Goal: Information Seeking & Learning: Learn about a topic

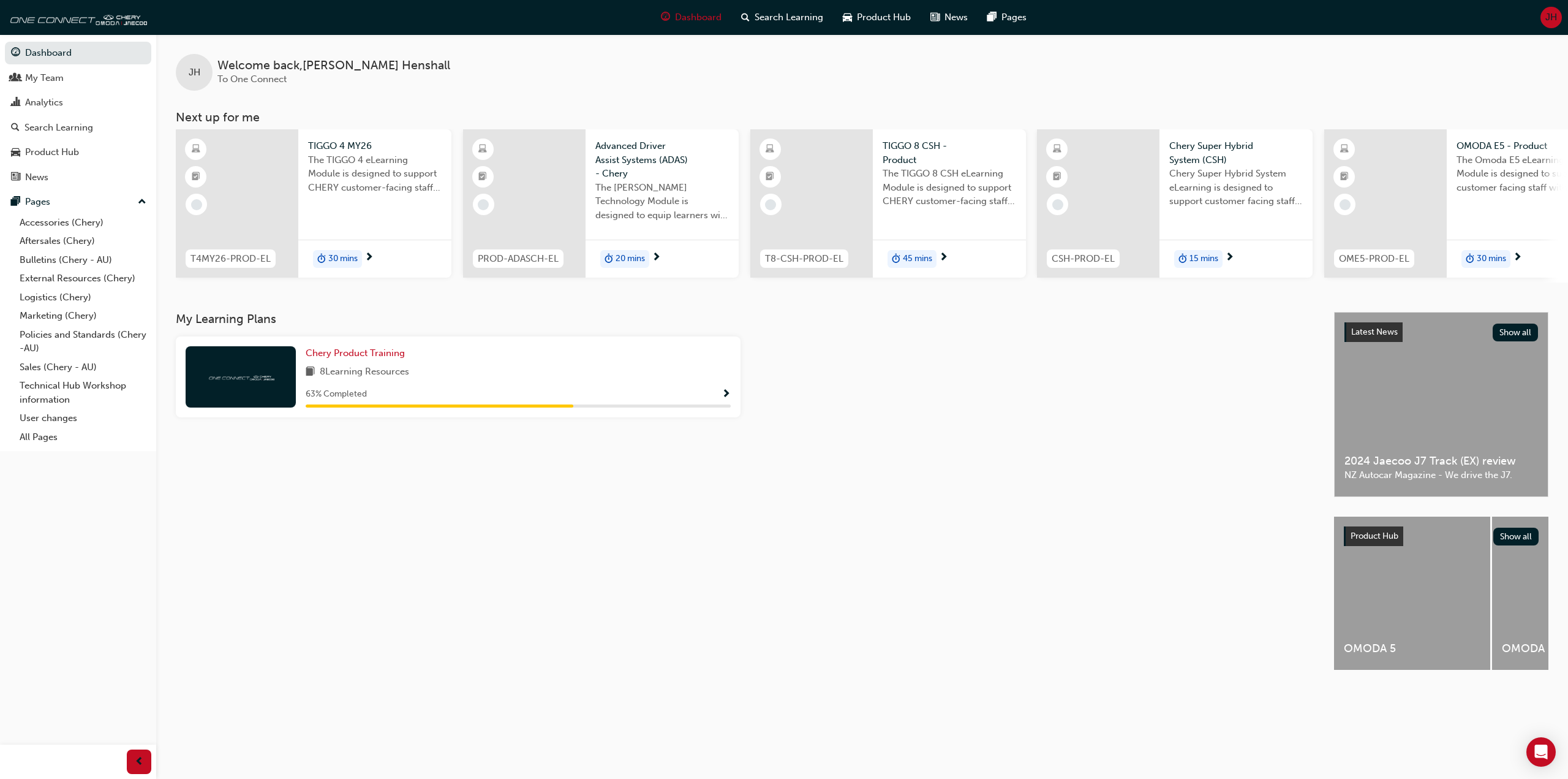
click at [361, 253] on div "30 mins" at bounding box center [338, 259] width 49 height 19
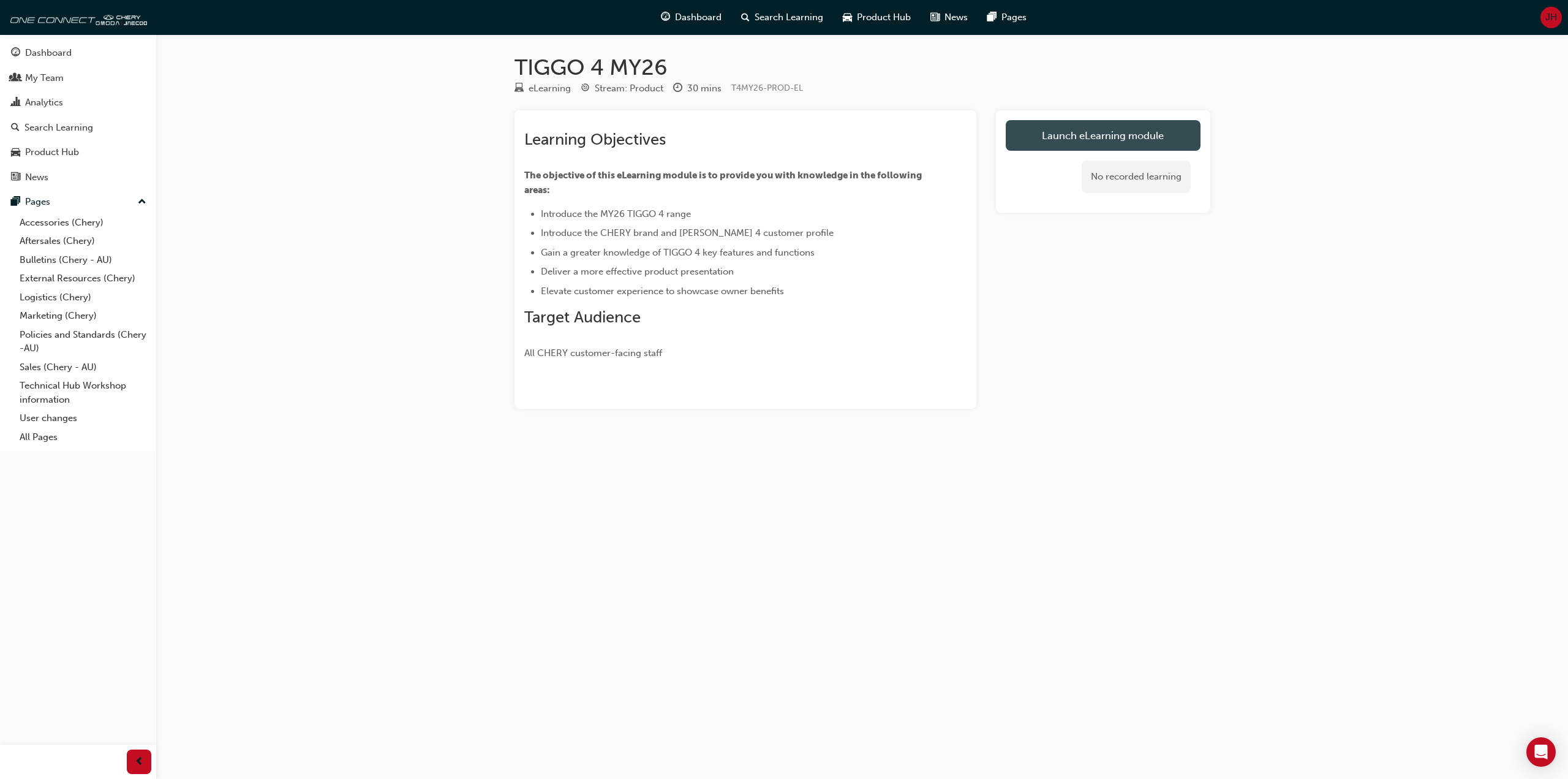
click at [1039, 131] on link "Launch eLearning module" at bounding box center [1104, 135] width 195 height 30
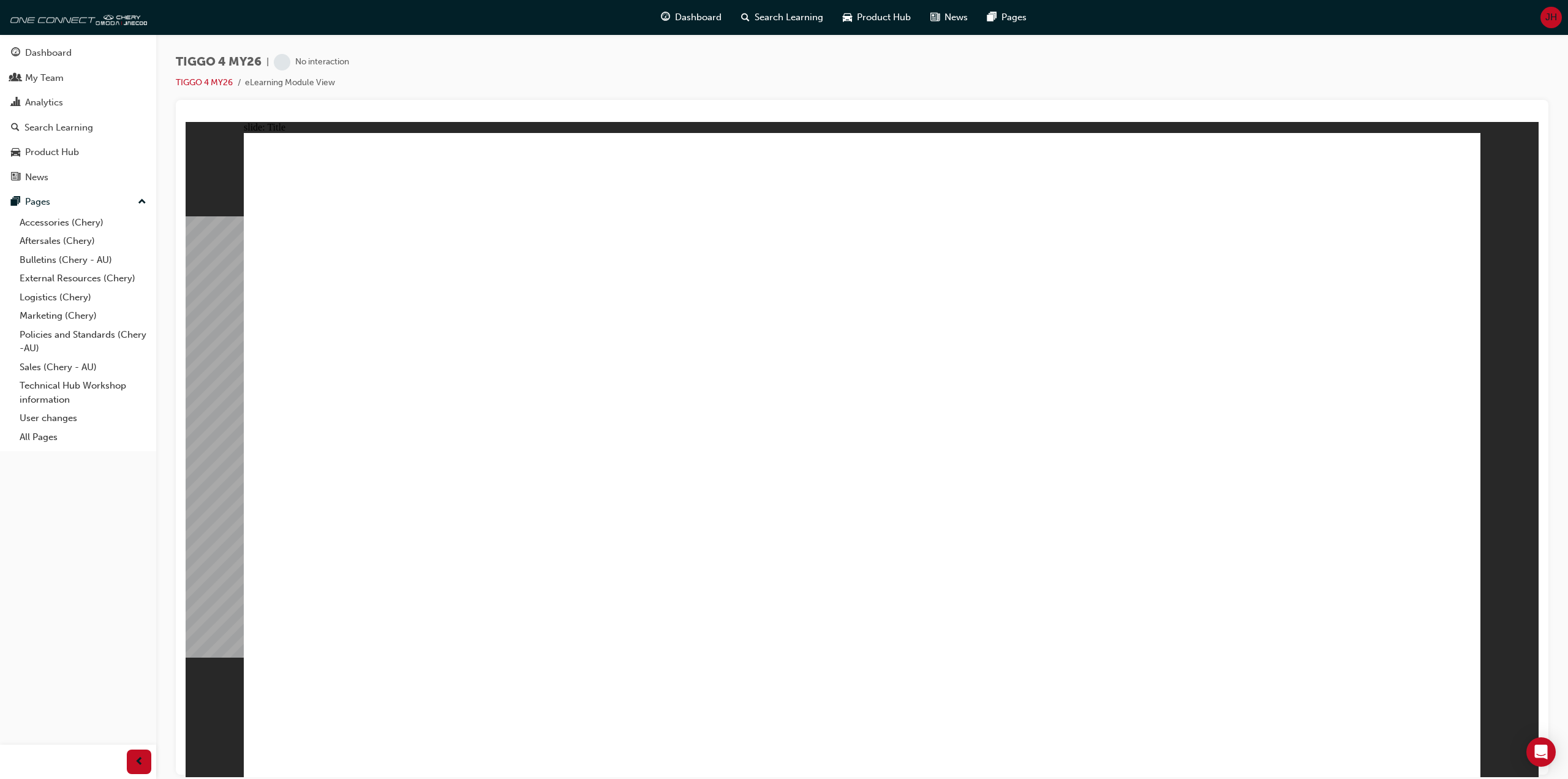
click at [594, 66] on div "TIGGO 4 MY26 | No interaction TIGGO 4 MY26 eLearning Module View" at bounding box center [862, 76] width 1373 height 46
click at [206, 12] on div "Dashboard Search Learning Product Hub News Pages JH" at bounding box center [784, 18] width 1568 height 35
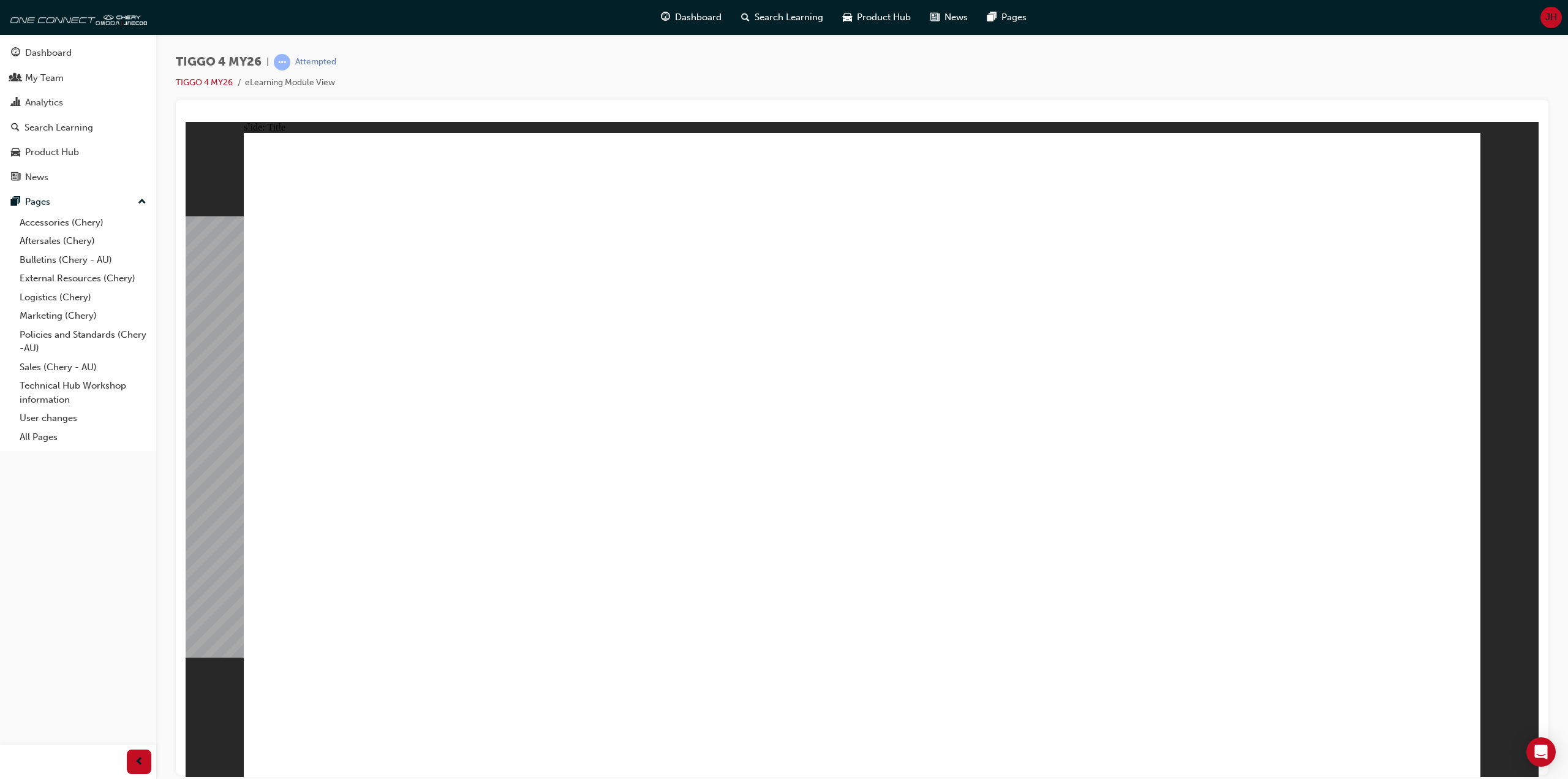
click at [206, 12] on div "Dashboard Search Learning Product Hub News Pages JH" at bounding box center [784, 18] width 1568 height 35
click at [215, 14] on div "Dashboard Search Learning Product Hub News Pages JH" at bounding box center [784, 18] width 1568 height 35
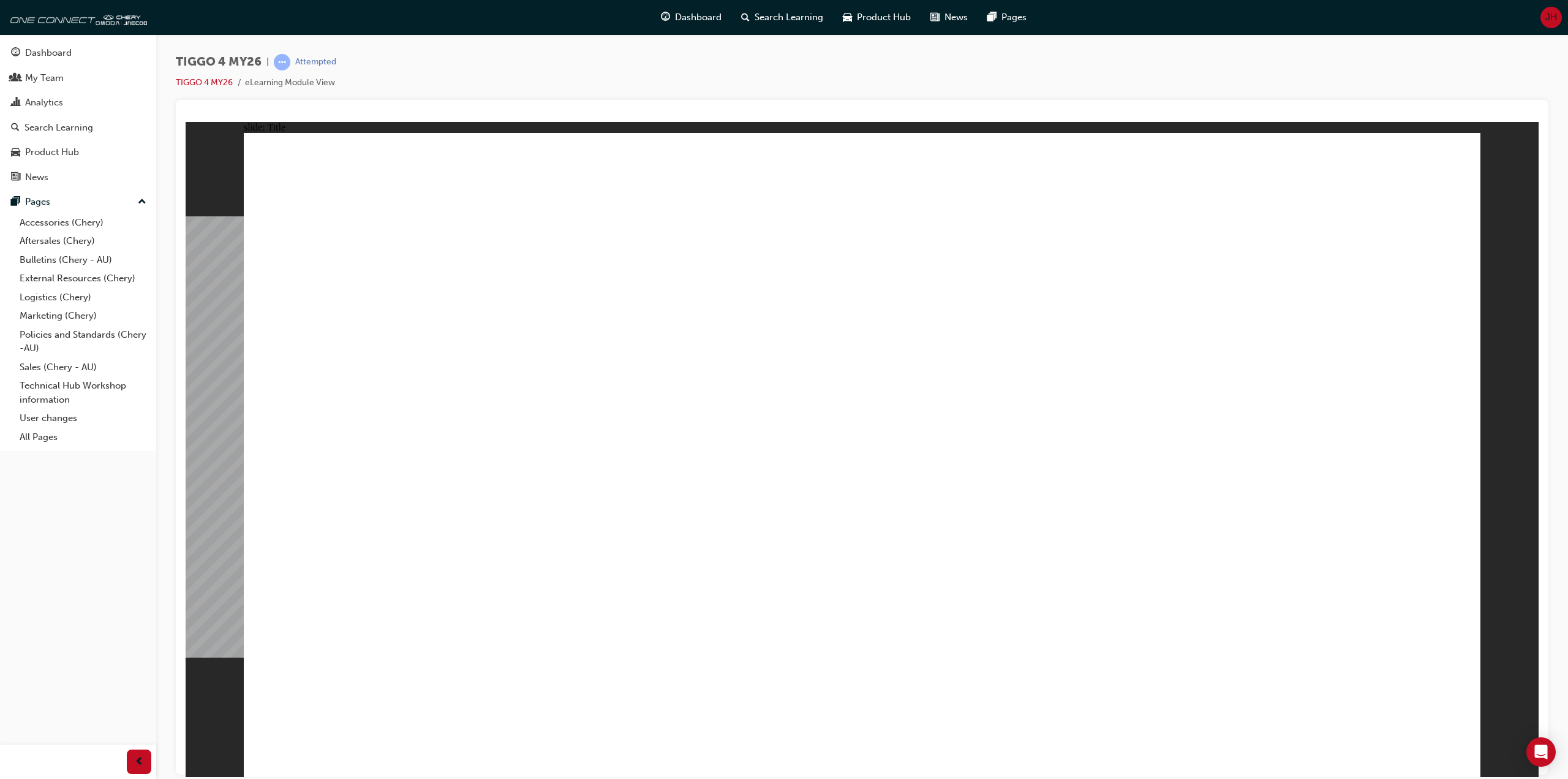
click at [215, 14] on div "Dashboard Search Learning Product Hub News Pages JH" at bounding box center [784, 18] width 1568 height 35
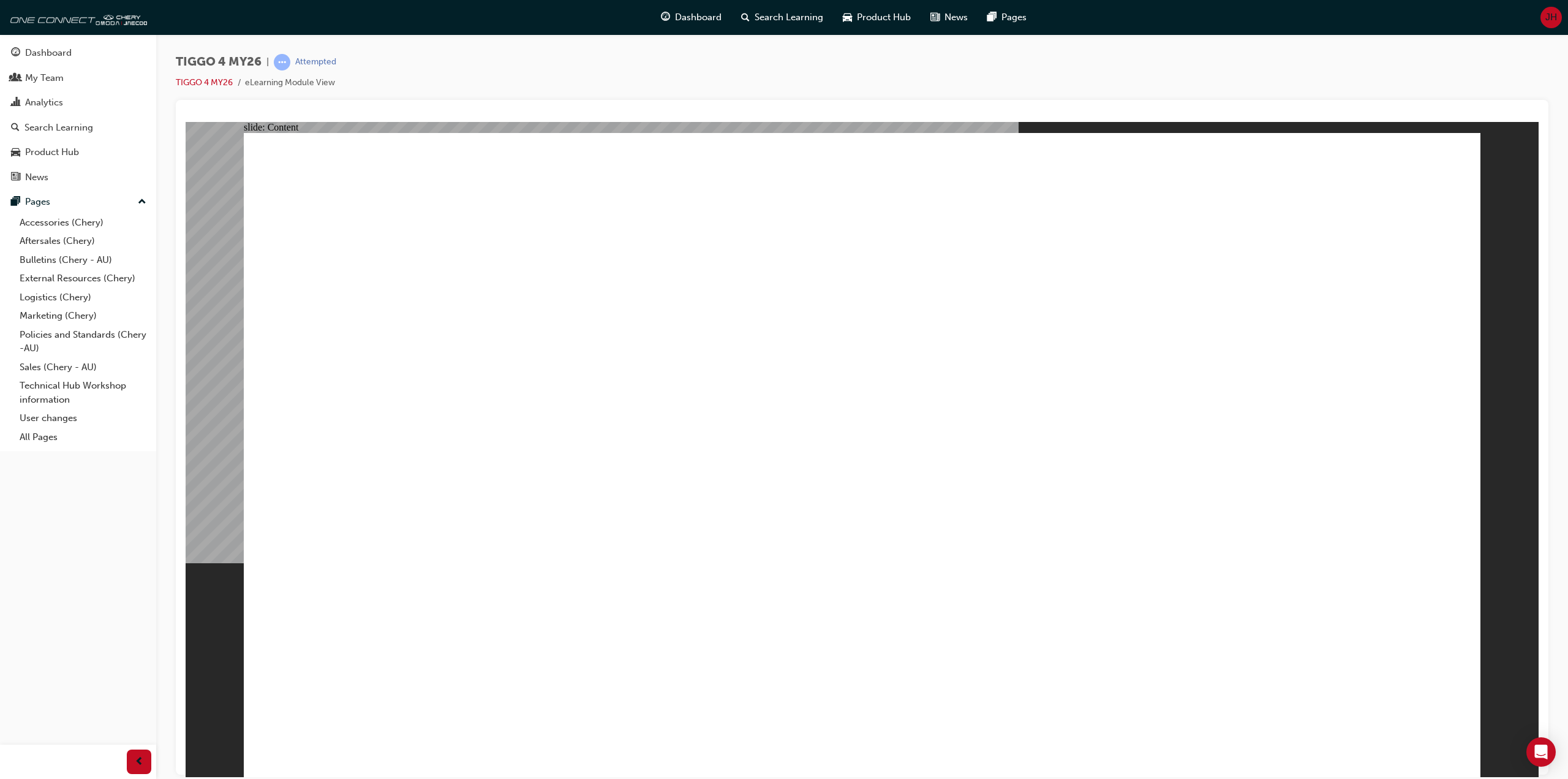
click at [238, 17] on div "Dashboard Search Learning Product Hub News Pages JH" at bounding box center [784, 18] width 1568 height 35
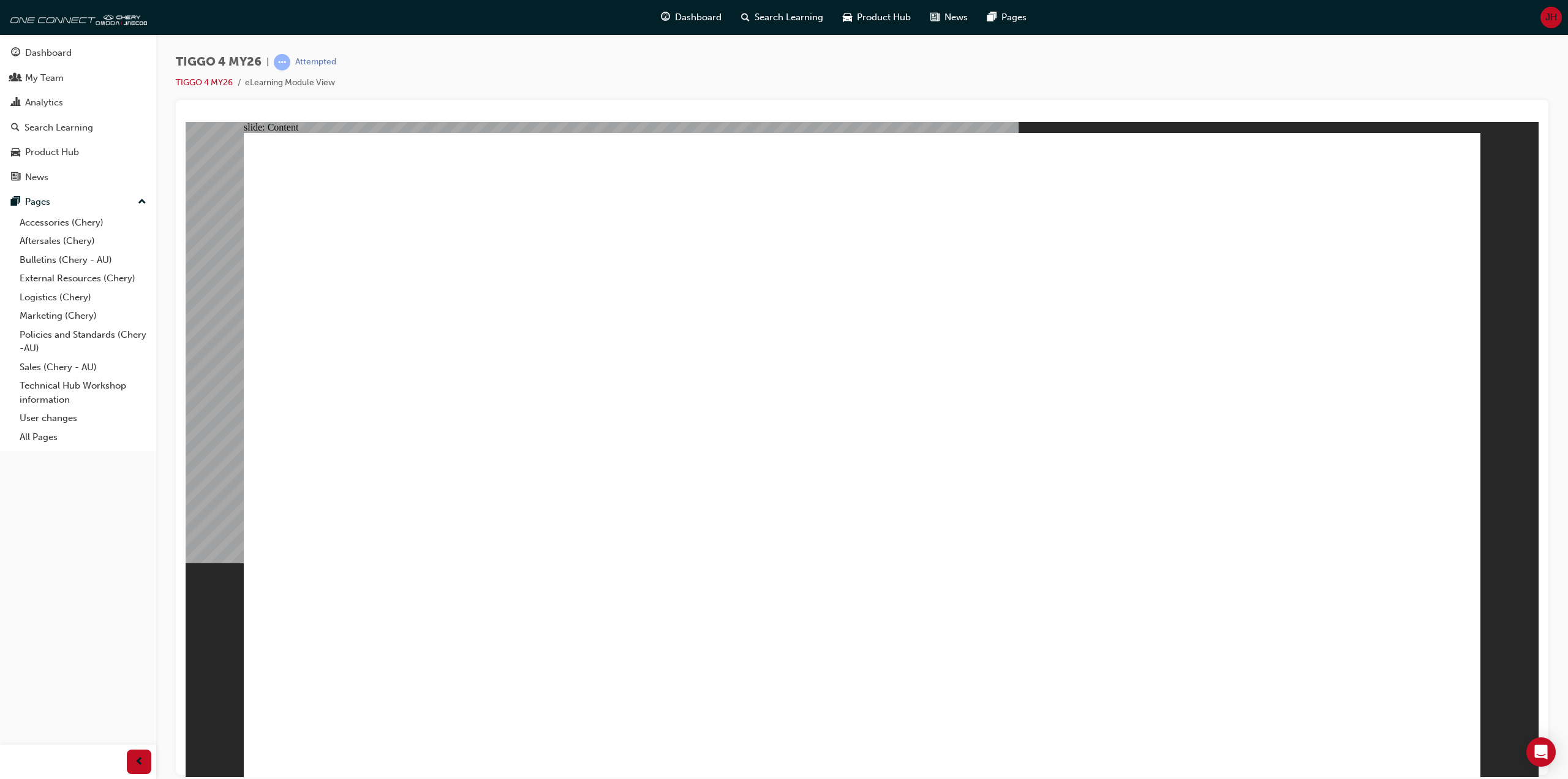
click at [238, 17] on div "Dashboard Search Learning Product Hub News Pages JH" at bounding box center [784, 18] width 1568 height 35
click at [280, 14] on div "Dashboard Search Learning Product Hub News Pages JH" at bounding box center [784, 18] width 1568 height 35
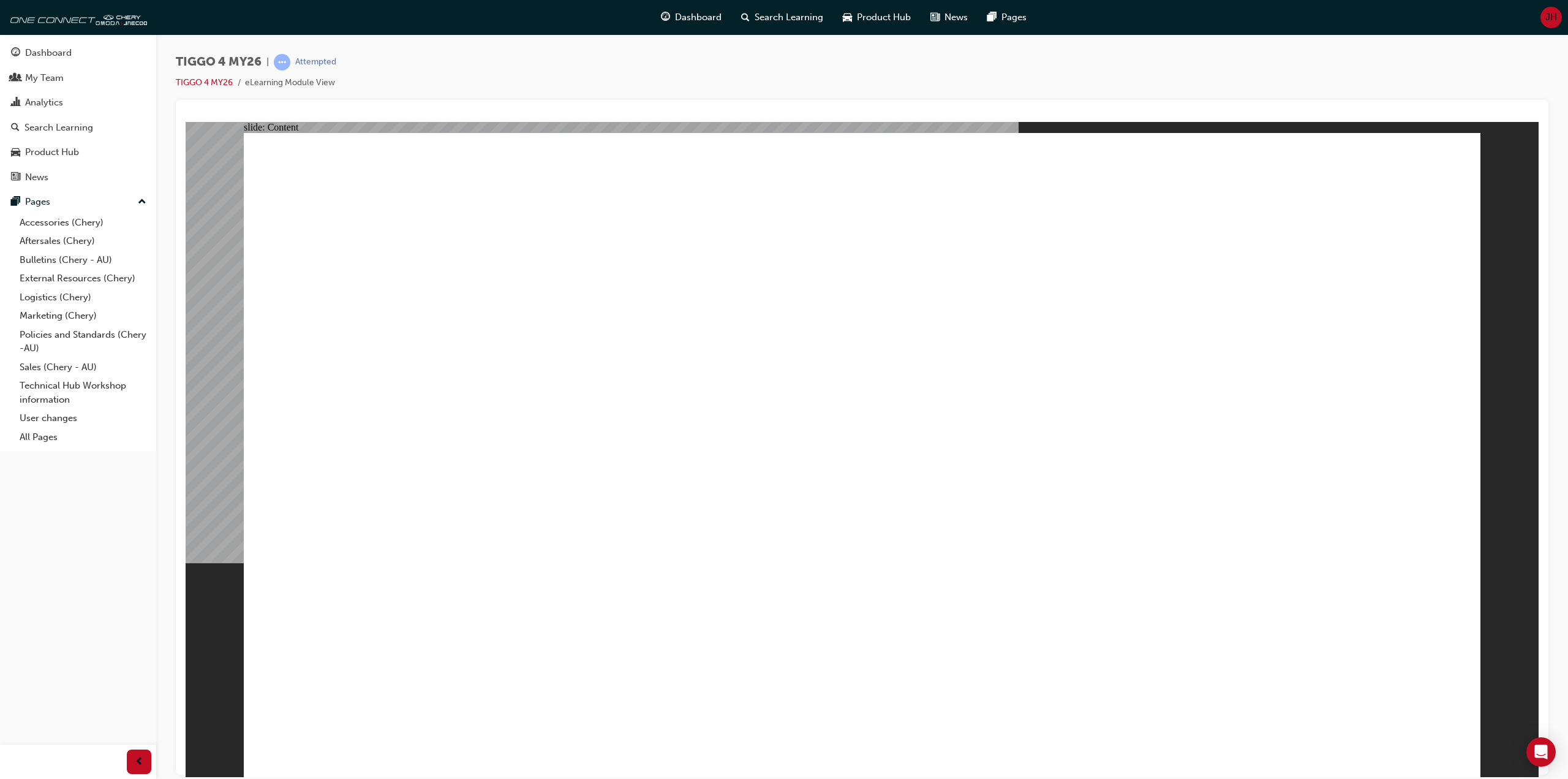
click at [280, 14] on div "Dashboard Search Learning Product Hub News Pages JH" at bounding box center [784, 18] width 1568 height 35
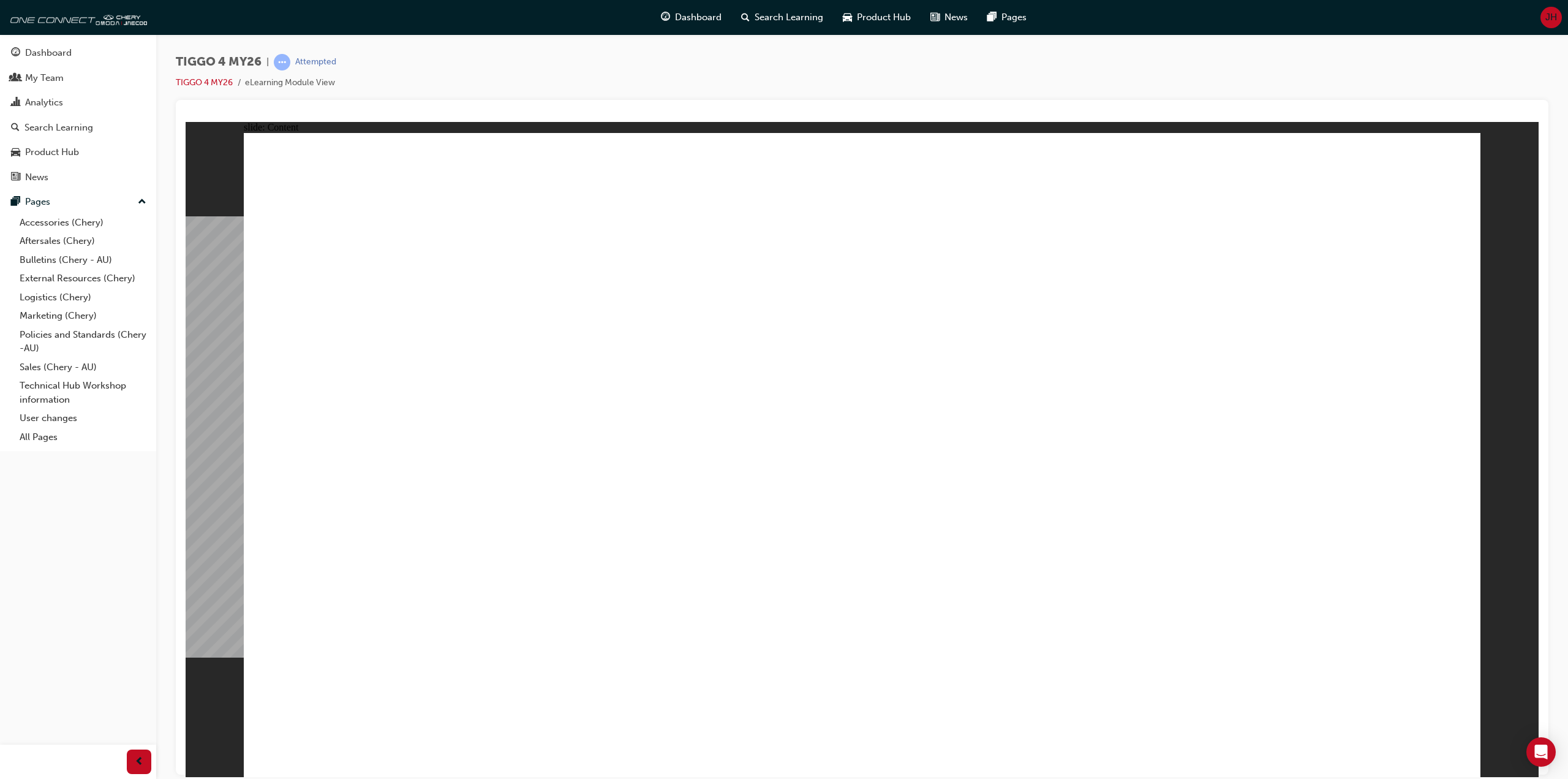
click at [797, 85] on div "TIGGO 4 MY26 | Attempted TIGGO 4 MY26 eLearning Module View" at bounding box center [862, 76] width 1373 height 46
click at [798, 85] on div "TIGGO 4 MY26 | Attempted TIGGO 4 MY26 eLearning Module View" at bounding box center [862, 76] width 1373 height 46
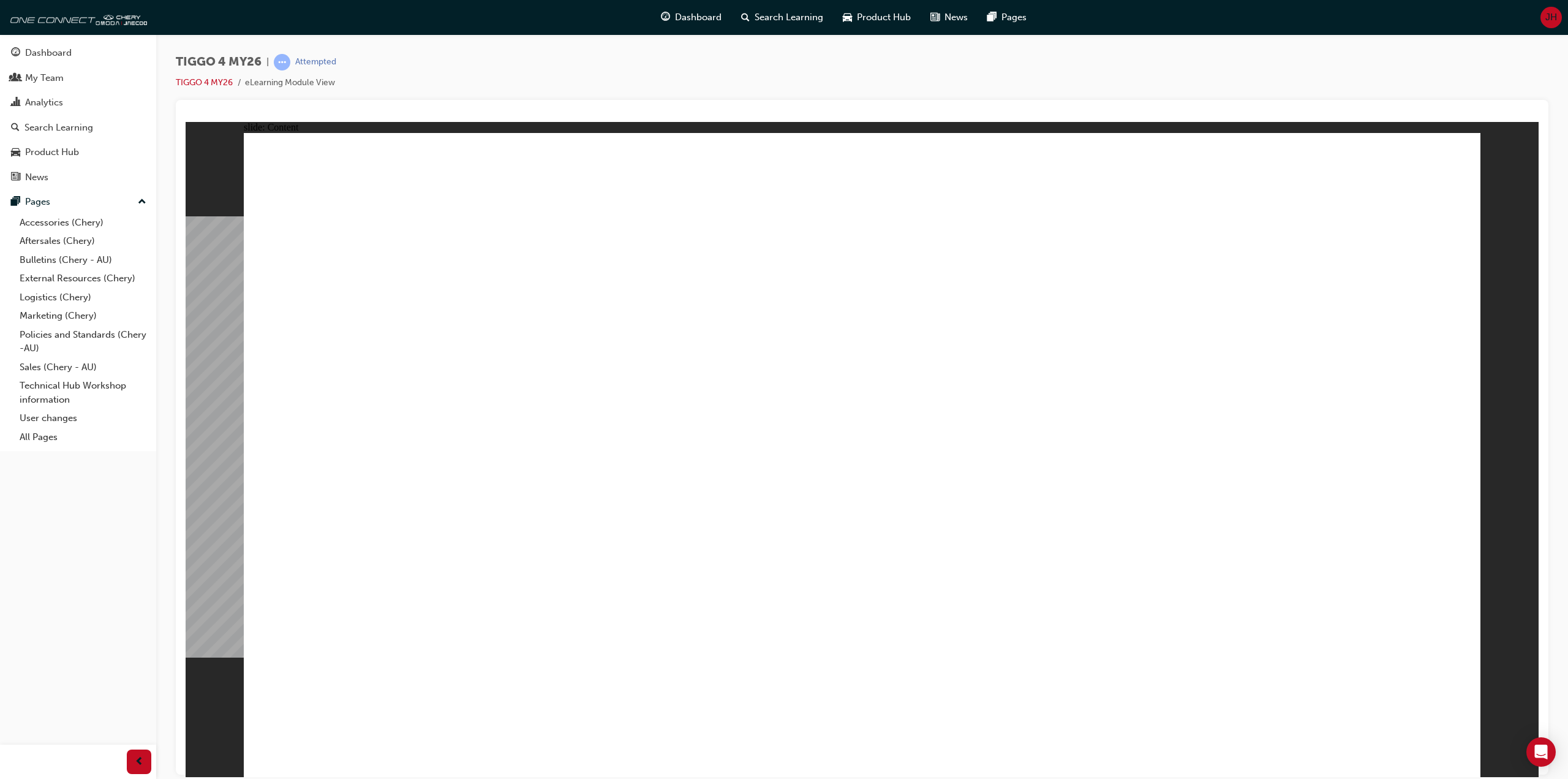
drag, startPoint x: 875, startPoint y: 431, endPoint x: 1000, endPoint y: 442, distance: 125.5
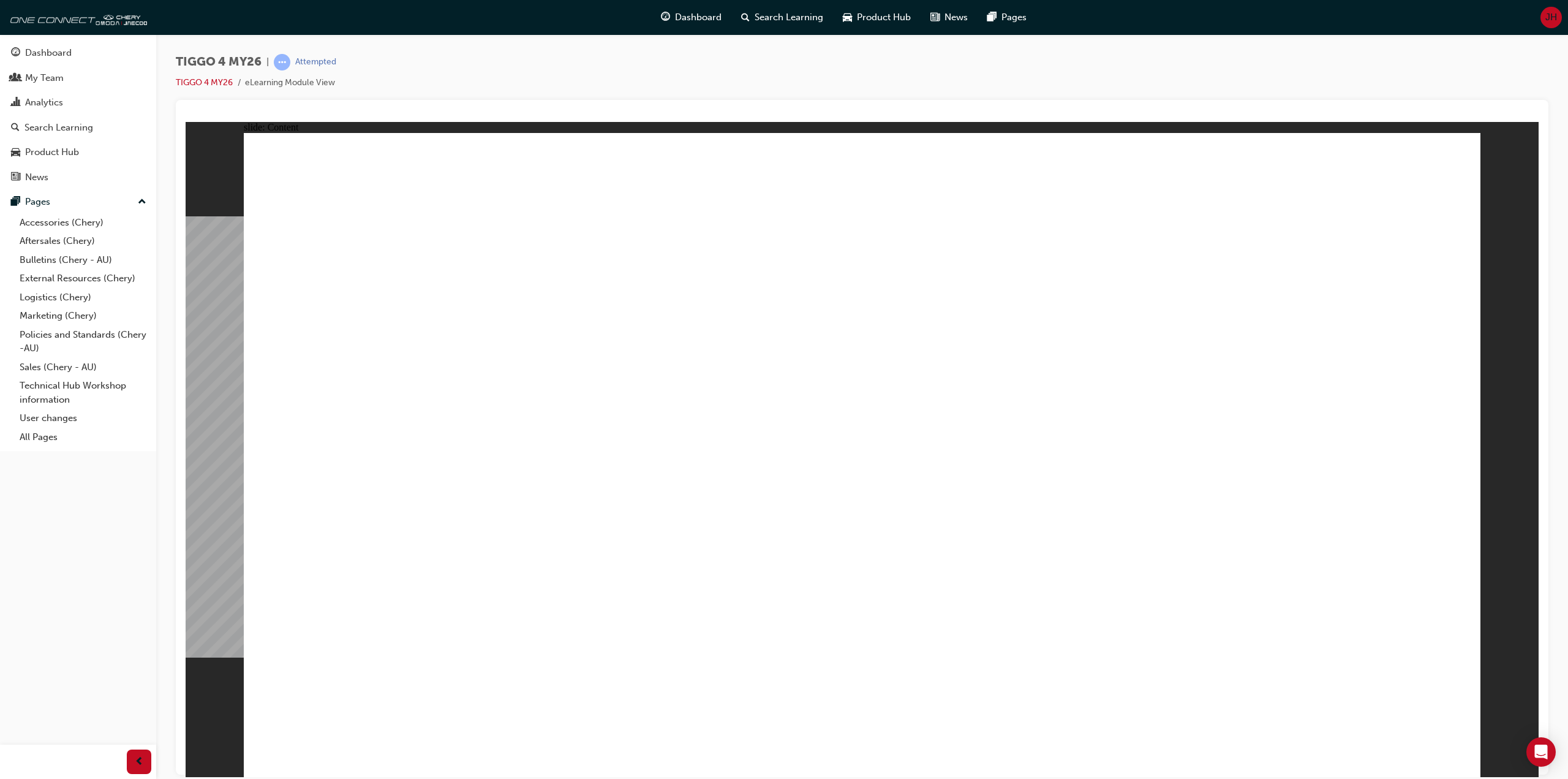
drag, startPoint x: 762, startPoint y: 37, endPoint x: 749, endPoint y: 42, distance: 13.9
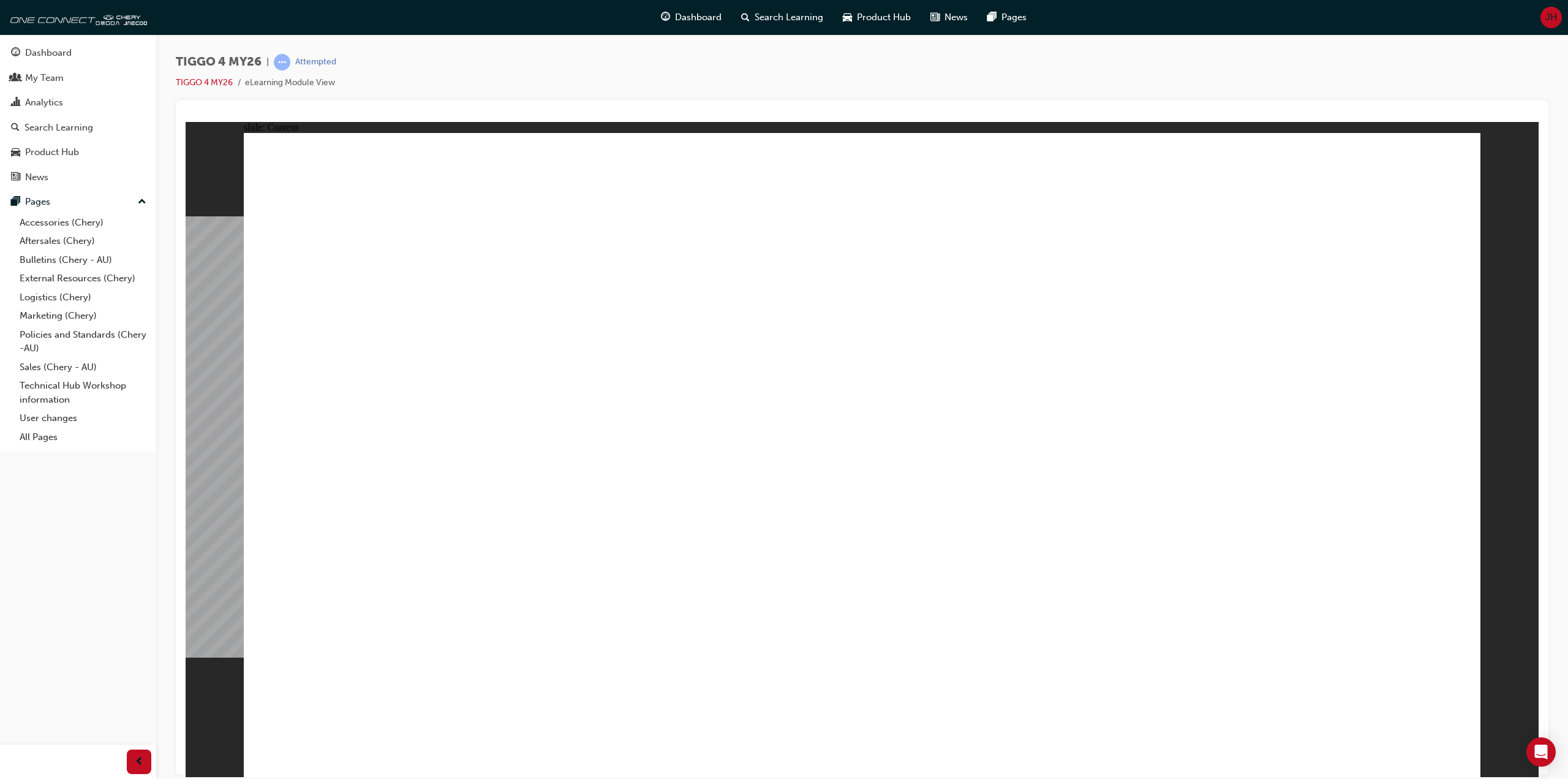
click at [762, 37] on div "TIGGO 4 MY26 | Attempted TIGGO 4 MY26 eLearning Module View" at bounding box center [862, 390] width 1412 height 714
click at [684, 45] on div "TIGGO 4 MY26 | Attempted TIGGO 4 MY26 eLearning Module View" at bounding box center [862, 390] width 1412 height 714
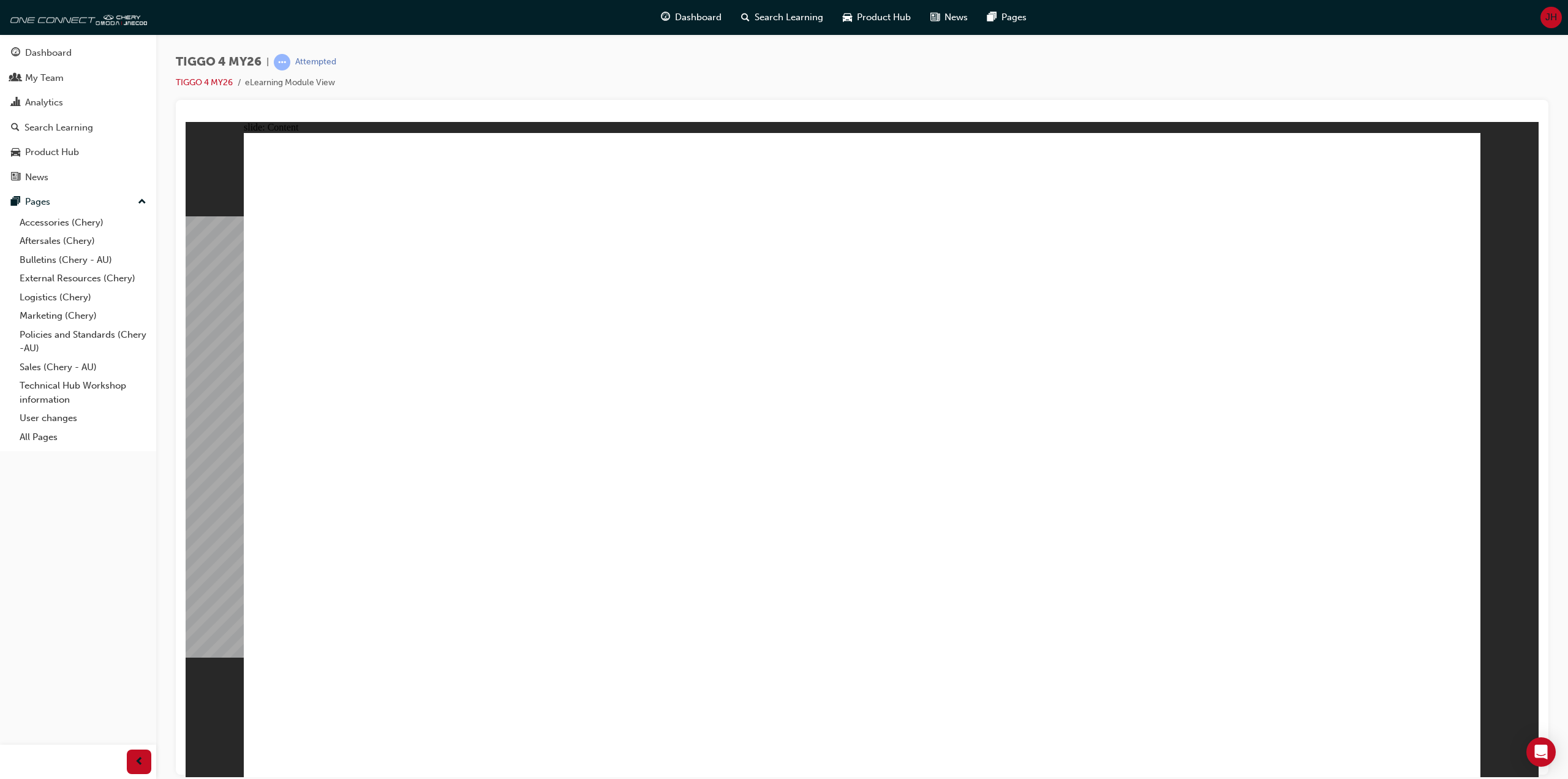
click at [684, 45] on div "TIGGO 4 MY26 | Attempted TIGGO 4 MY26 eLearning Module View" at bounding box center [862, 390] width 1412 height 714
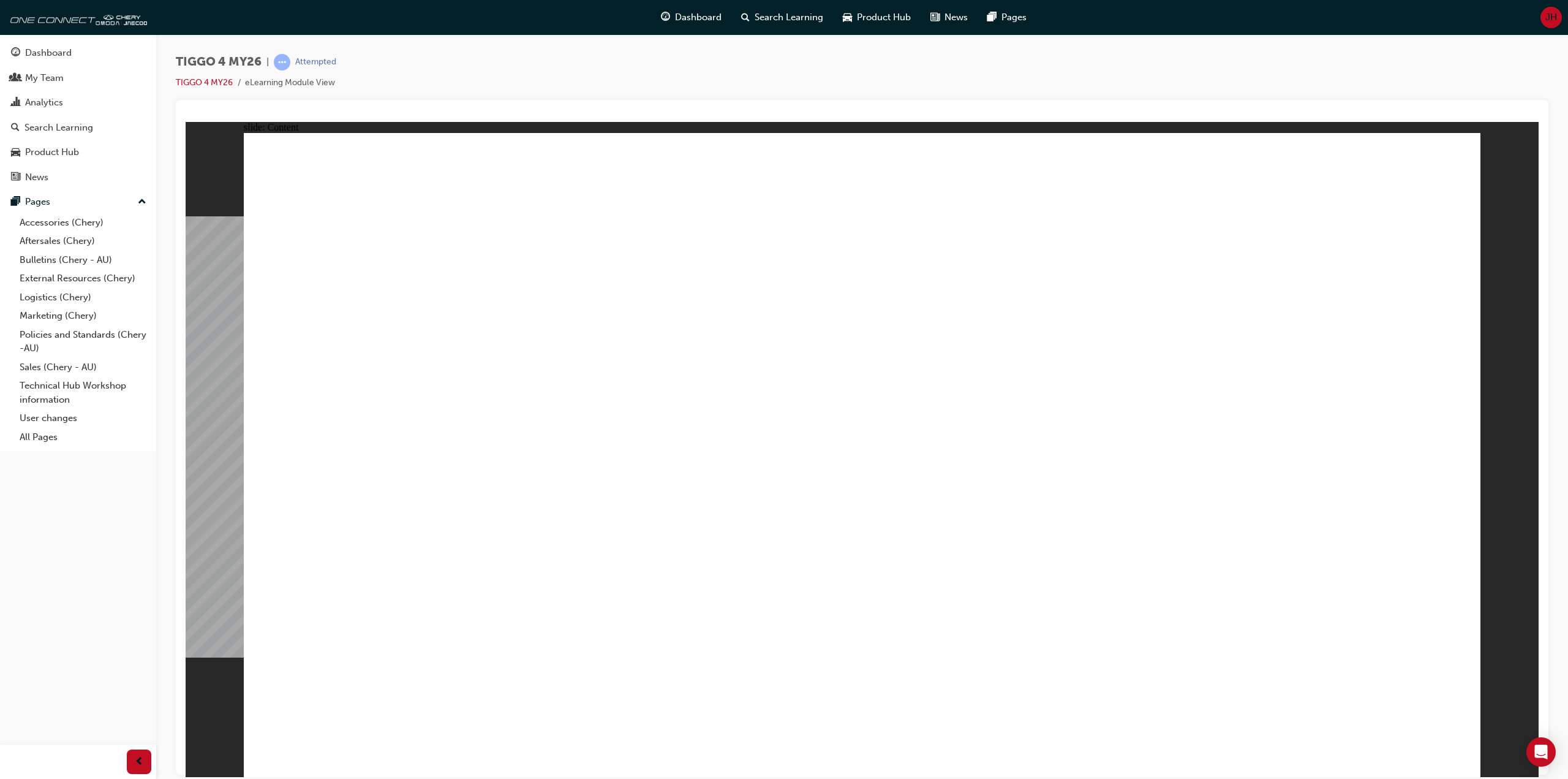
click at [863, 59] on div "TIGGO 4 MY26 | Attempted TIGGO 4 MY26 eLearning Module View" at bounding box center [862, 76] width 1373 height 46
click at [680, 44] on div "TIGGO 4 MY26 | Attempted TIGGO 4 MY26 eLearning Module View" at bounding box center [862, 390] width 1412 height 714
click at [687, 44] on div "TIGGO 4 MY26 | Attempted TIGGO 4 MY26 eLearning Module View" at bounding box center [862, 390] width 1412 height 714
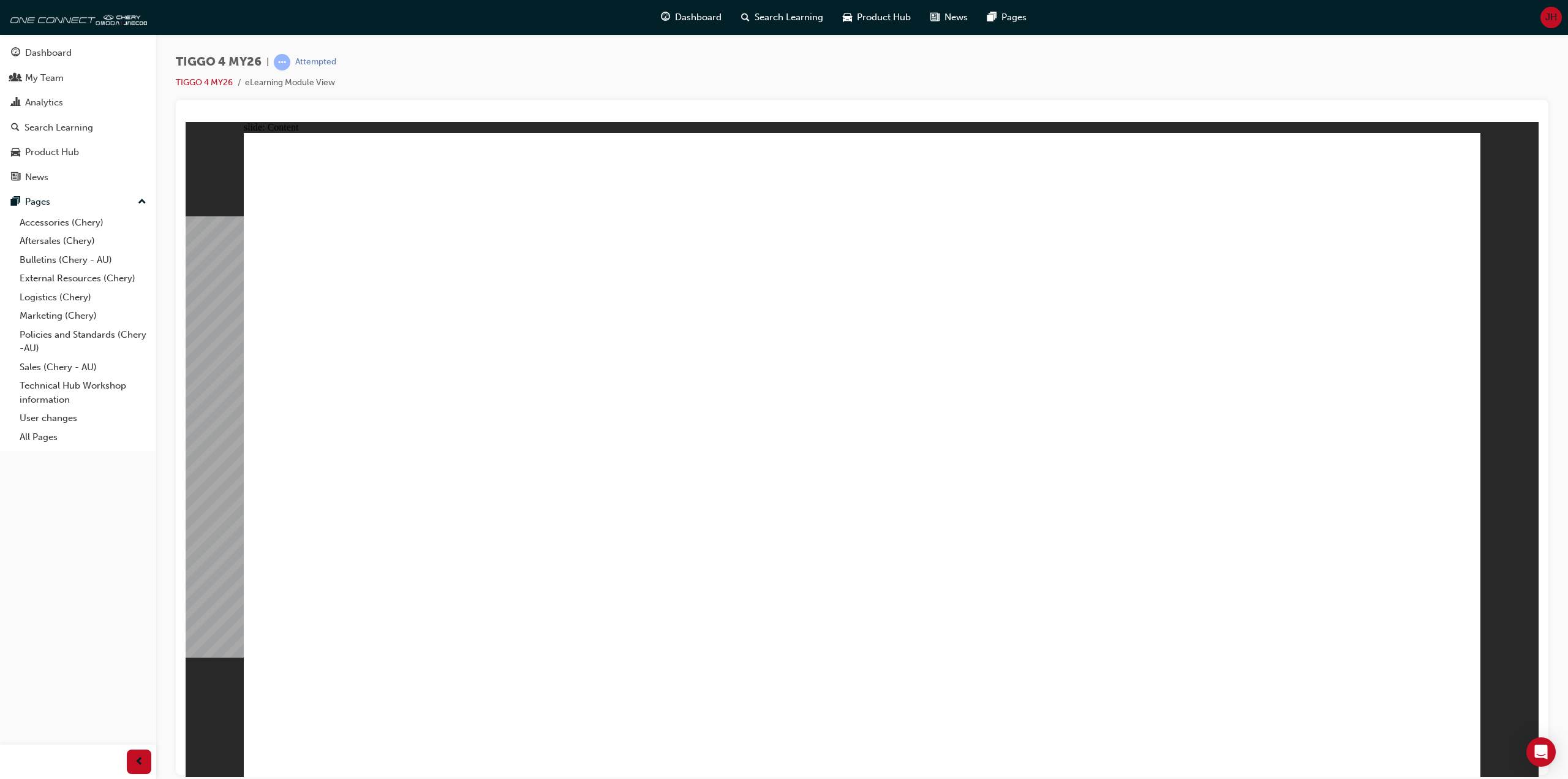
click at [687, 44] on div "TIGGO 4 MY26 | Attempted TIGGO 4 MY26 eLearning Module View" at bounding box center [862, 390] width 1412 height 714
click at [681, 45] on div "TIGGO 4 MY26 | Attempted TIGGO 4 MY26 eLearning Module View" at bounding box center [862, 390] width 1412 height 714
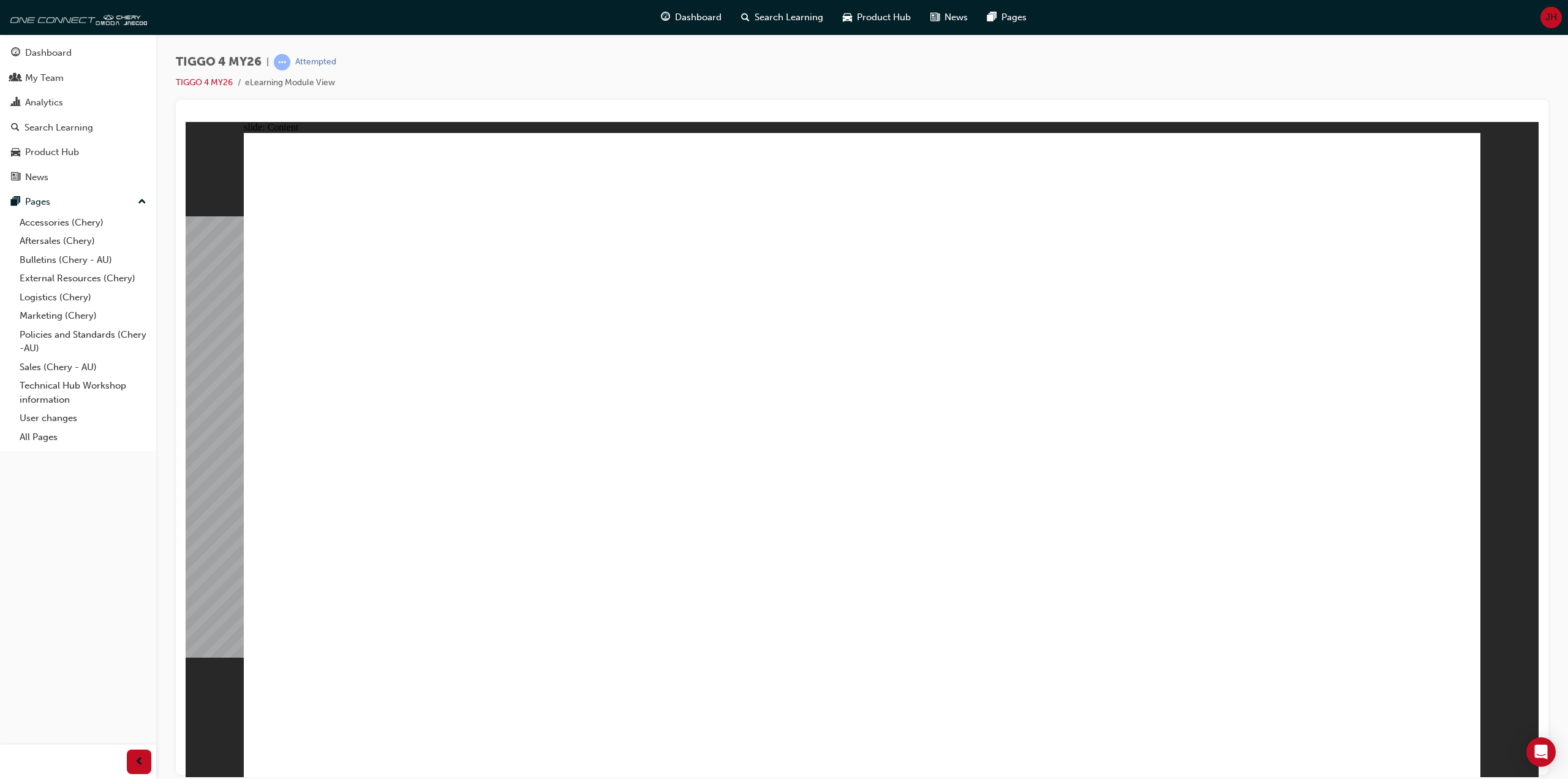
click at [708, 61] on div "TIGGO 4 MY26 | Attempted TIGGO 4 MY26 eLearning Module View" at bounding box center [862, 76] width 1373 height 46
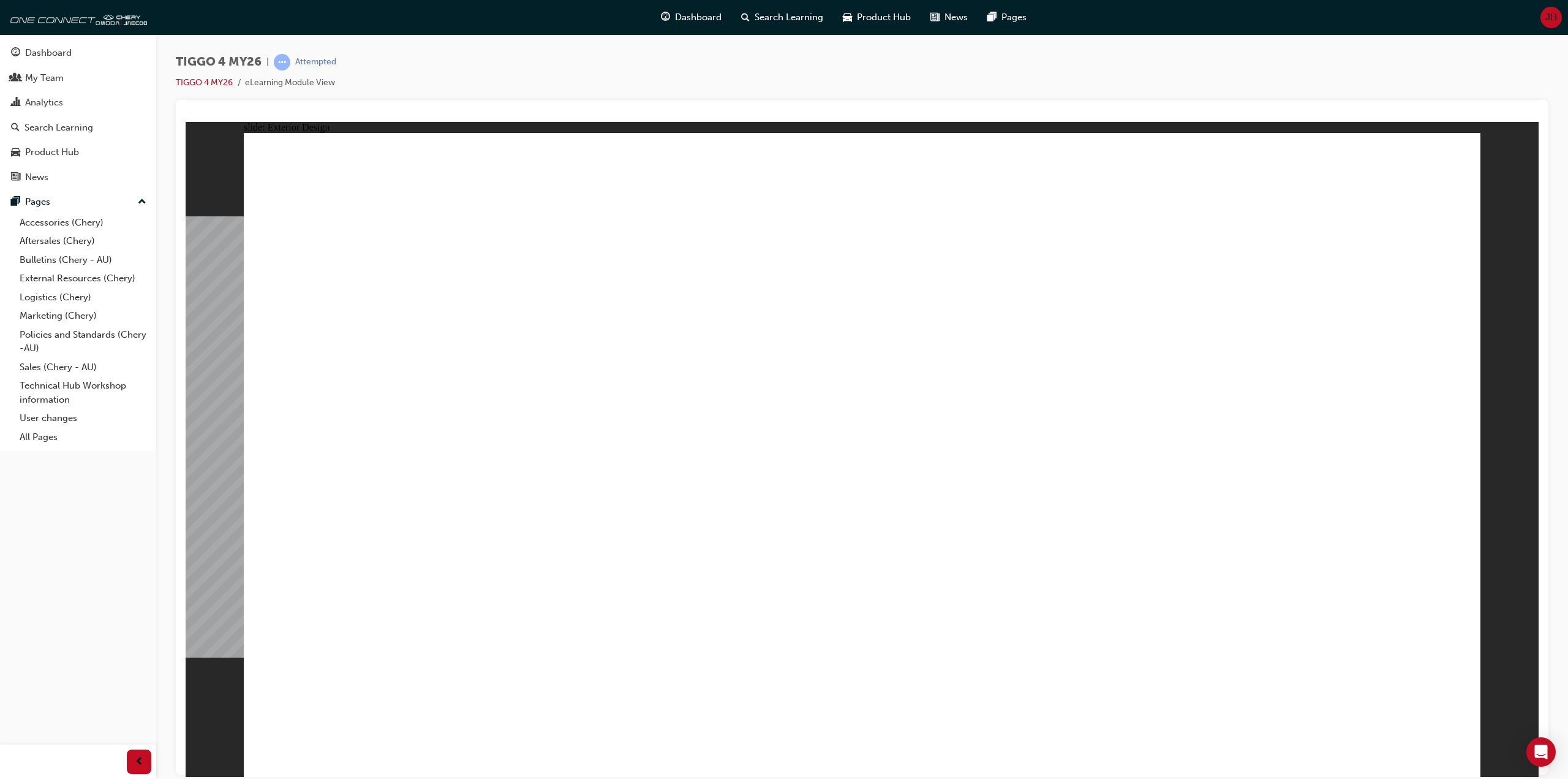
click at [675, 48] on div "TIGGO 4 MY26 | Attempted TIGGO 4 MY26 eLearning Module View" at bounding box center [862, 390] width 1412 height 714
click at [689, 47] on div "TIGGO 4 MY26 | Attempted TIGGO 4 MY26 eLearning Module View" at bounding box center [862, 390] width 1412 height 714
click at [691, 65] on div "TIGGO 4 MY26 | Attempted TIGGO 4 MY26 eLearning Module View" at bounding box center [862, 76] width 1373 height 46
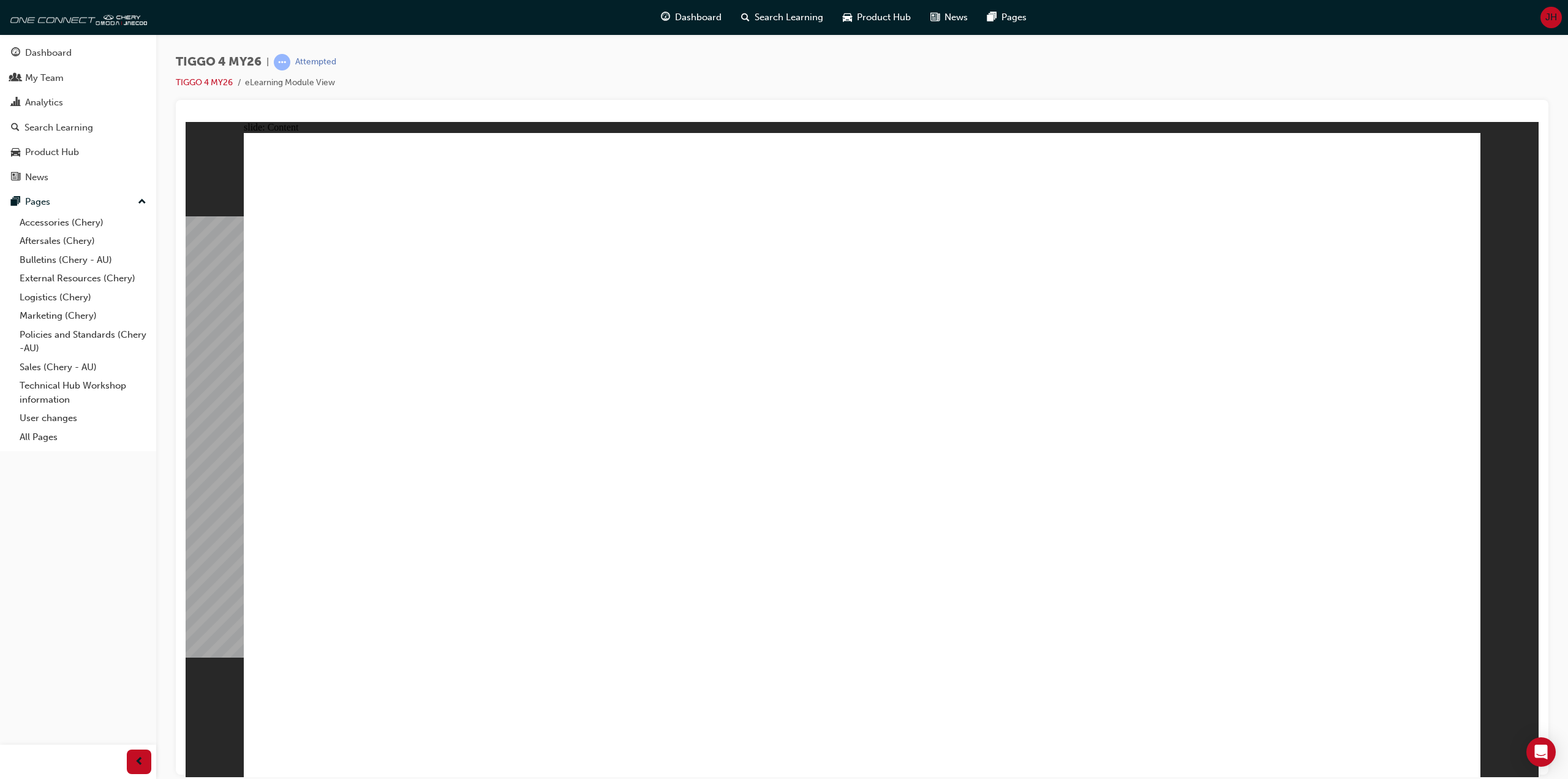
click at [691, 65] on div "TIGGO 4 MY26 | Attempted TIGGO 4 MY26 eLearning Module View" at bounding box center [862, 76] width 1373 height 46
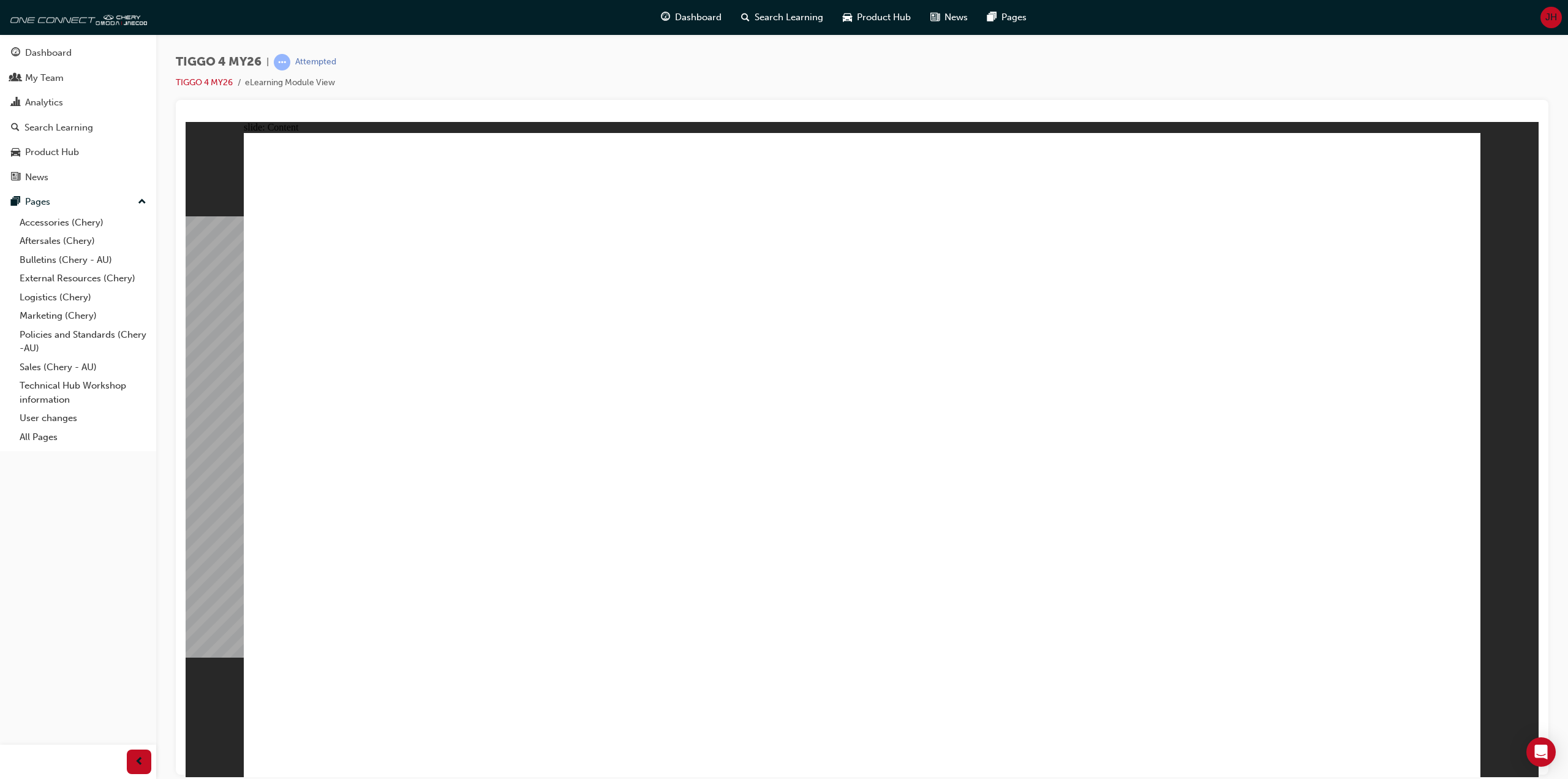
click at [684, 40] on div "TIGGO 4 MY26 | Attempted TIGGO 4 MY26 eLearning Module View" at bounding box center [862, 390] width 1412 height 714
click at [694, 46] on div "TIGGO 4 MY26 | Attempted TIGGO 4 MY26 eLearning Module View" at bounding box center [862, 390] width 1412 height 714
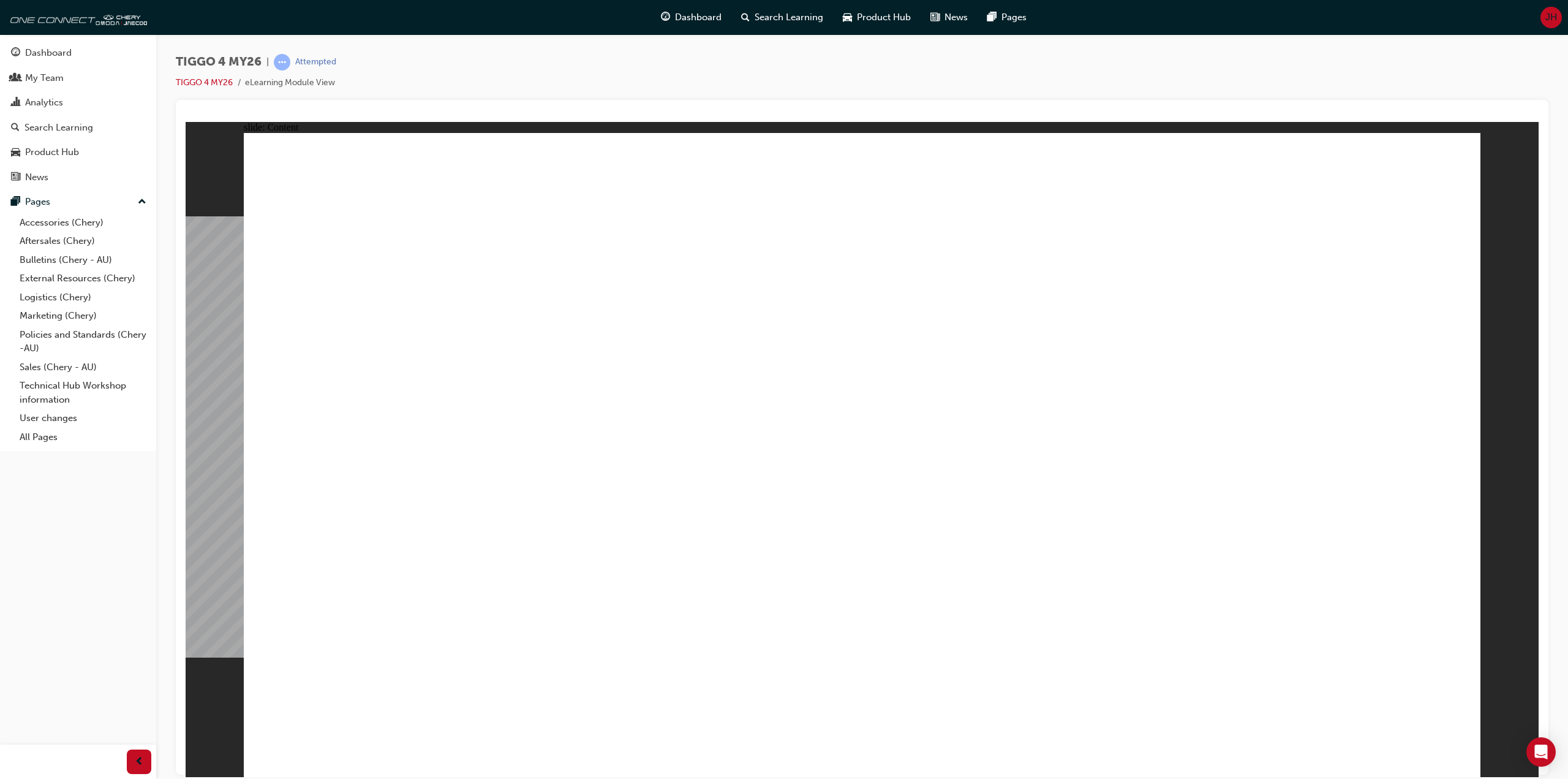
click at [697, 54] on div "TIGGO 4 MY26 | Attempted TIGGO 4 MY26 eLearning Module View" at bounding box center [862, 76] width 1373 height 46
click at [692, 66] on div "TIGGO 4 MY26 | Attempted TIGGO 4 MY26 eLearning Module View" at bounding box center [862, 76] width 1373 height 46
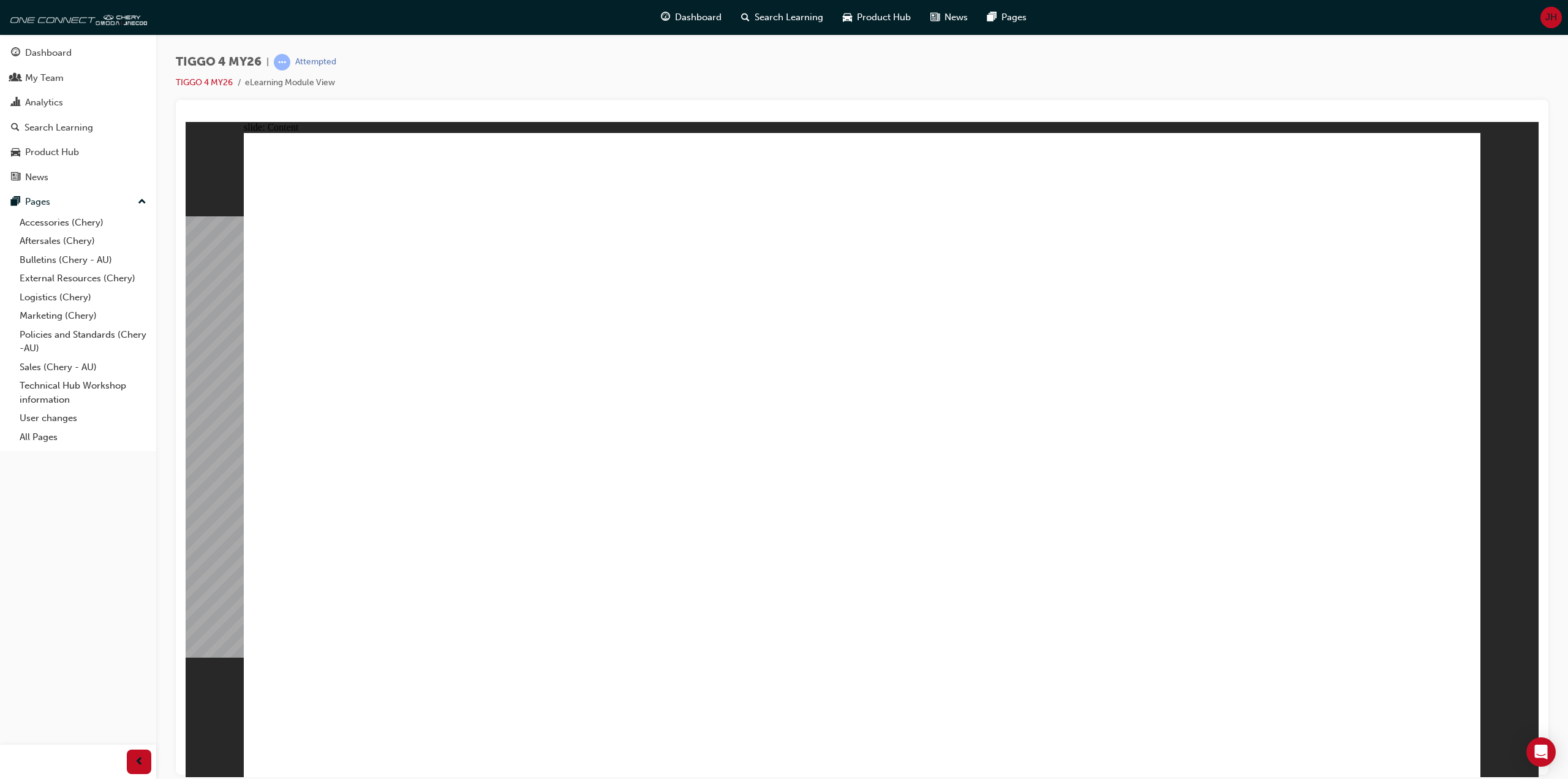
click at [692, 66] on div "TIGGO 4 MY26 | Attempted TIGGO 4 MY26 eLearning Module View" at bounding box center [862, 76] width 1373 height 46
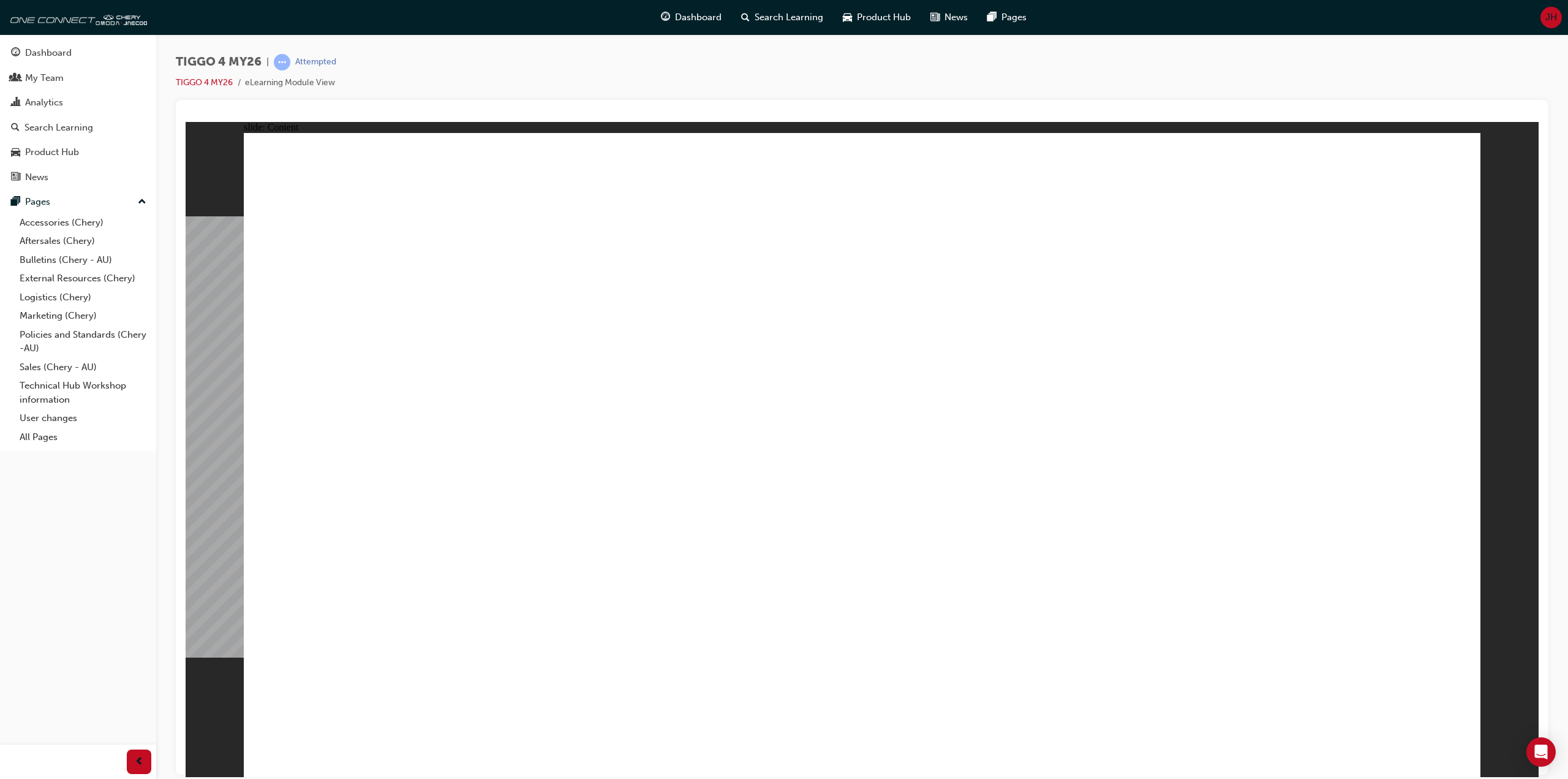
click at [1489, 725] on div "slide: Content Rectangle 2 INTERIOR DESIGN Luxurious Cabin The interior of the …" at bounding box center [862, 448] width 1353 height 655
click at [1489, 718] on div "slide: Content Rectangle 2 INTERIOR DESIGN Luxurious Cabin The interior of the …" at bounding box center [862, 448] width 1353 height 655
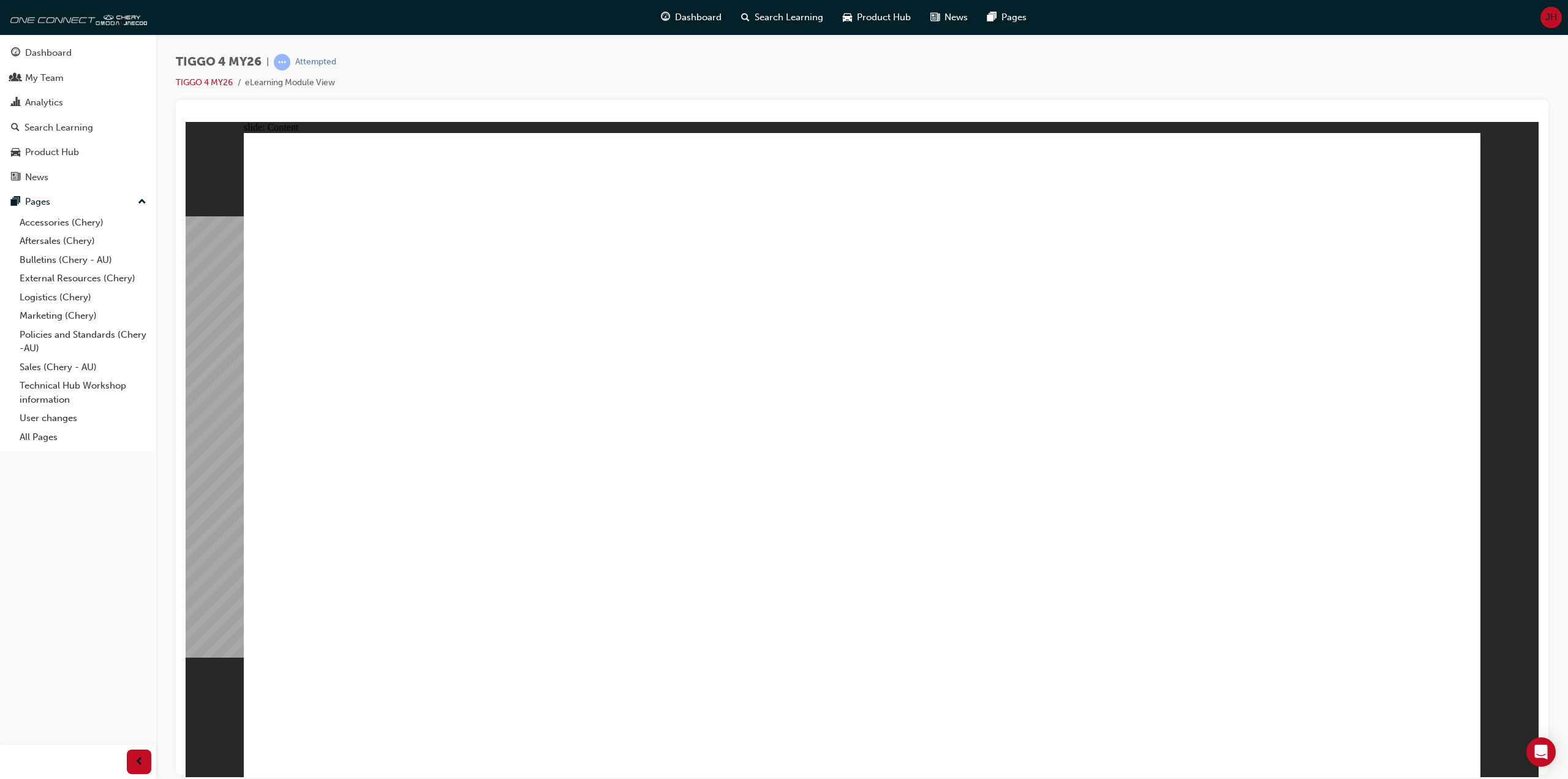
click at [1489, 718] on div "slide: Content Rectangle 2 INTERIOR DESIGN Luxurious Cabin The interior of the …" at bounding box center [862, 448] width 1353 height 655
click at [1484, 718] on div "slide: Content Rectangle 2 INTERIOR DESIGN Luxurious Cabin The interior of the …" at bounding box center [862, 448] width 1353 height 655
click at [1484, 720] on div "slide: Content Rectangle 2 INTERIOR DESIGN Luxurious Cabin The interior of the …" at bounding box center [862, 448] width 1353 height 655
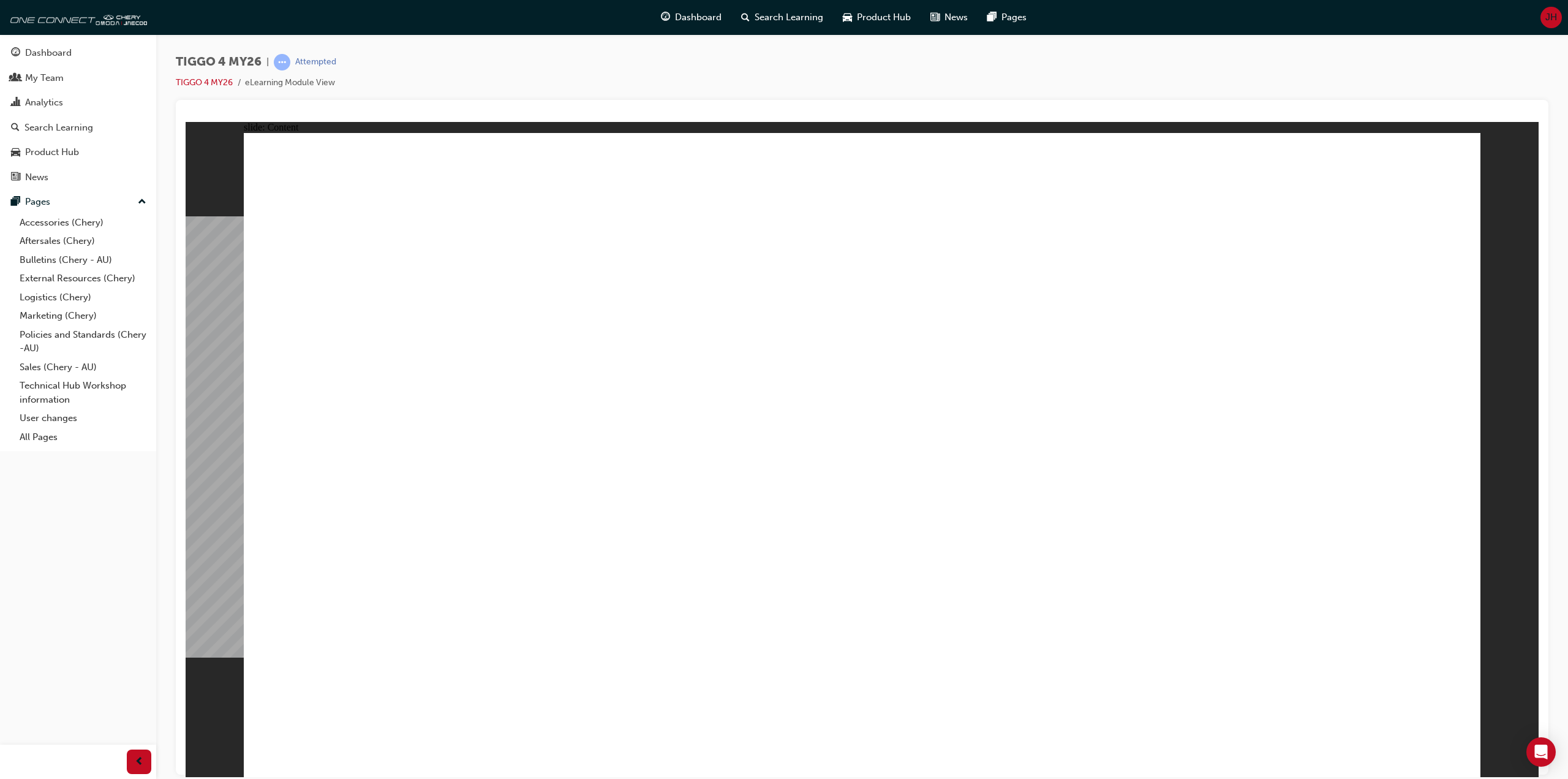
click at [1484, 720] on div "slide: Content Rectangle 2 INTERIOR DESIGN Luxurious Cabin The interior of the …" at bounding box center [862, 448] width 1353 height 655
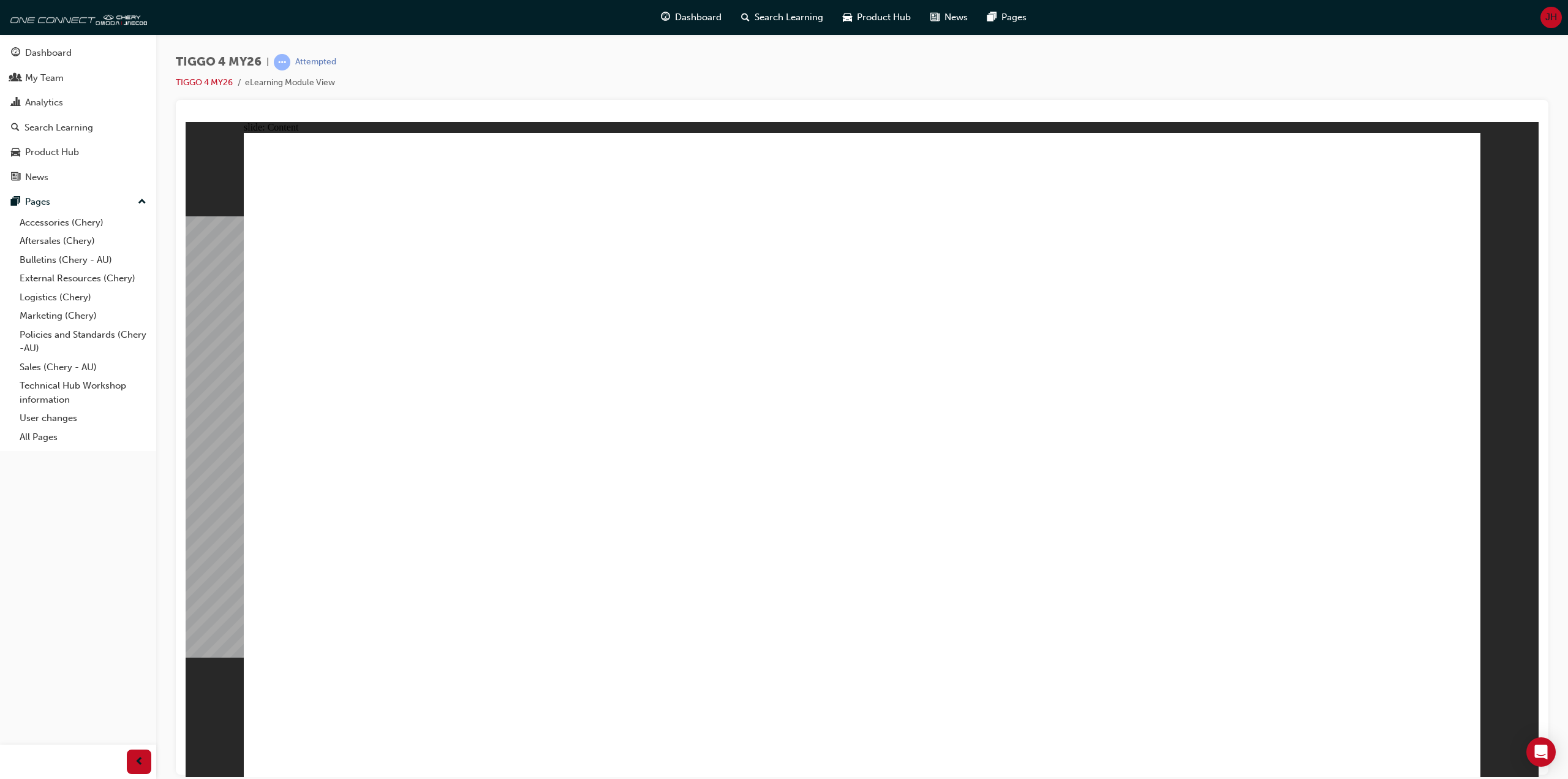
click at [1484, 720] on div "slide: Content Rectangle 2 INTERIOR DESIGN Luxurious Cabin The interior of the …" at bounding box center [862, 448] width 1353 height 655
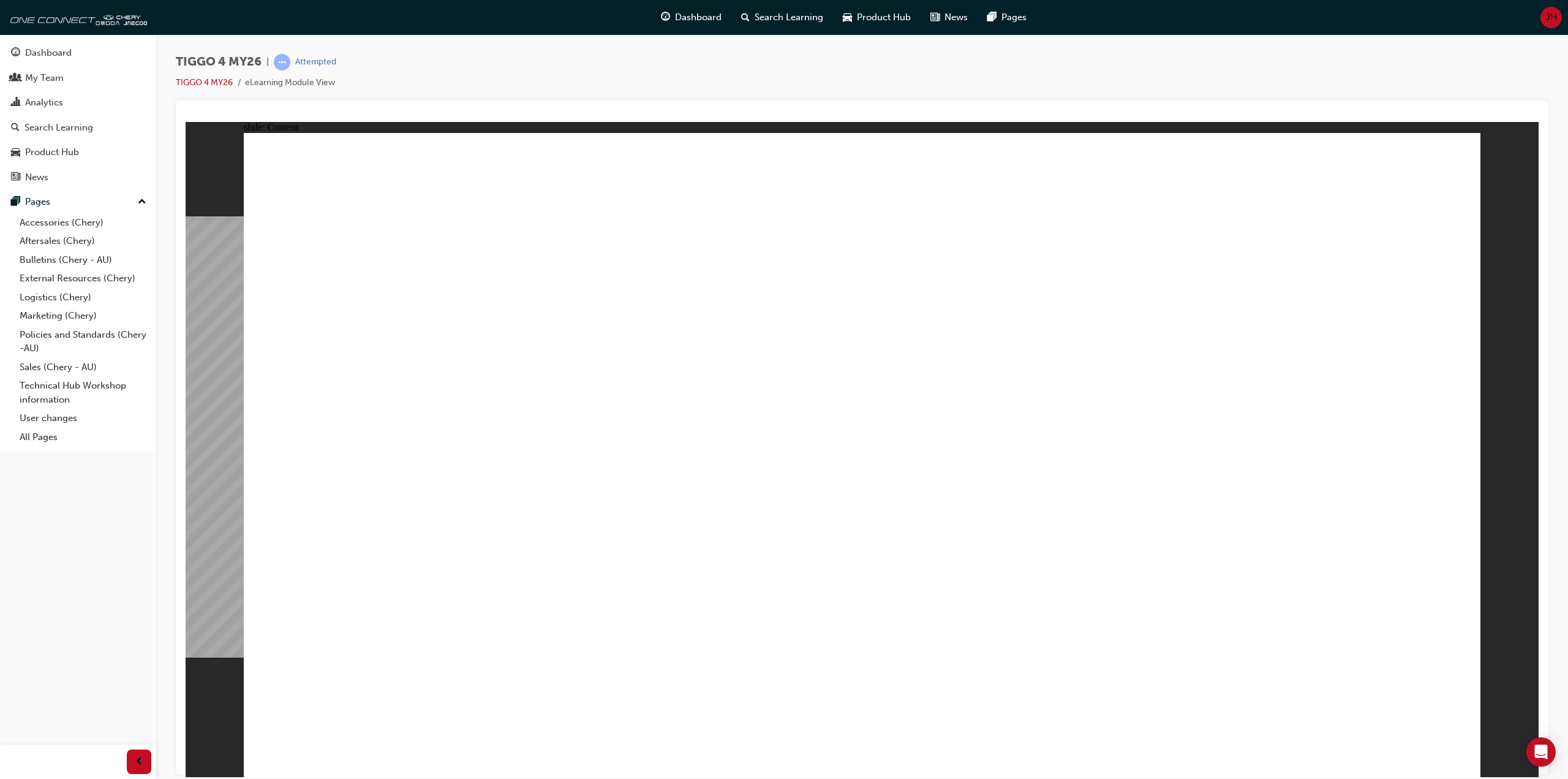
click at [1484, 720] on div "slide: Content Rectangle 2 INTERIOR DESIGN Luxurious Cabin The interior of the …" at bounding box center [862, 448] width 1353 height 655
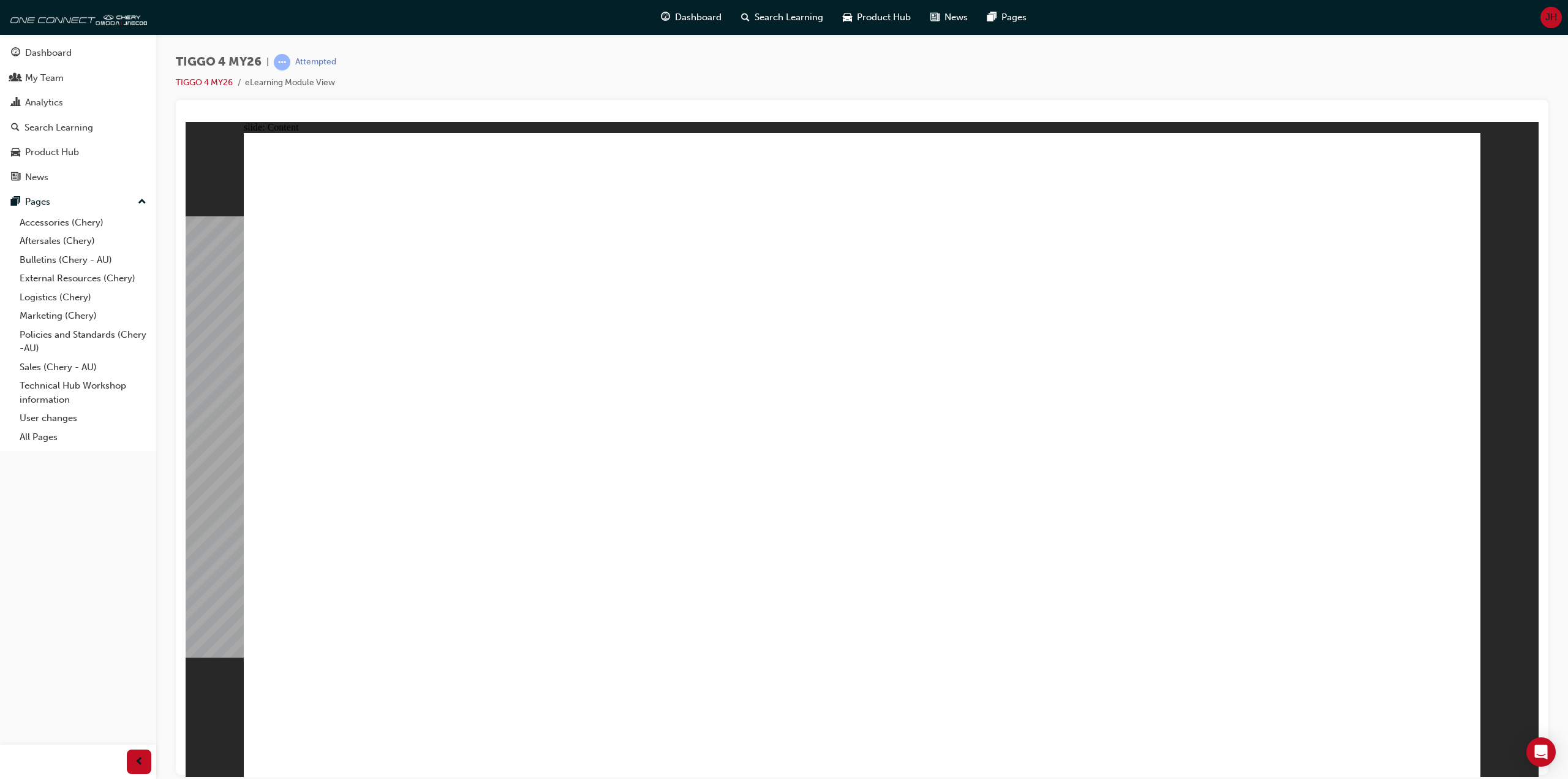
drag, startPoint x: 713, startPoint y: 365, endPoint x: 722, endPoint y: 366, distance: 9.1
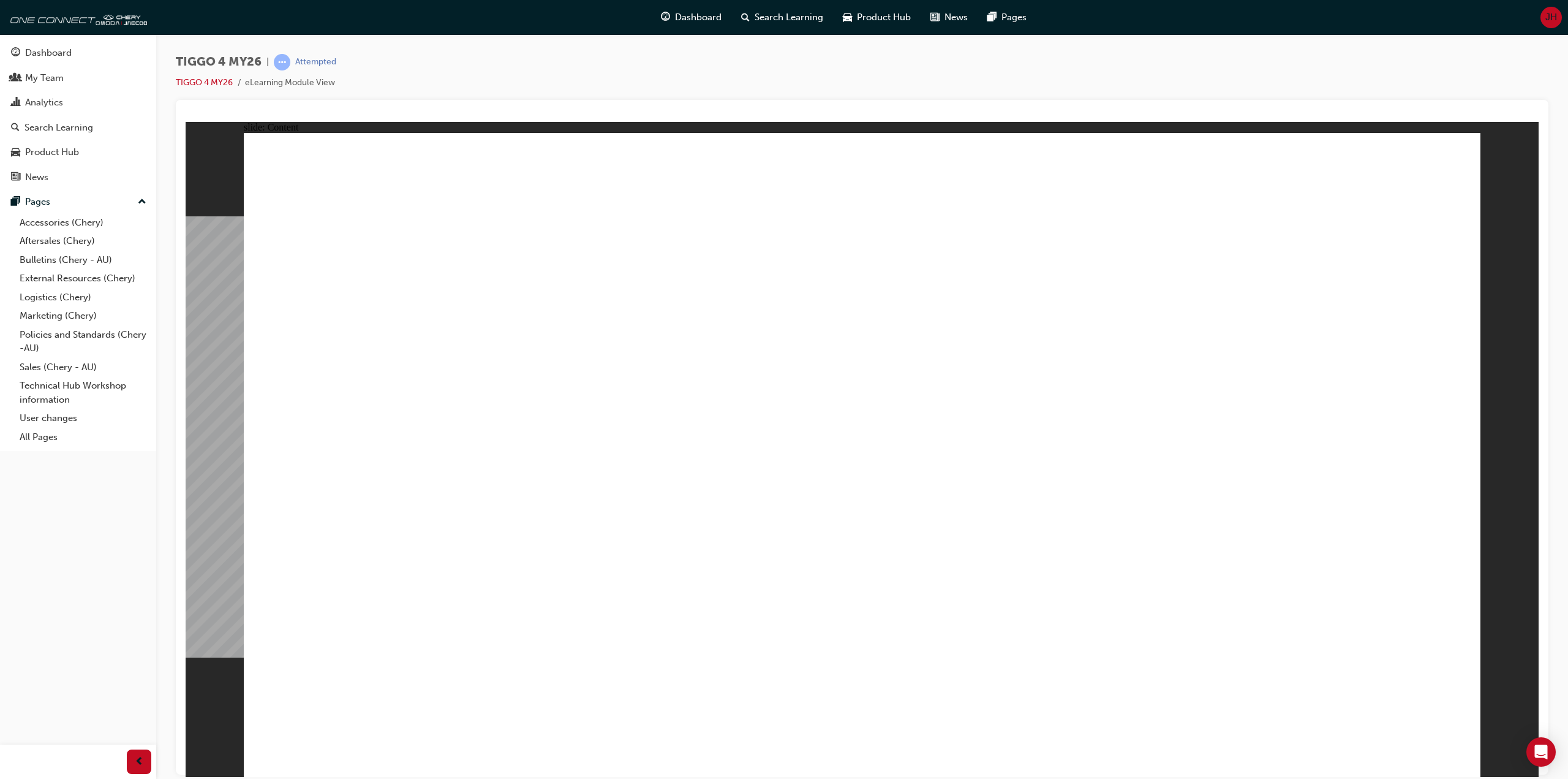
drag, startPoint x: 738, startPoint y: 359, endPoint x: 845, endPoint y: 374, distance: 108.0
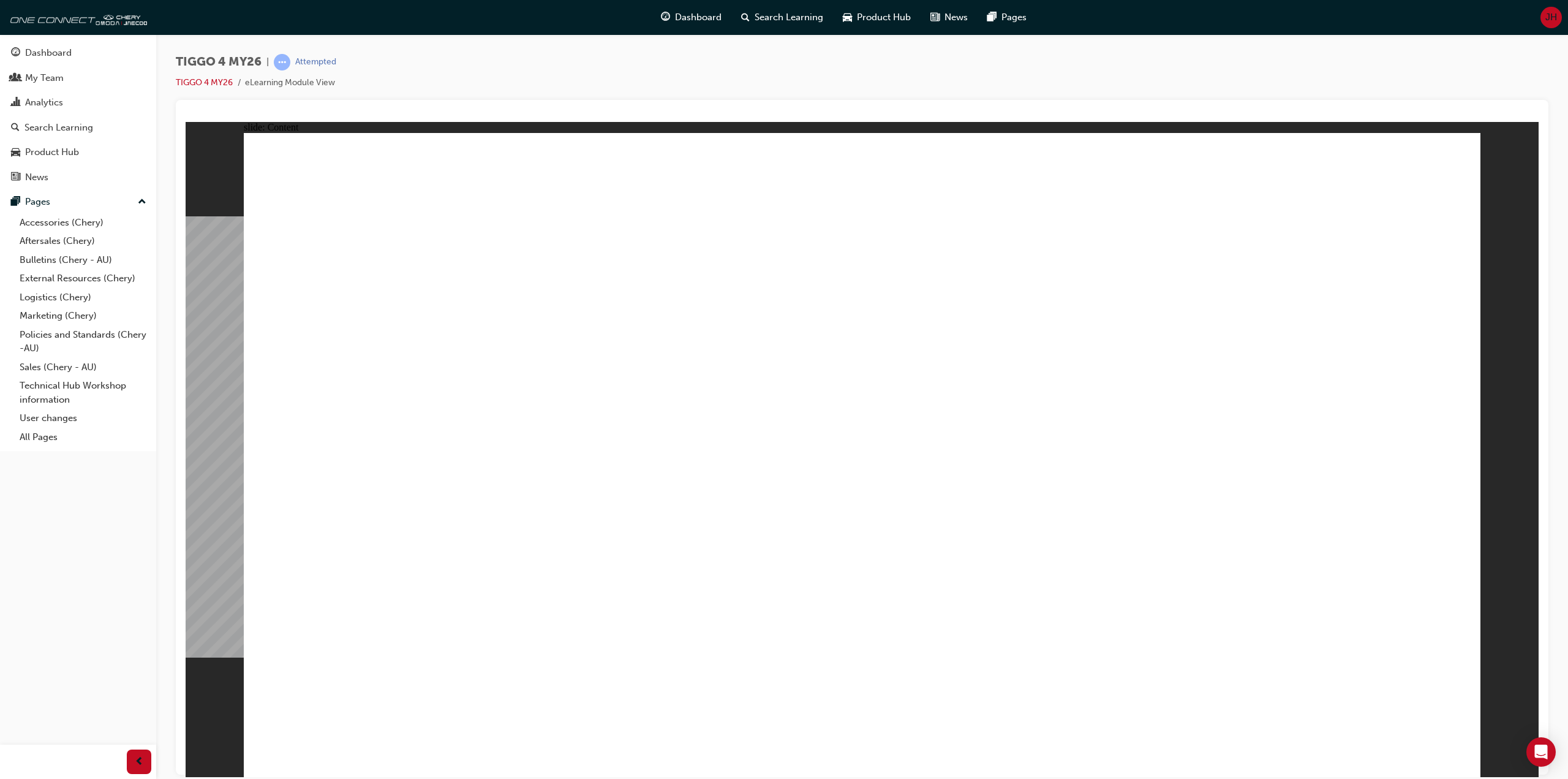
click at [822, 75] on div "TIGGO 4 MY26 | Attempted TIGGO 4 MY26 eLearning Module View" at bounding box center [862, 76] width 1373 height 46
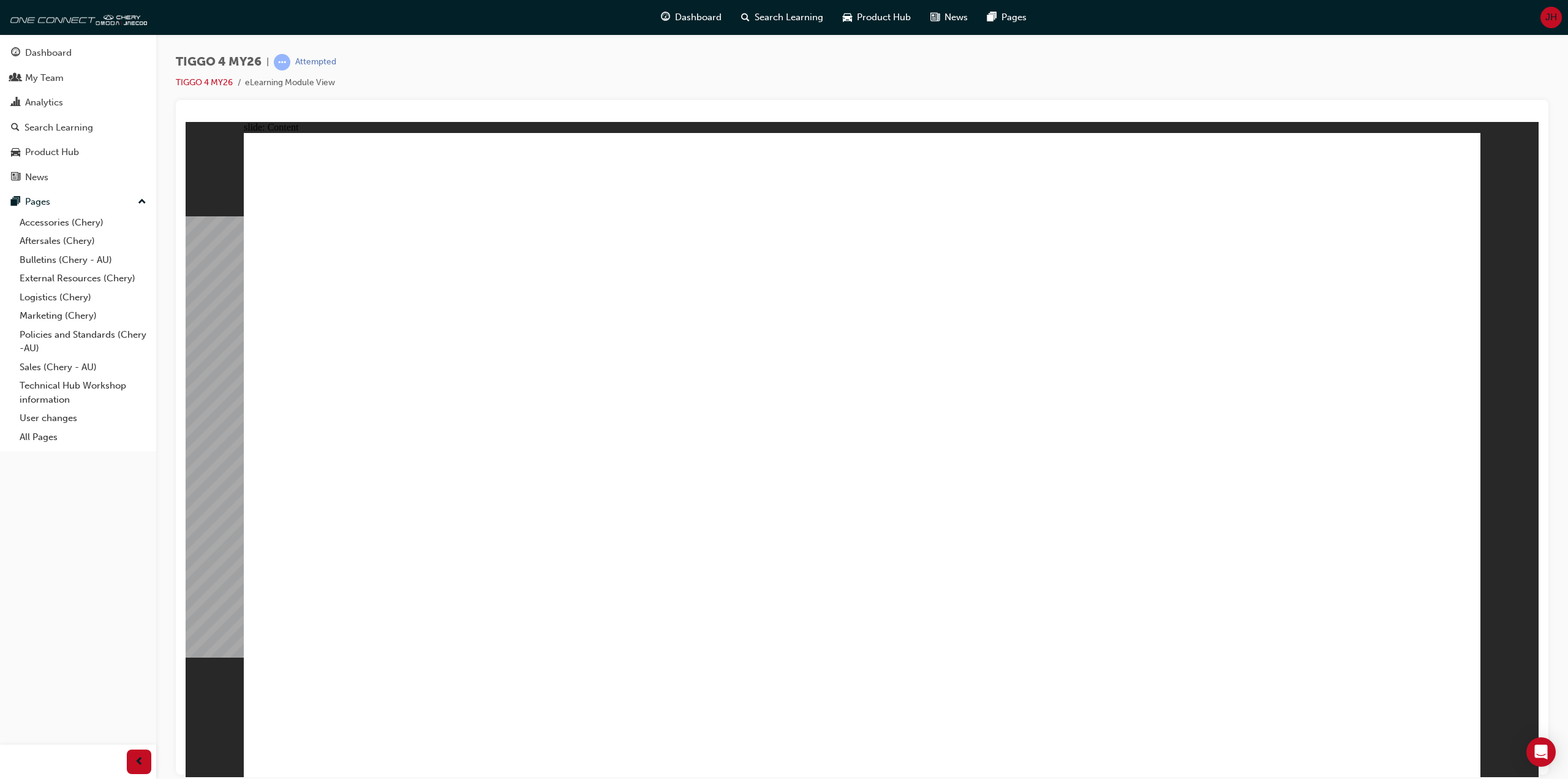
click at [822, 75] on div "TIGGO 4 MY26 | Attempted TIGGO 4 MY26 eLearning Module View" at bounding box center [862, 76] width 1373 height 46
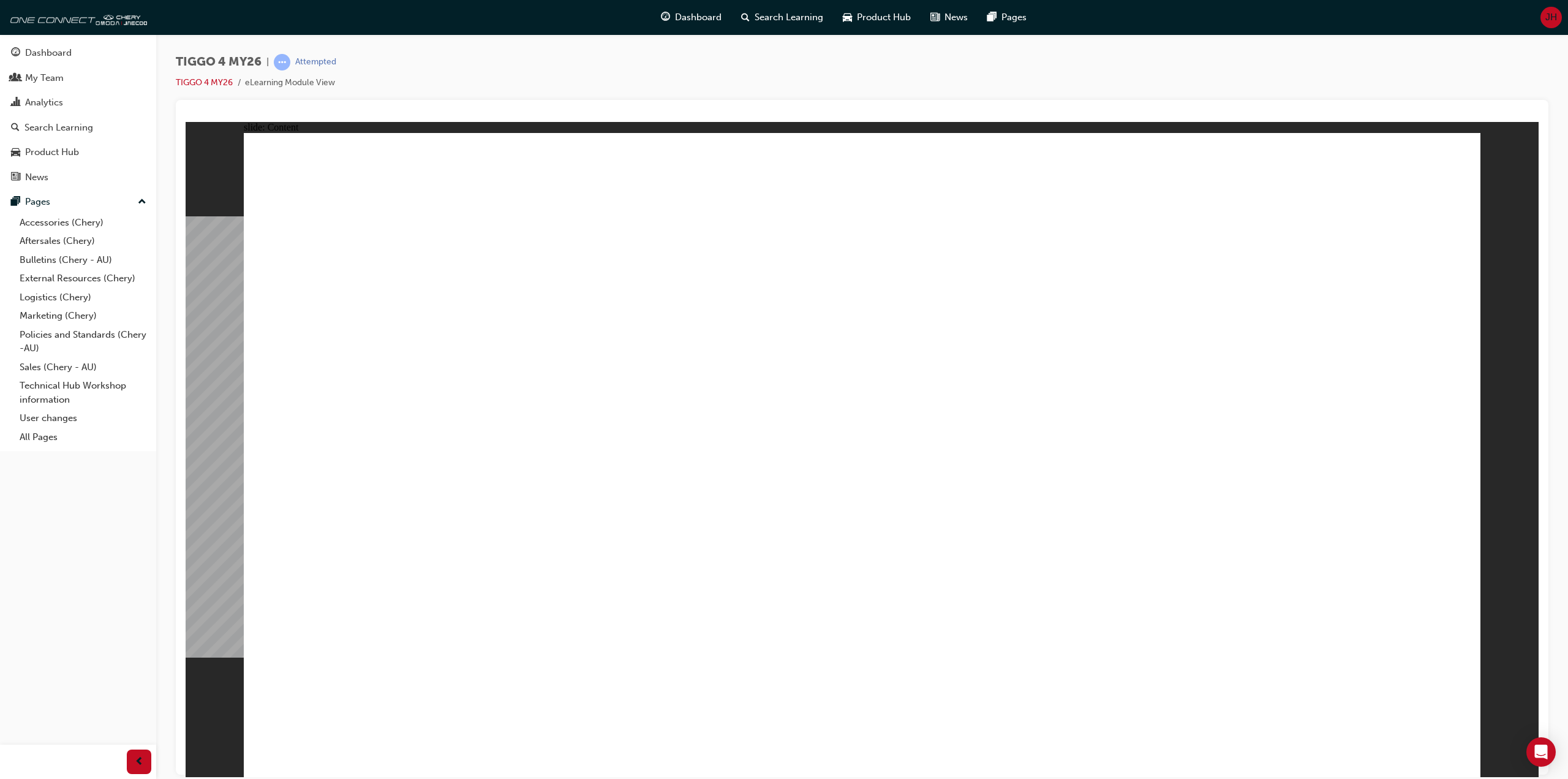
click at [1023, 90] on div "TIGGO 4 MY26 | Attempted TIGGO 4 MY26 eLearning Module View" at bounding box center [862, 76] width 1373 height 46
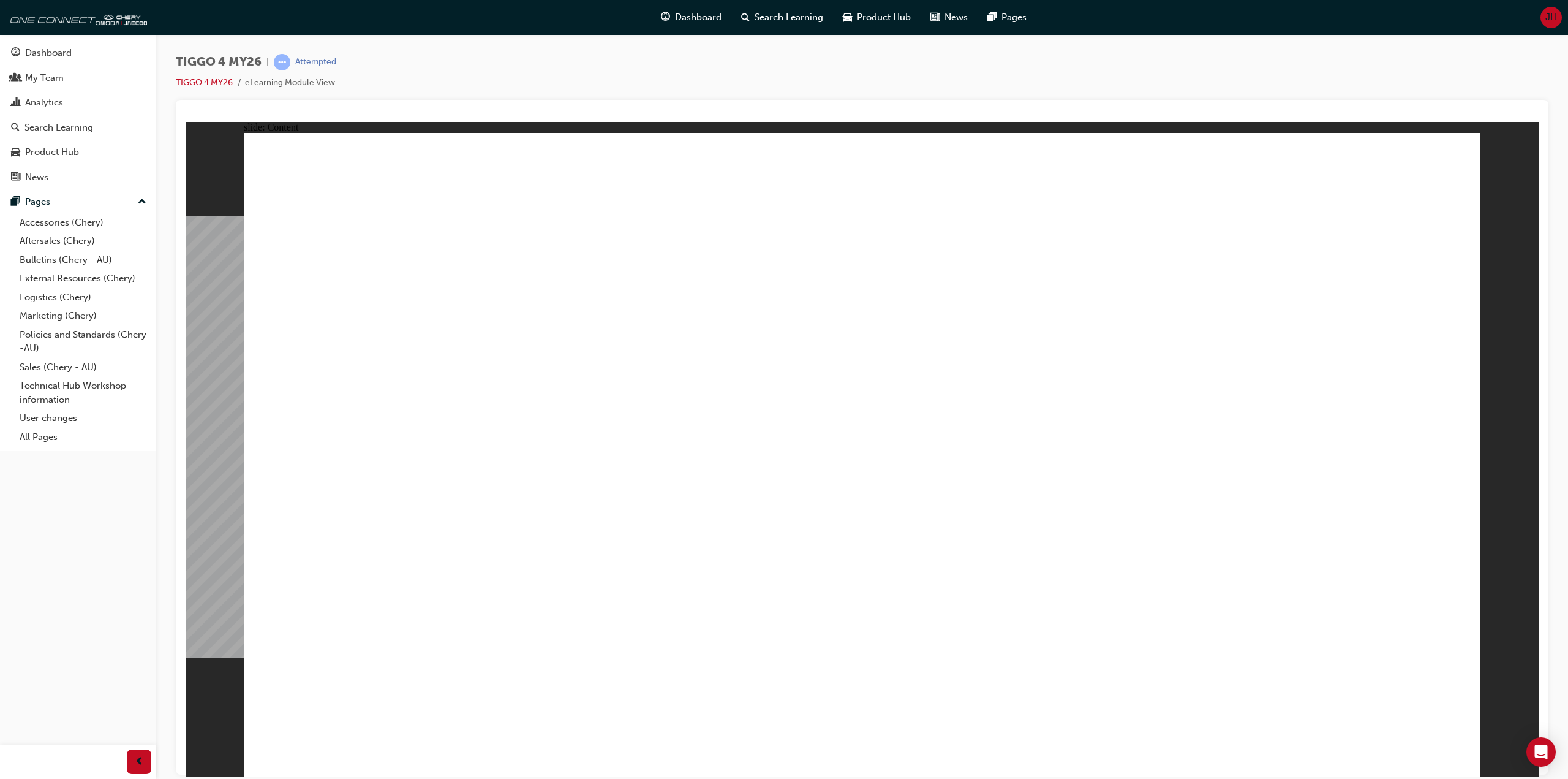
drag, startPoint x: 833, startPoint y: 414, endPoint x: 810, endPoint y: 387, distance: 35.5
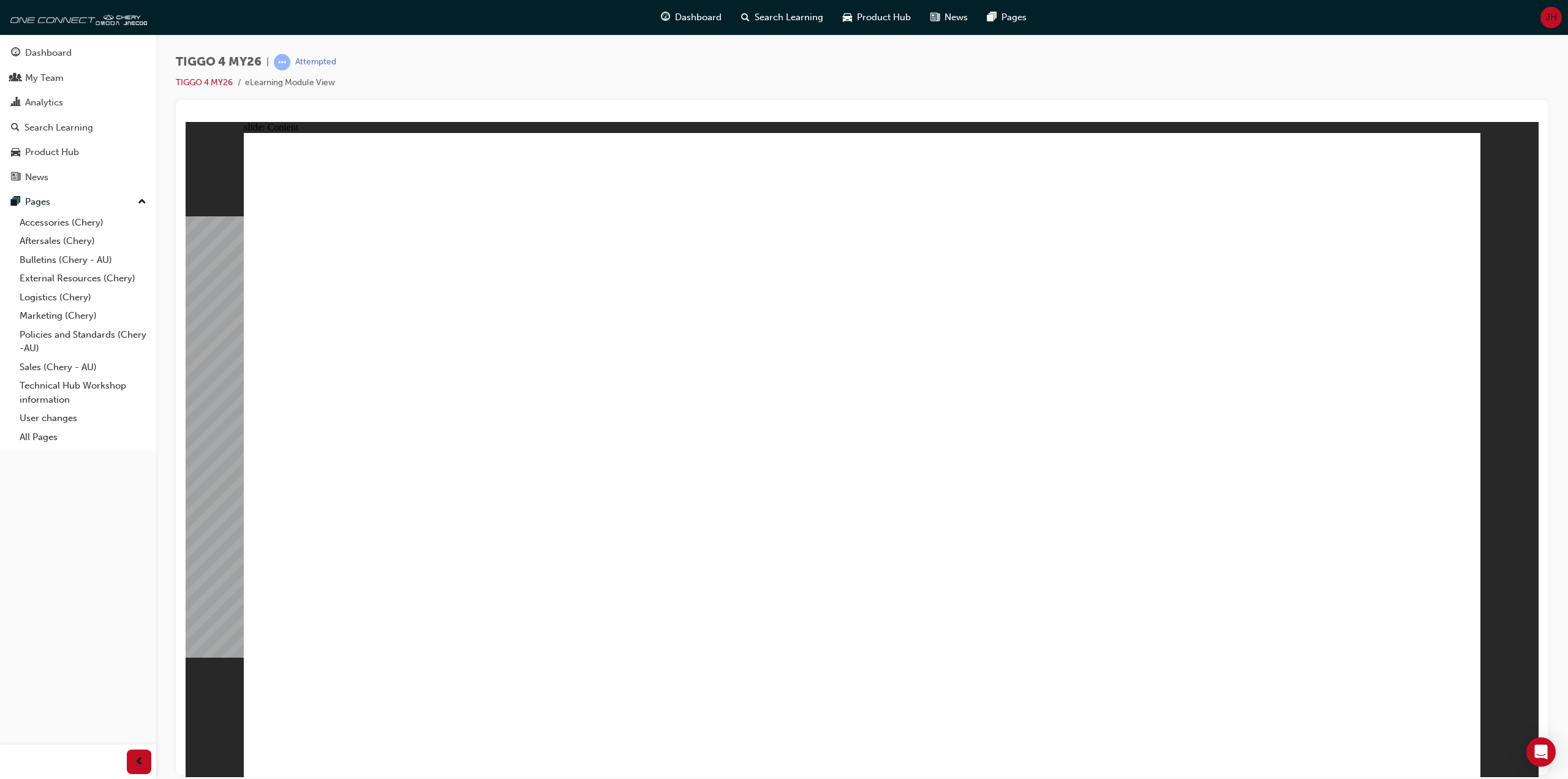
click at [924, 58] on div "TIGGO 4 MY26 | Attempted TIGGO 4 MY26 eLearning Module View" at bounding box center [862, 76] width 1373 height 46
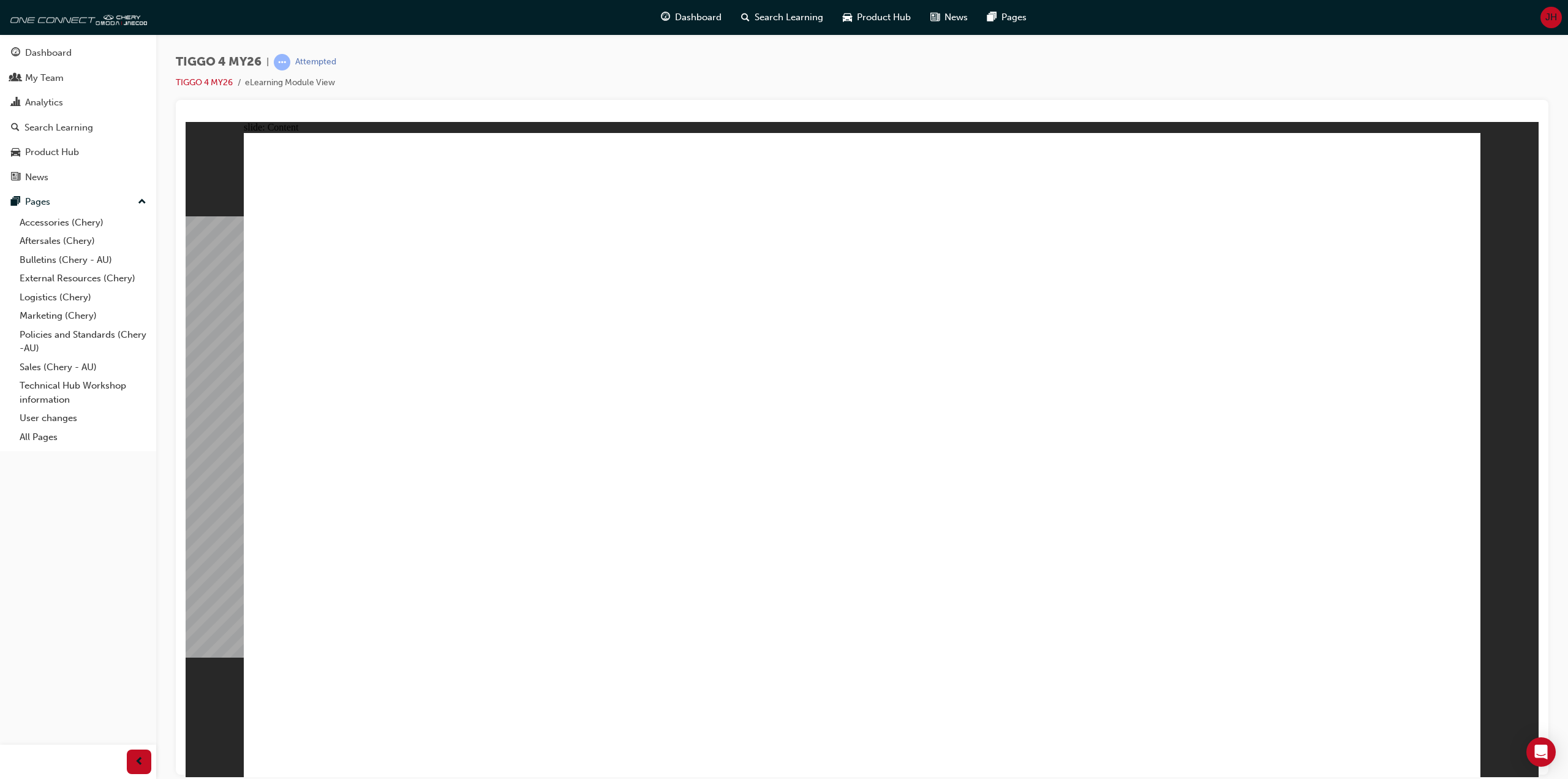
click at [924, 58] on div "TIGGO 4 MY26 | Attempted TIGGO 4 MY26 eLearning Module View" at bounding box center [862, 76] width 1373 height 46
click at [207, 11] on div "Dashboard Search Learning Product Hub News Pages JH" at bounding box center [784, 18] width 1568 height 35
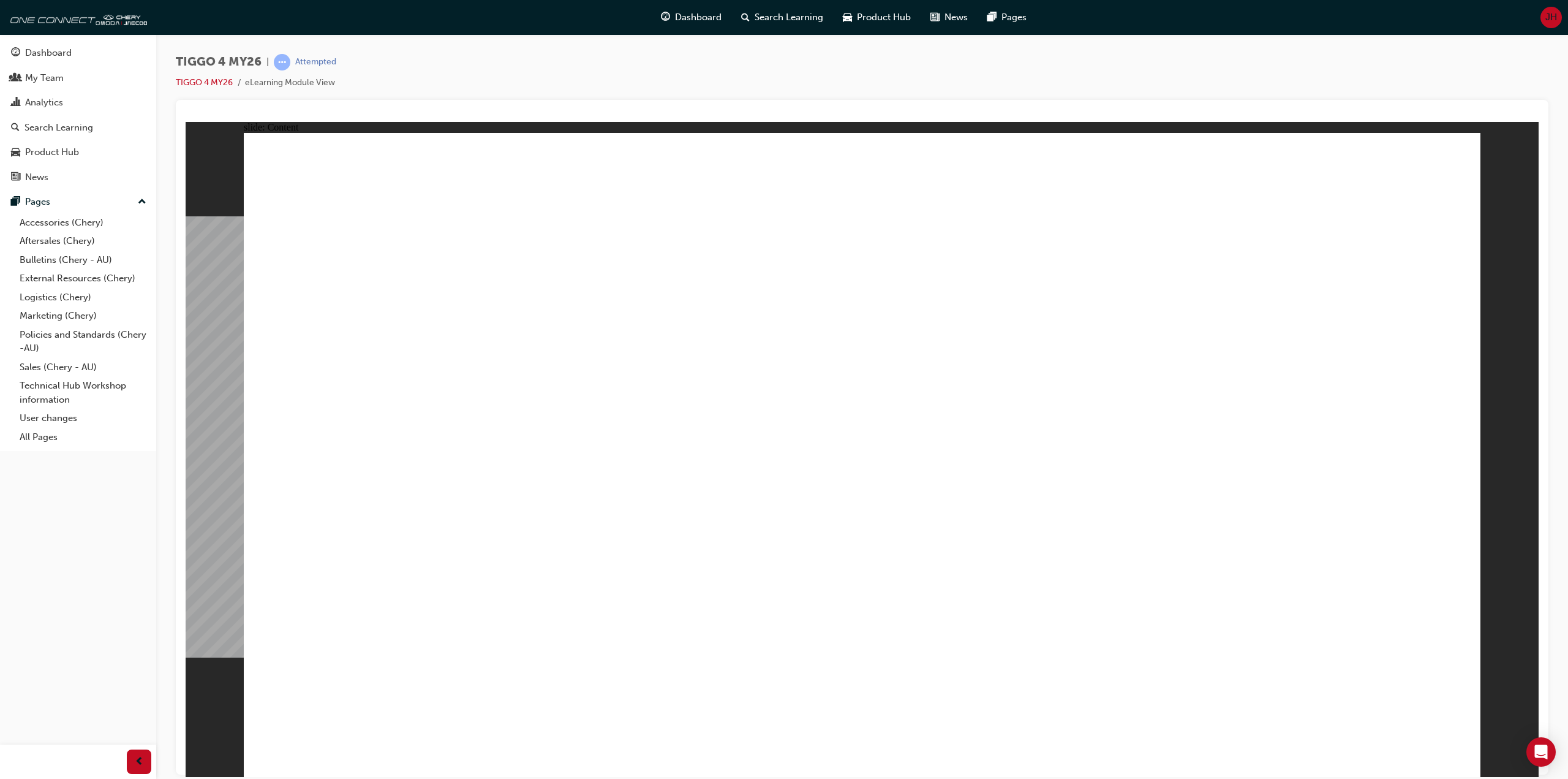
click at [207, 11] on div "Dashboard Search Learning Product Hub News Pages JH" at bounding box center [784, 18] width 1568 height 35
click at [204, 11] on div "Dashboard Search Learning Product Hub News Pages JH" at bounding box center [784, 18] width 1568 height 35
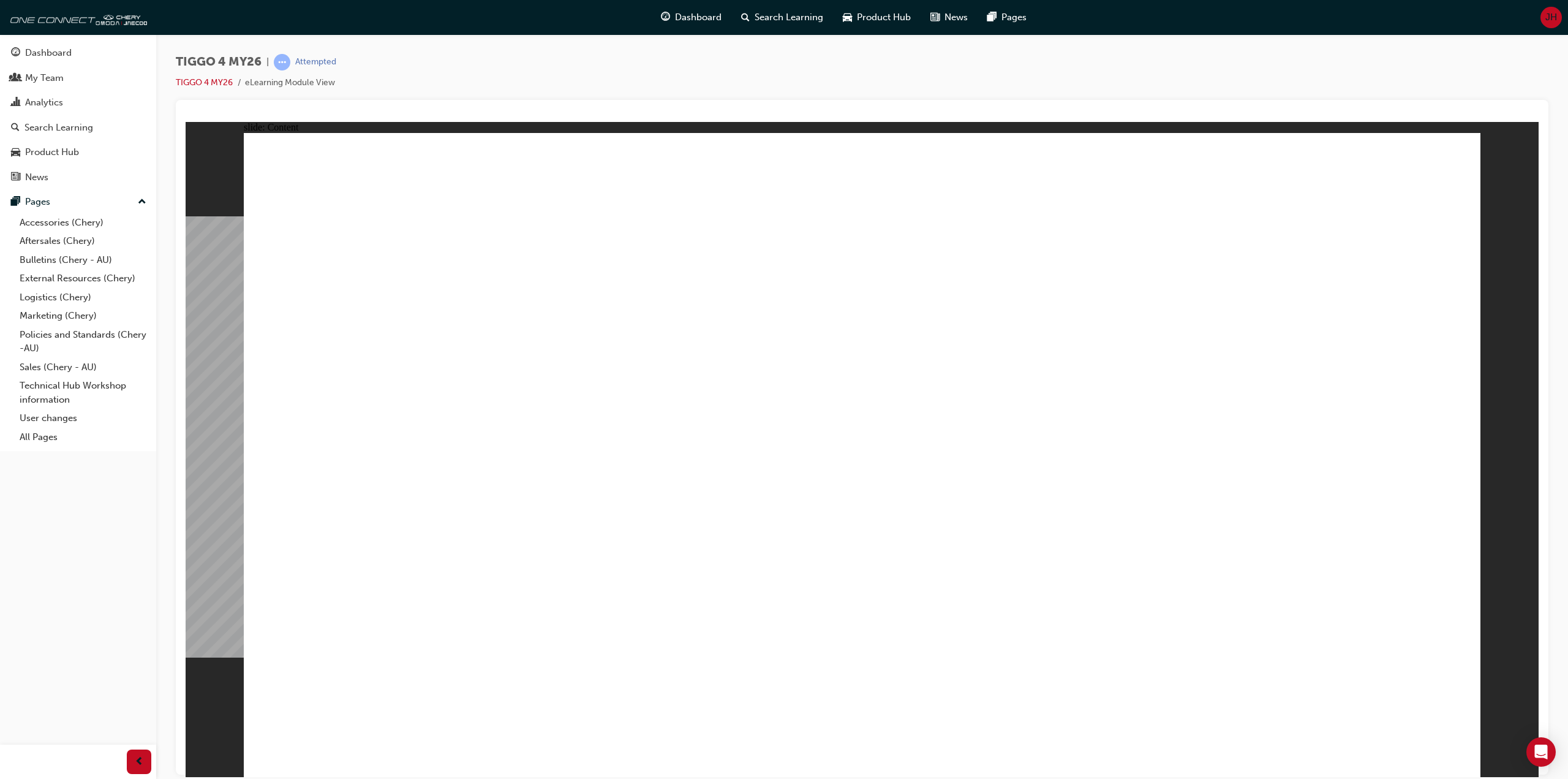
click at [1128, 55] on div "TIGGO 4 MY26 | Attempted TIGGO 4 MY26 eLearning Module View" at bounding box center [862, 76] width 1373 height 46
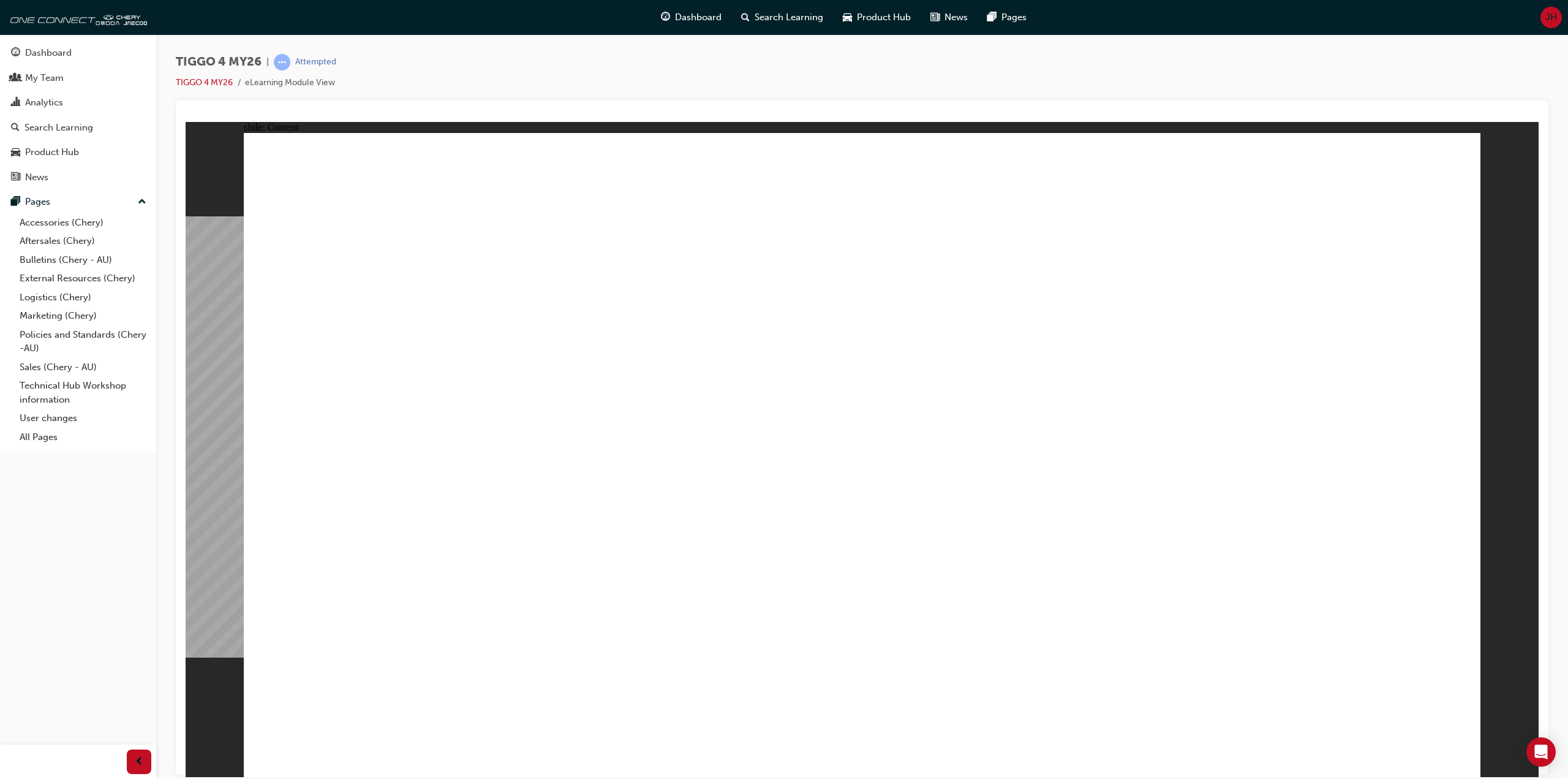
drag, startPoint x: 1331, startPoint y: 591, endPoint x: 1352, endPoint y: 600, distance: 22.8
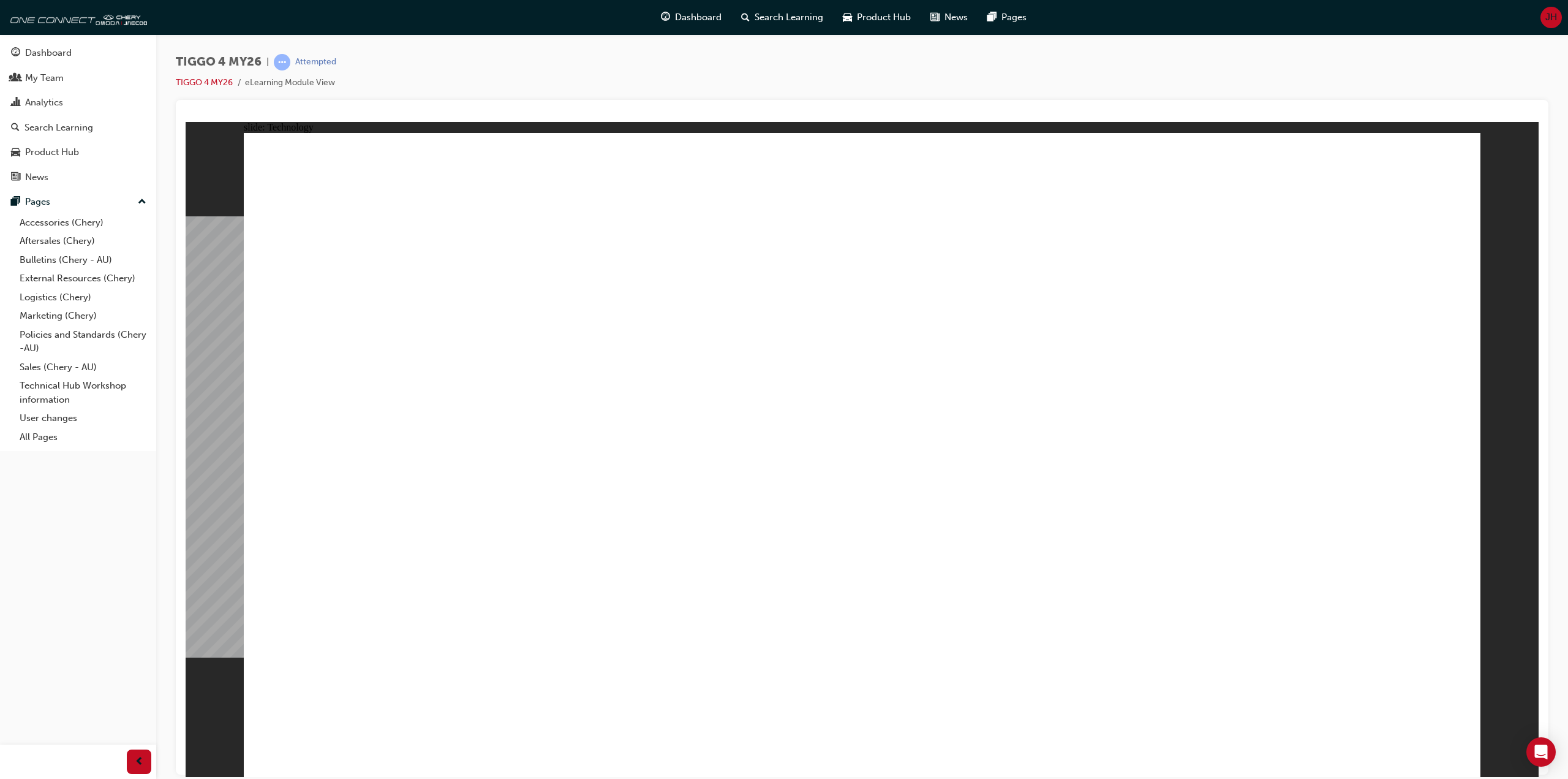
click at [526, 71] on div "TIGGO 4 MY26 | Attempted TIGGO 4 MY26 eLearning Module View" at bounding box center [862, 76] width 1373 height 46
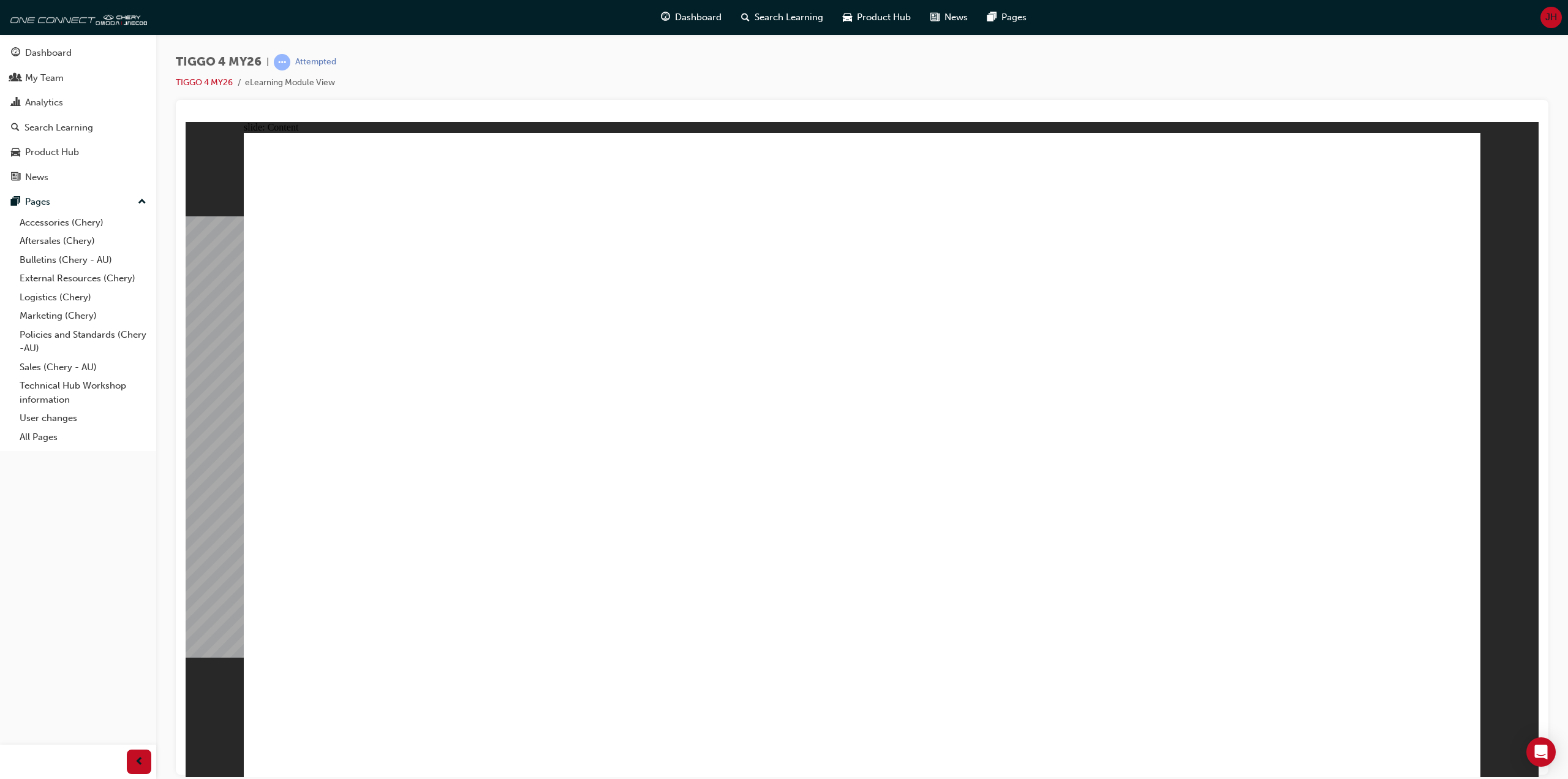
click at [526, 71] on div "TIGGO 4 MY26 | Attempted TIGGO 4 MY26 eLearning Module View" at bounding box center [862, 76] width 1373 height 46
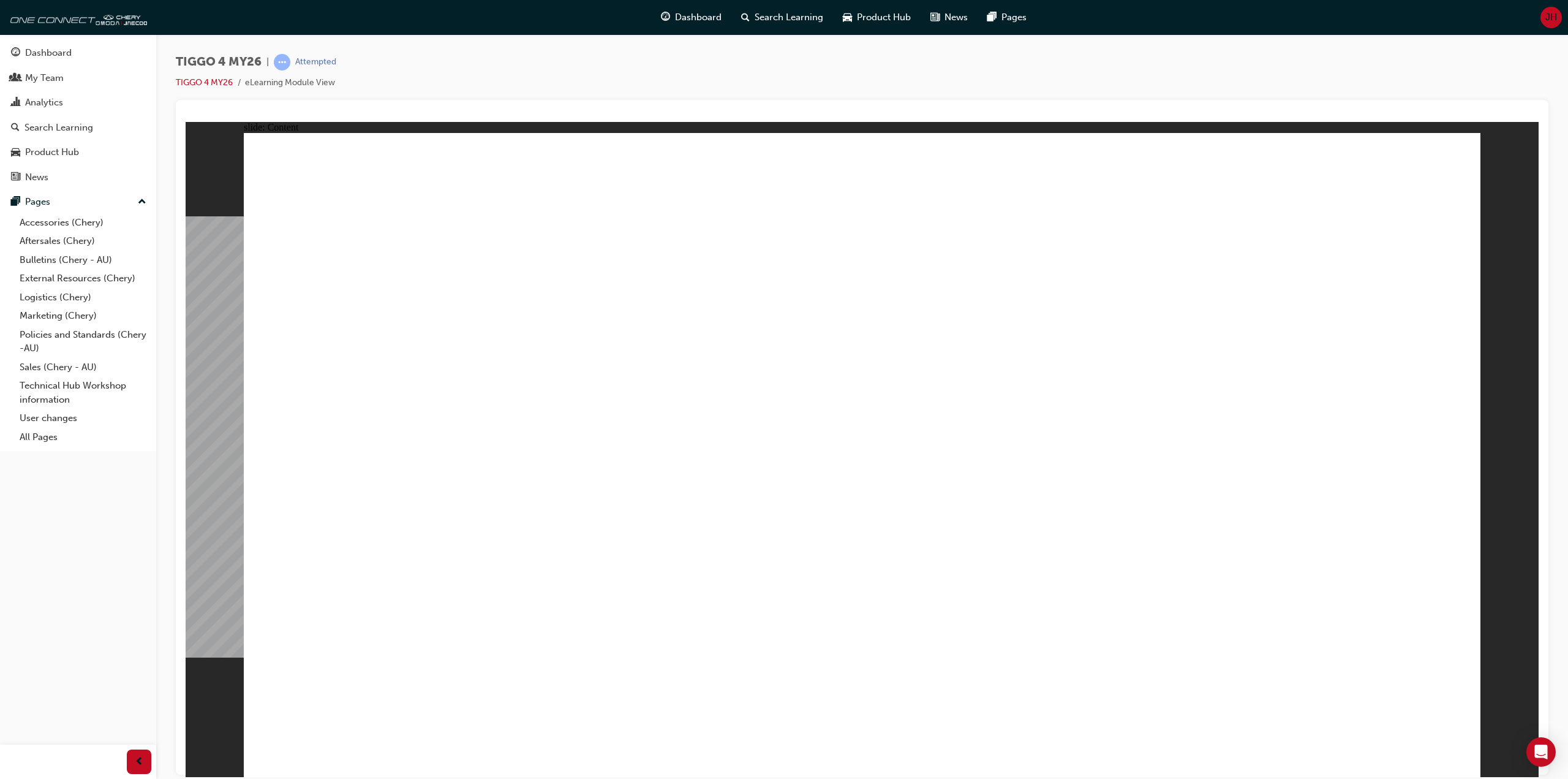
click at [456, 75] on div "TIGGO 4 MY26 | Attempted TIGGO 4 MY26 eLearning Module View" at bounding box center [862, 76] width 1373 height 46
click at [448, 72] on div "TIGGO 4 MY26 | Attempted TIGGO 4 MY26 eLearning Module View" at bounding box center [862, 76] width 1373 height 46
click at [449, 72] on div "TIGGO 4 MY26 | Attempted TIGGO 4 MY26 eLearning Module View" at bounding box center [862, 76] width 1373 height 46
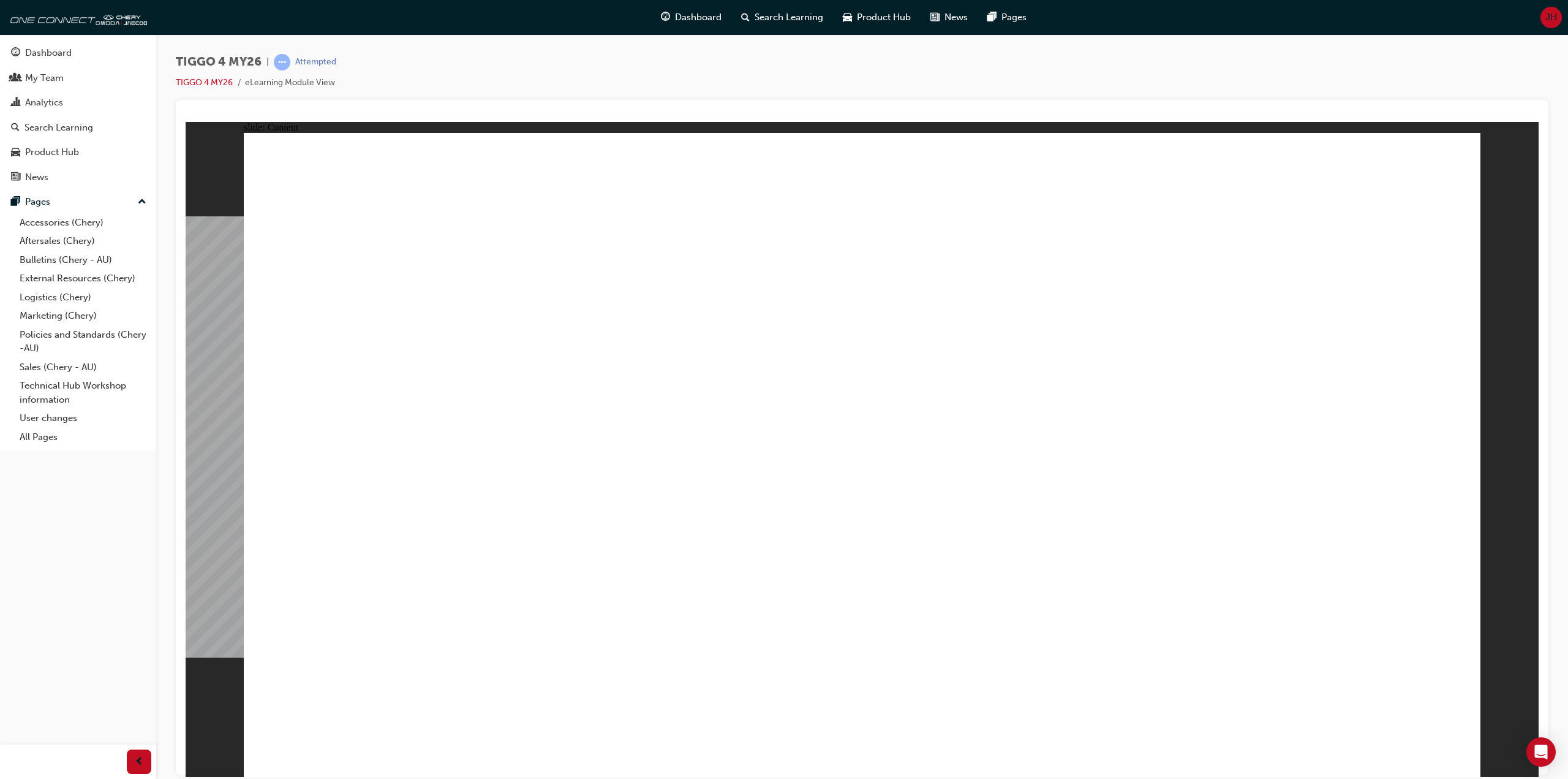
click at [449, 72] on div "TIGGO 4 MY26 | Attempted TIGGO 4 MY26 eLearning Module View" at bounding box center [862, 76] width 1373 height 46
drag, startPoint x: 449, startPoint y: 72, endPoint x: 460, endPoint y: 81, distance: 14.2
click at [449, 72] on div "TIGGO 4 MY26 | Attempted TIGGO 4 MY26 eLearning Module View" at bounding box center [862, 76] width 1373 height 46
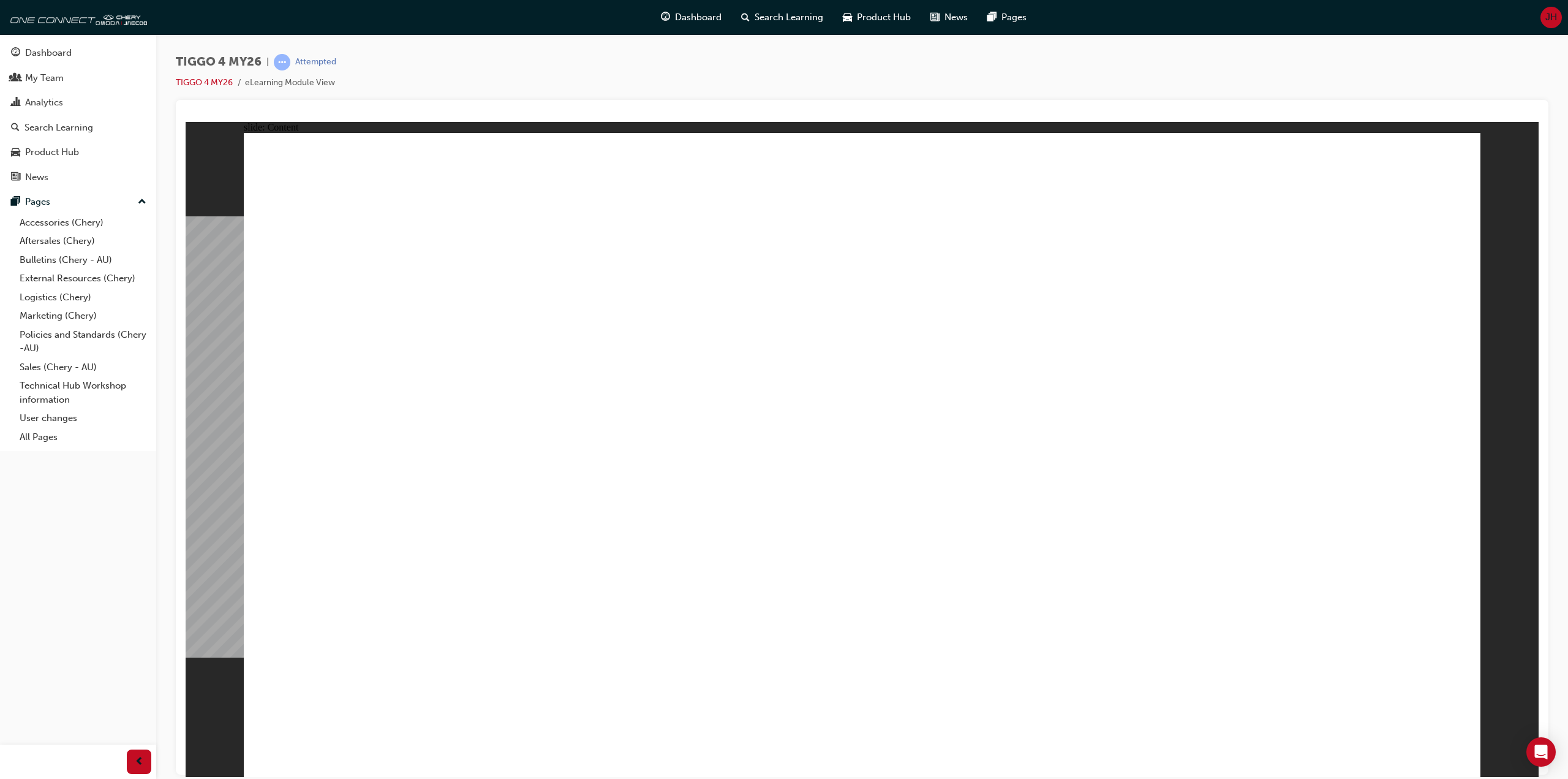
drag, startPoint x: 1243, startPoint y: 676, endPoint x: 1341, endPoint y: 538, distance: 169.3
click at [897, 90] on div "TIGGO 4 MY26 | Attempted TIGGO 4 MY26 eLearning Module View" at bounding box center [862, 76] width 1373 height 46
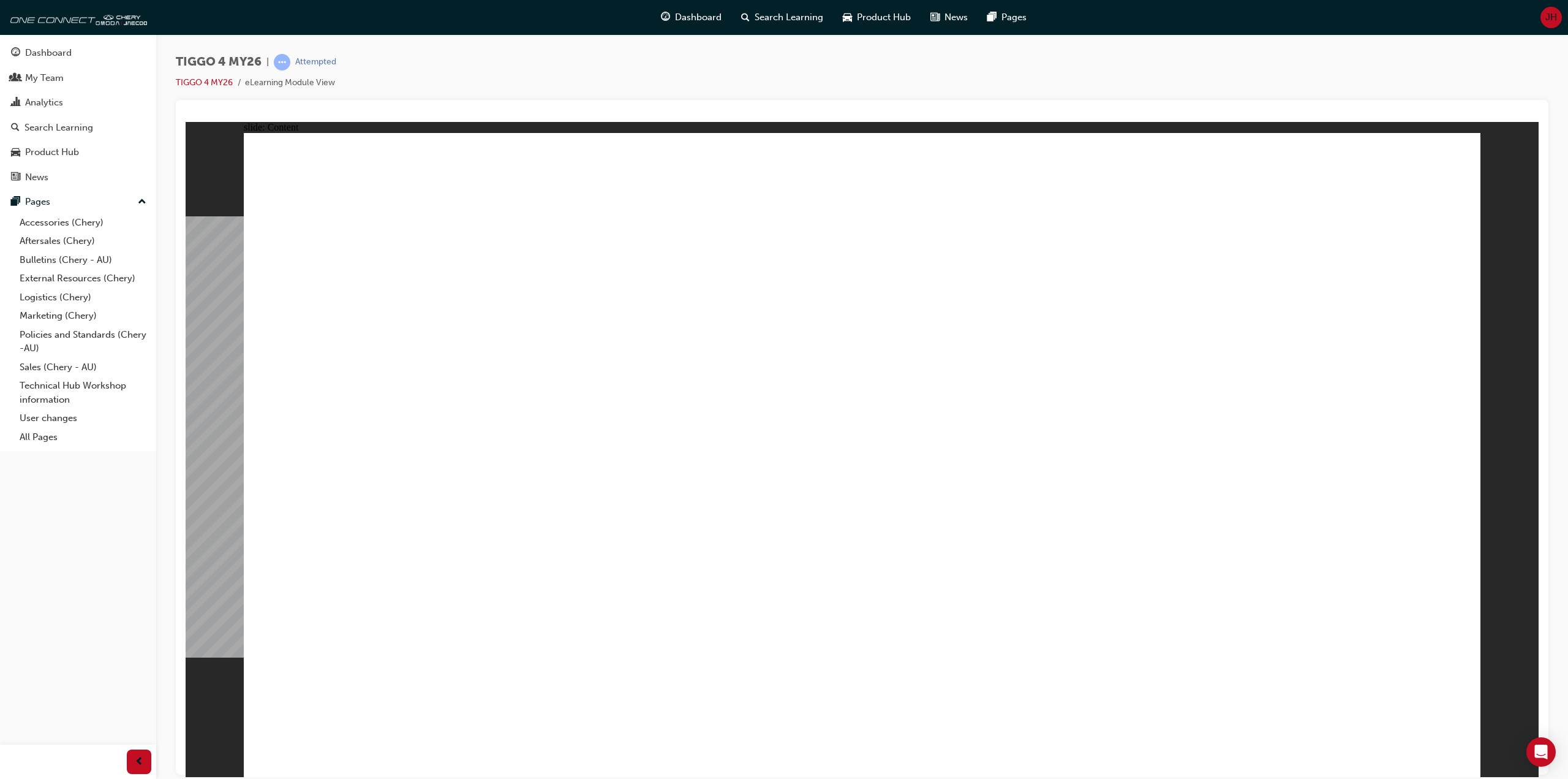
click at [897, 90] on div "TIGGO 4 MY26 | Attempted TIGGO 4 MY26 eLearning Module View" at bounding box center [862, 76] width 1373 height 46
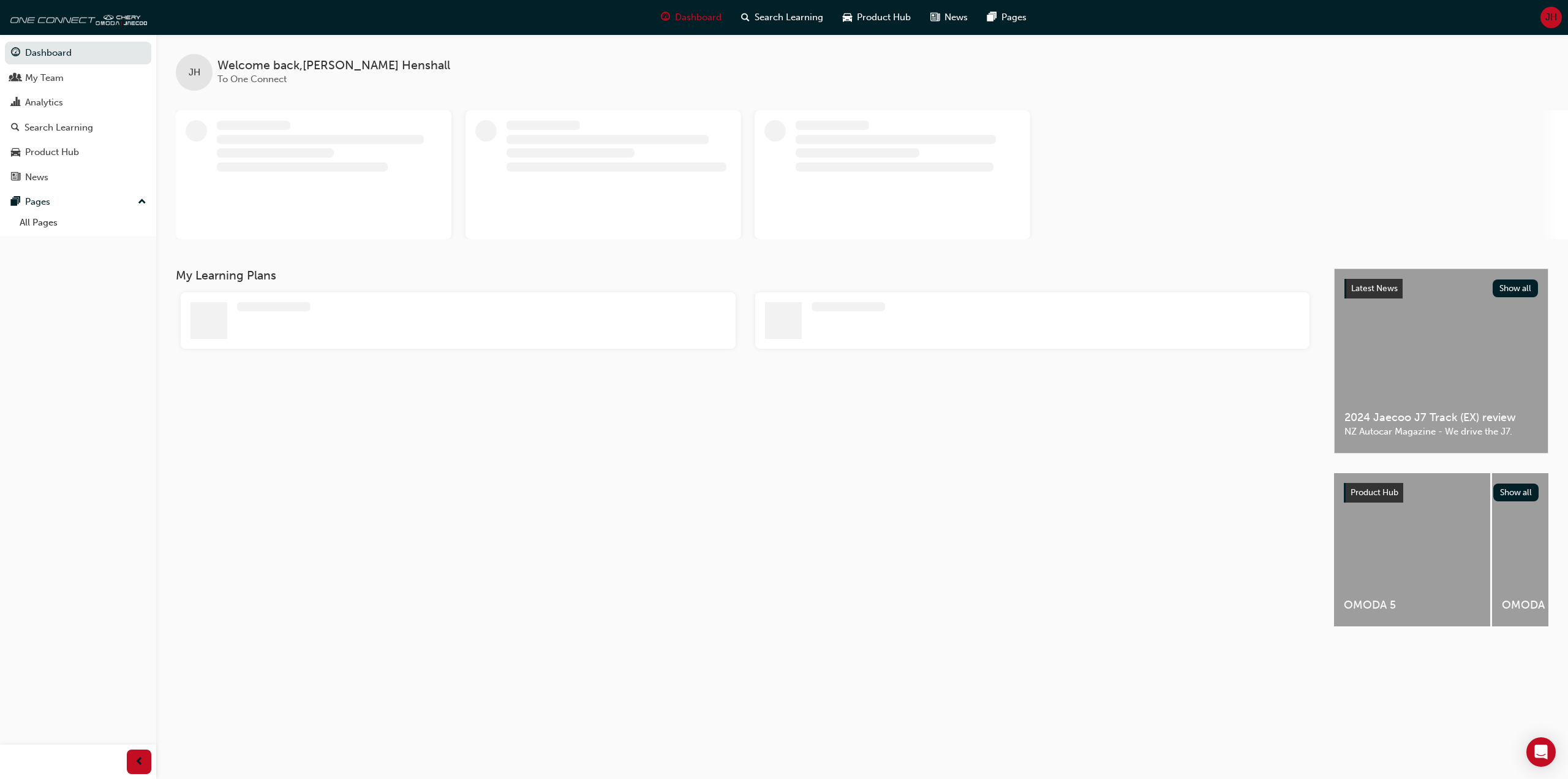
click at [364, 5] on div "Dashboard Search Learning Product Hub News Pages JH" at bounding box center [784, 18] width 1568 height 35
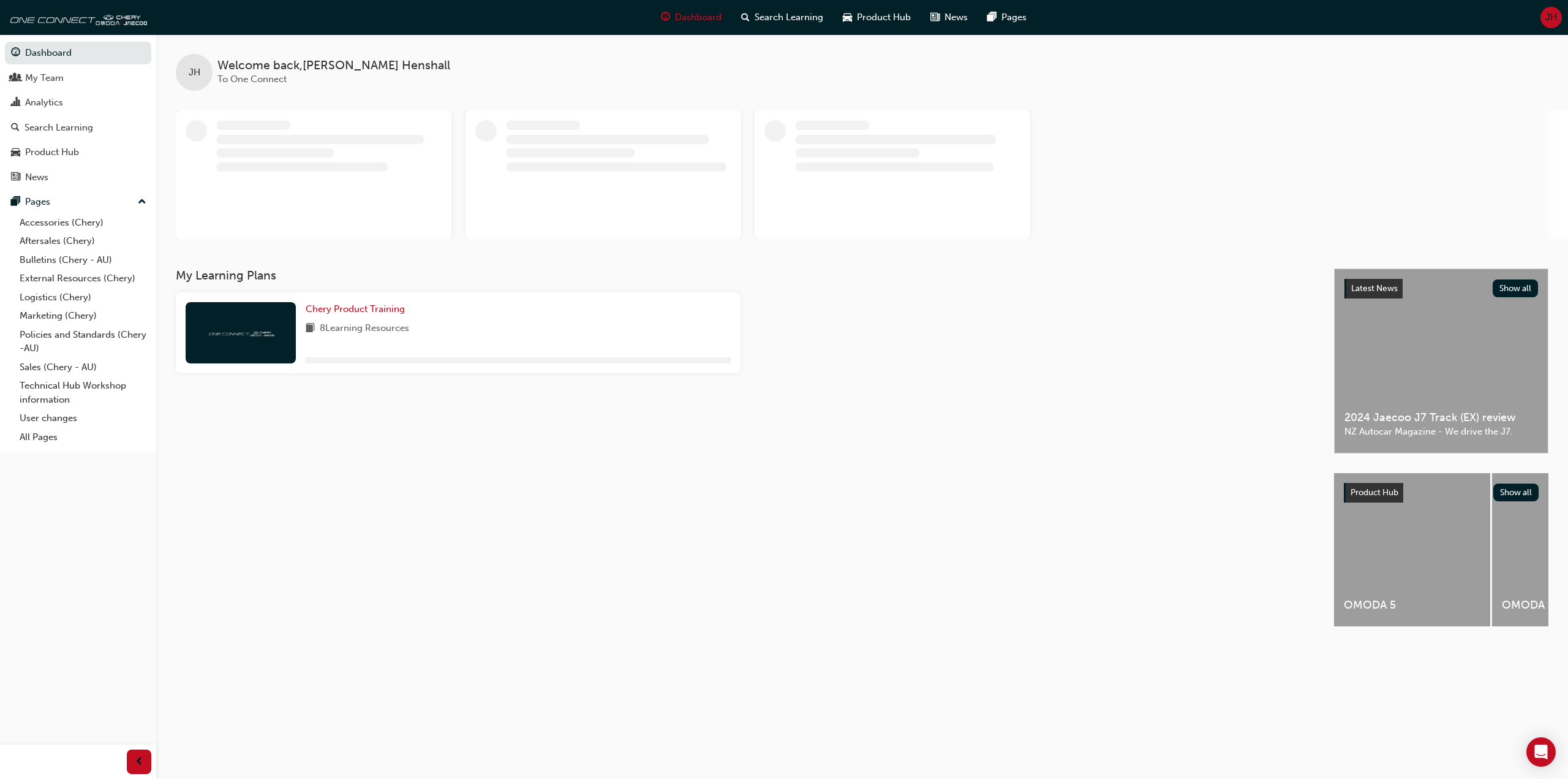
click at [365, 5] on div "Dashboard Search Learning Product Hub News Pages JH" at bounding box center [784, 18] width 1568 height 35
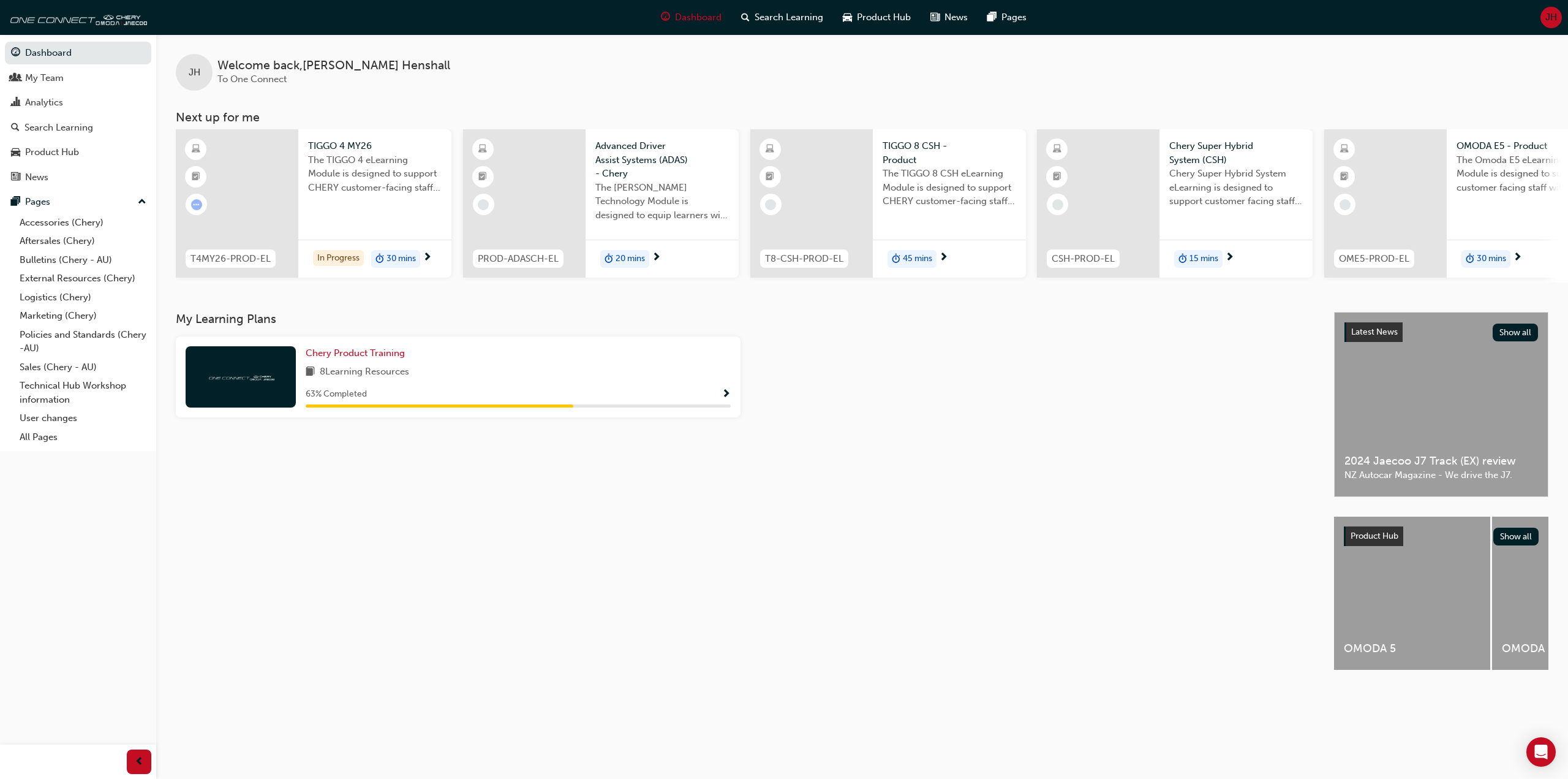
click at [365, 6] on div "Dashboard Search Learning Product Hub News Pages JH" at bounding box center [784, 18] width 1568 height 35
drag, startPoint x: 365, startPoint y: 6, endPoint x: 386, endPoint y: 59, distance: 57.0
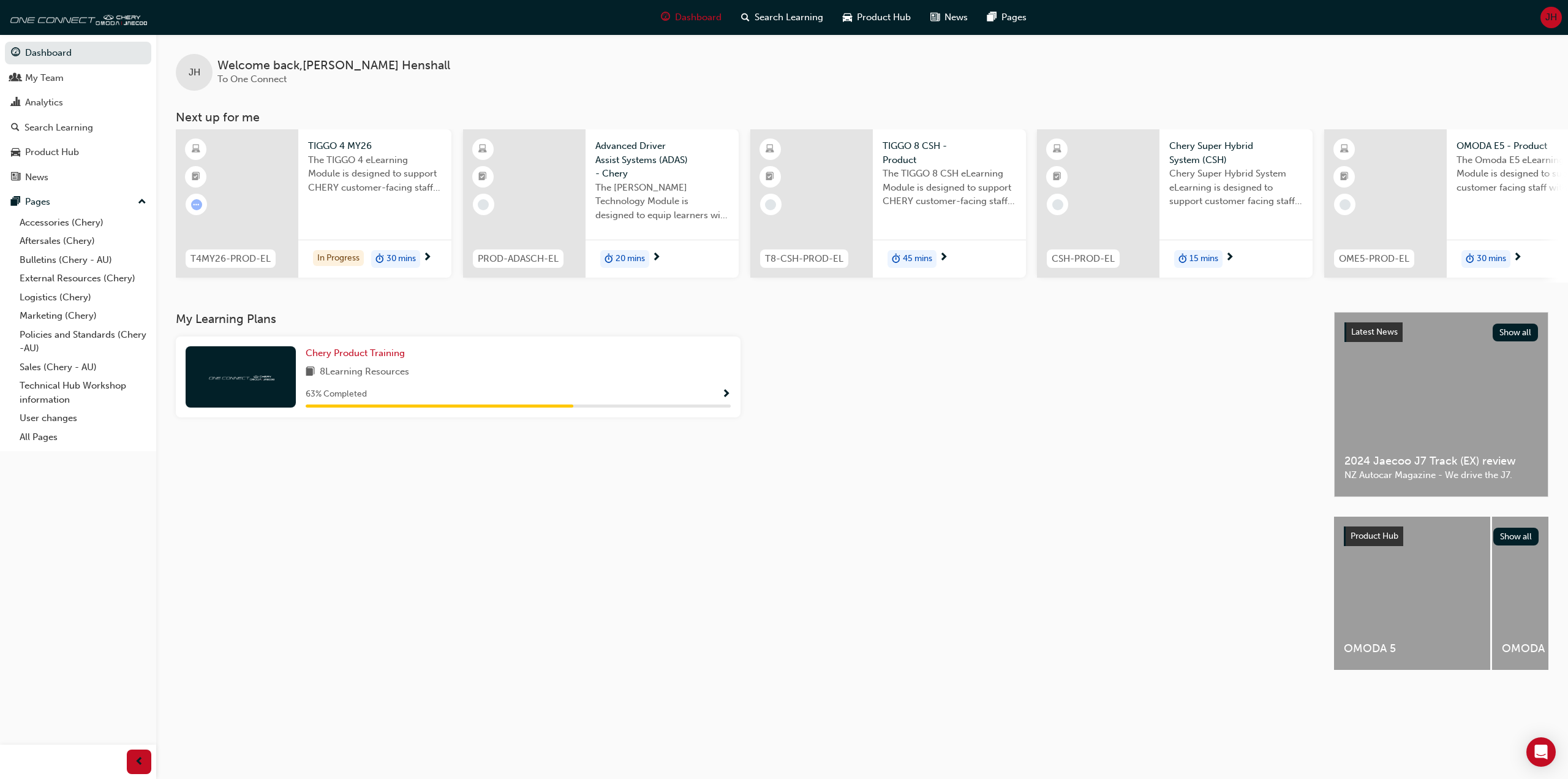
click at [366, 6] on div "Dashboard Search Learning Product Hub News Pages JH" at bounding box center [784, 18] width 1568 height 35
click at [87, 85] on link "My Team" at bounding box center [78, 77] width 146 height 22
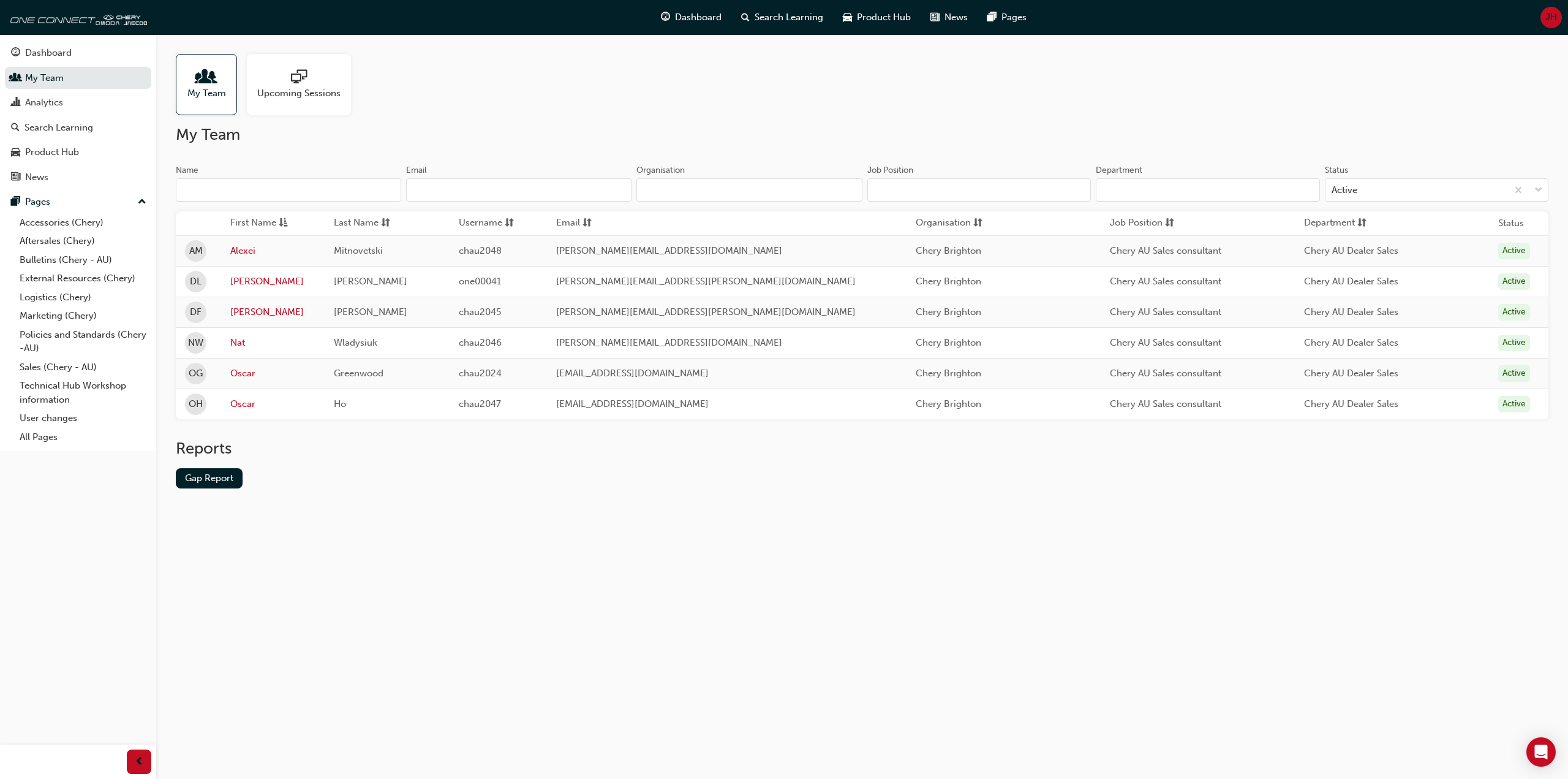
click at [490, 124] on div "My Team Upcoming Sessions My Team Name Email Organisation Job Position Departme…" at bounding box center [862, 280] width 1412 height 493
click at [256, 310] on link "[PERSON_NAME]" at bounding box center [273, 312] width 86 height 14
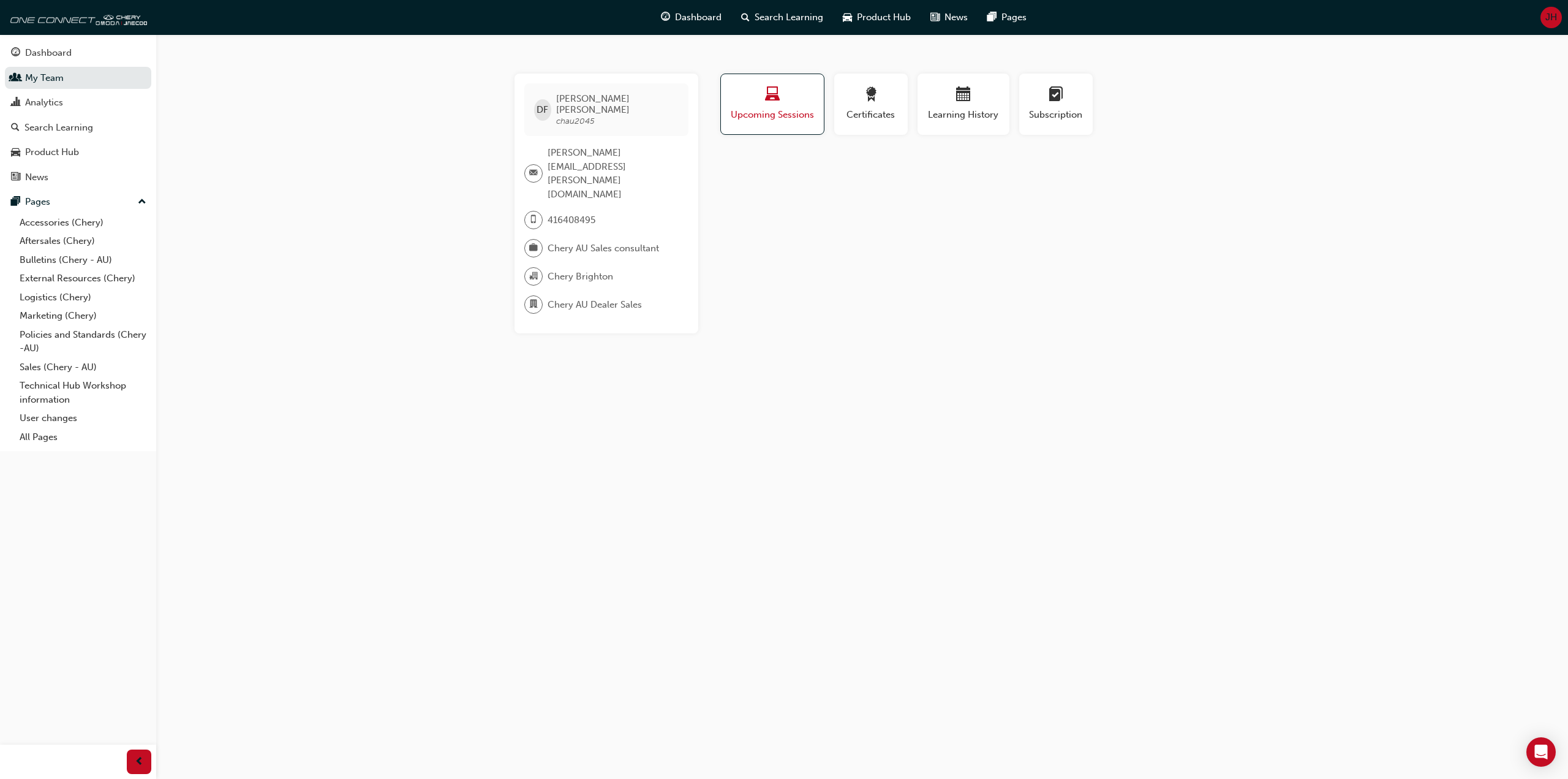
click at [770, 101] on span "laptop-icon" at bounding box center [772, 95] width 15 height 17
click at [774, 111] on span "Upcoming Sessions" at bounding box center [772, 114] width 85 height 14
click at [871, 105] on div "Certificates" at bounding box center [870, 104] width 56 height 35
click at [945, 104] on div "button" at bounding box center [963, 96] width 73 height 19
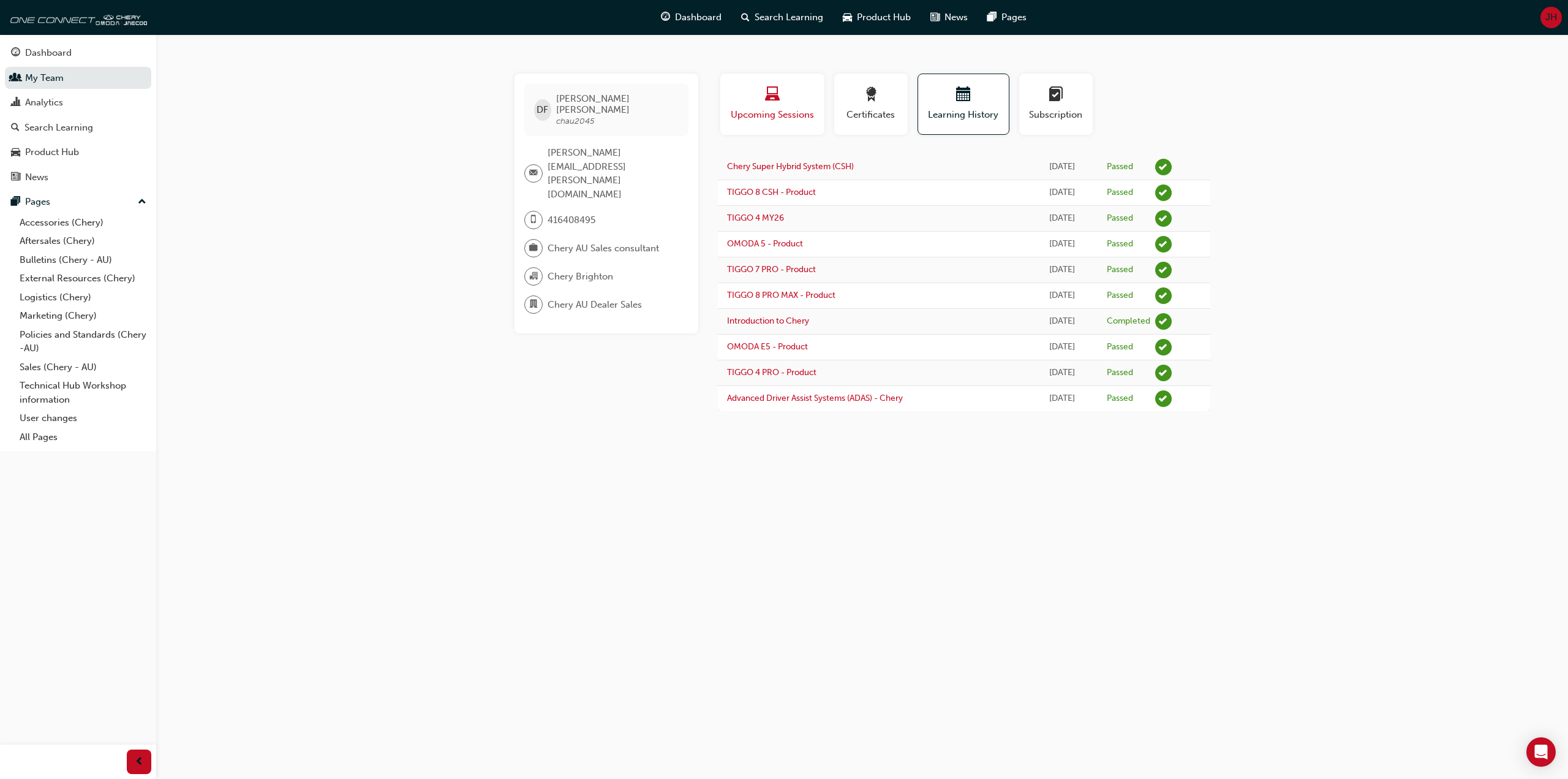
click at [770, 102] on span "laptop-icon" at bounding box center [772, 95] width 15 height 17
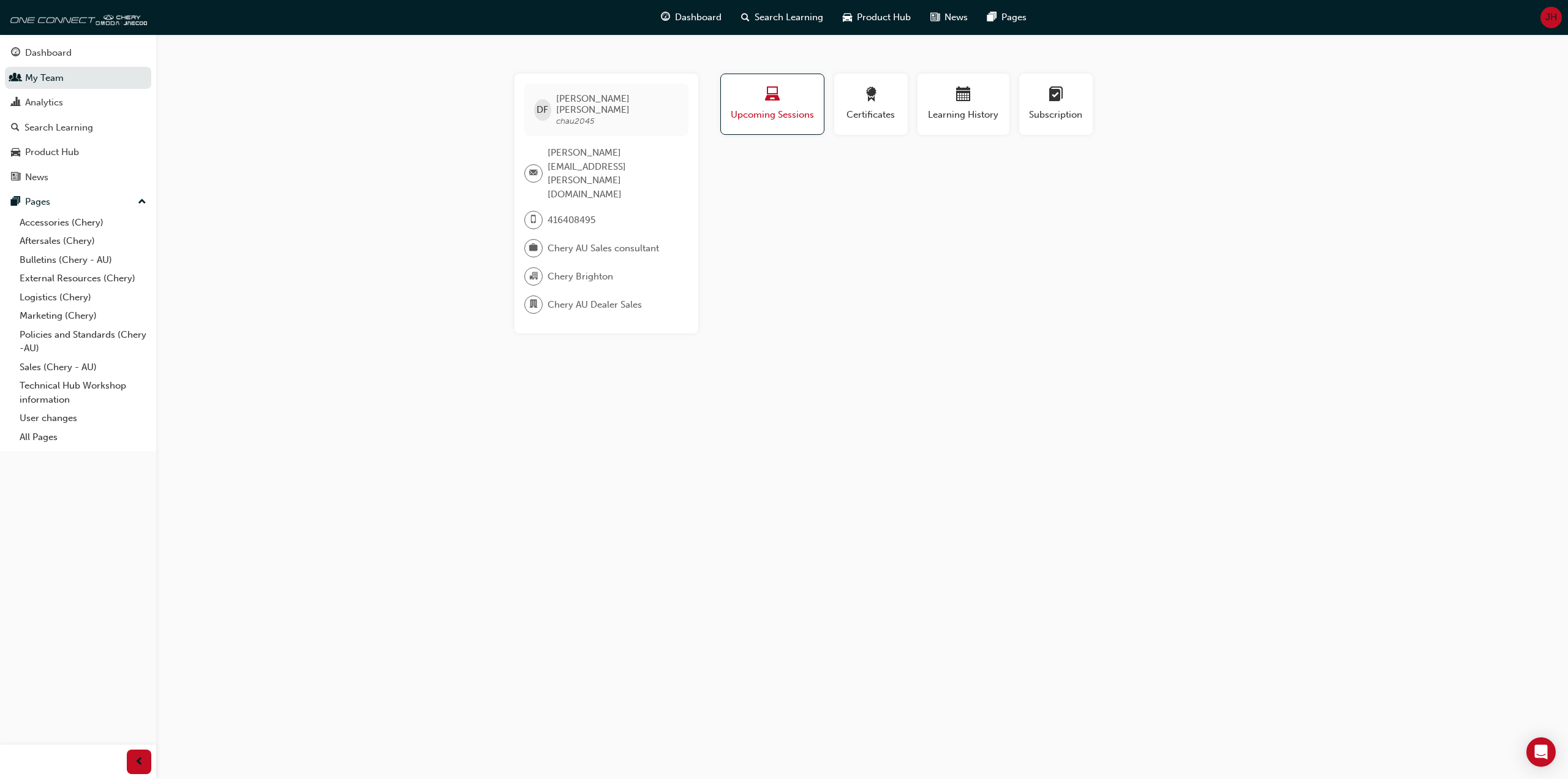
click at [770, 102] on span "laptop-icon" at bounding box center [772, 95] width 15 height 17
click at [936, 96] on div "button" at bounding box center [963, 96] width 73 height 19
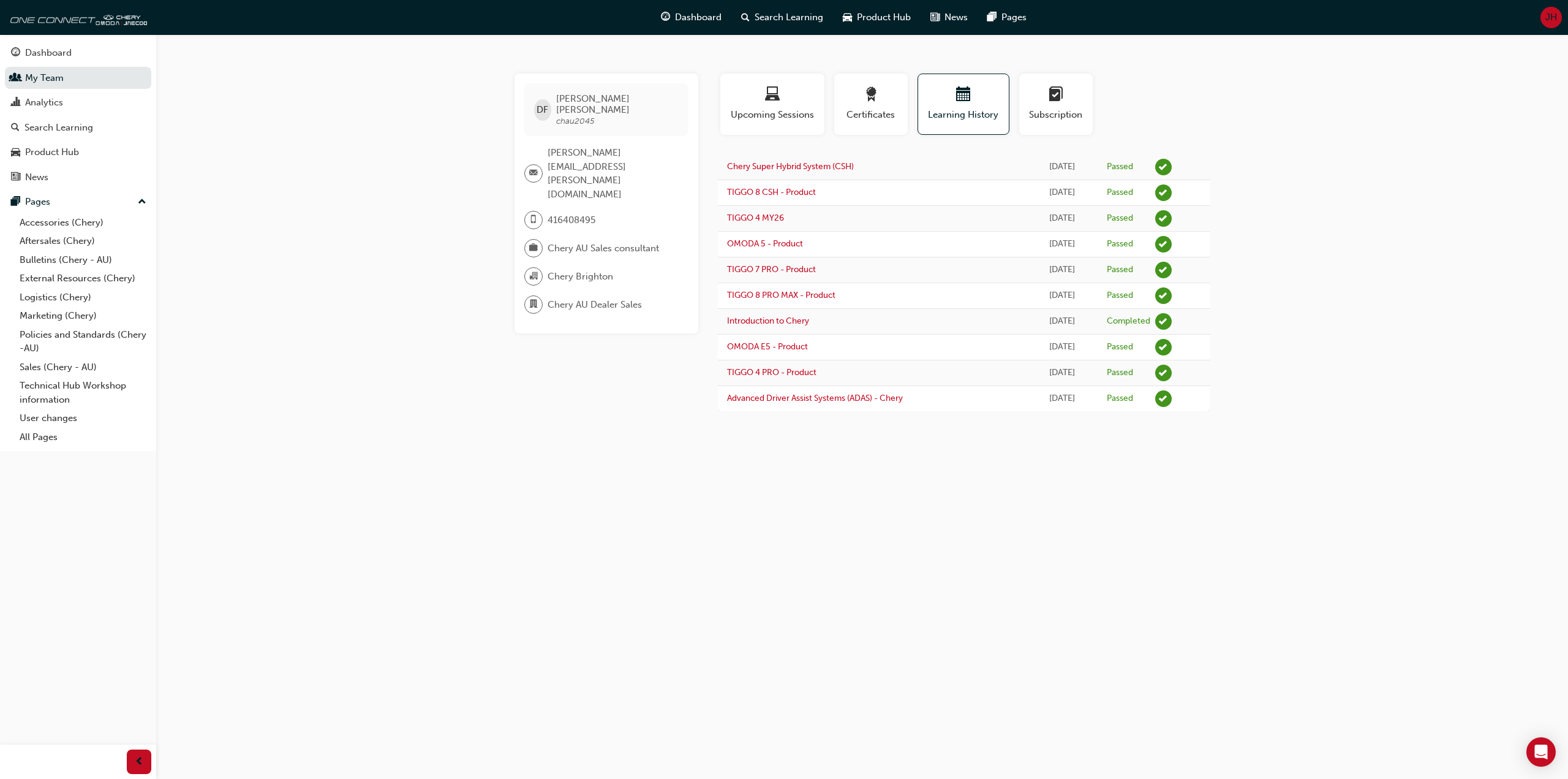
click at [425, 276] on div "DF [PERSON_NAME] chau2045 [PERSON_NAME][EMAIL_ADDRESS][PERSON_NAME][DOMAIN_NAME…" at bounding box center [784, 390] width 1568 height 779
click at [433, 306] on div "DF [PERSON_NAME] chau2045 [PERSON_NAME][EMAIL_ADDRESS][PERSON_NAME][DOMAIN_NAME…" at bounding box center [784, 390] width 1568 height 779
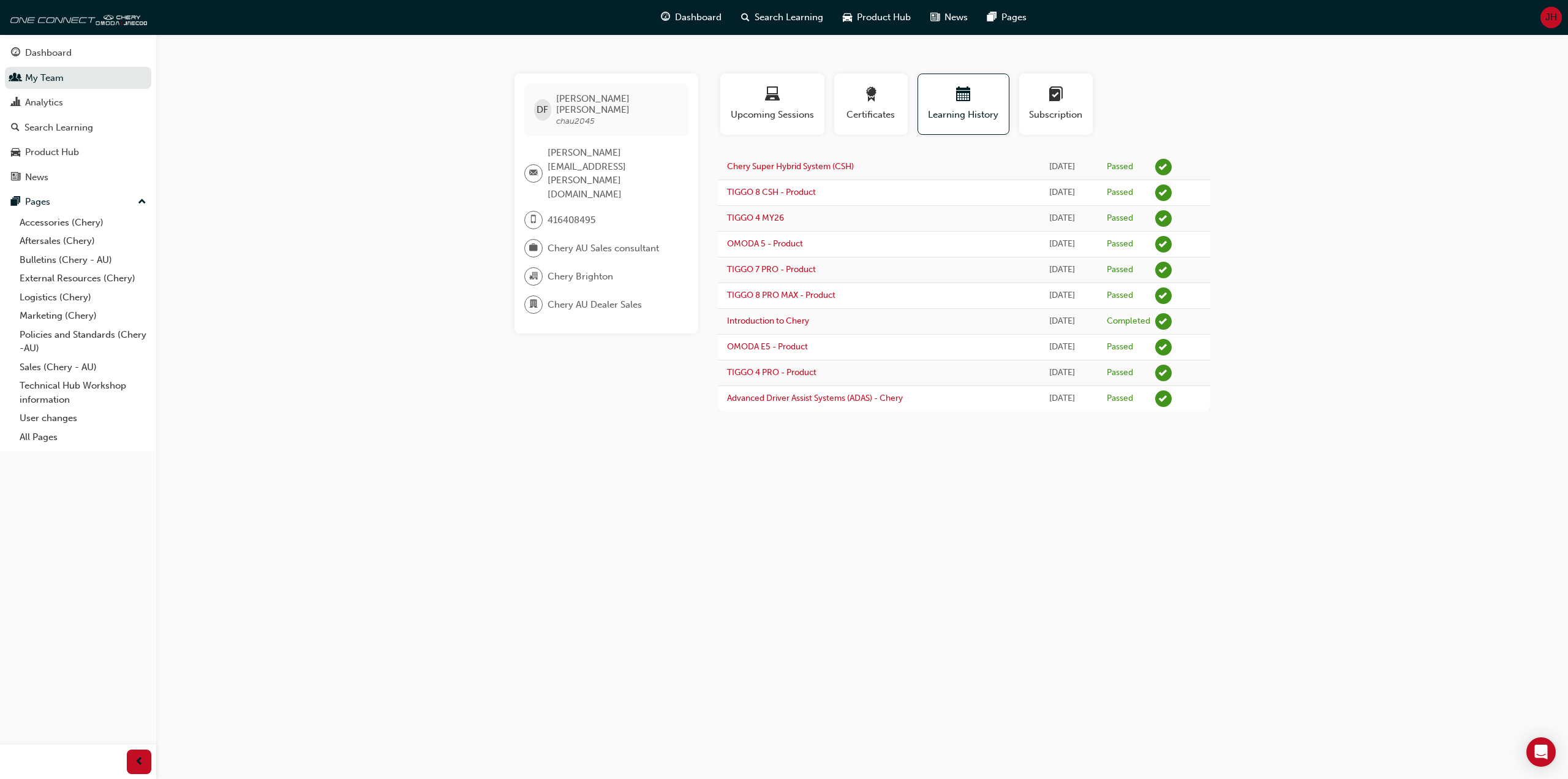
click at [433, 306] on div "DF [PERSON_NAME] chau2045 [PERSON_NAME][EMAIL_ADDRESS][PERSON_NAME][DOMAIN_NAME…" at bounding box center [784, 390] width 1568 height 779
click at [435, 306] on div "DF [PERSON_NAME] chau2045 [PERSON_NAME][EMAIL_ADDRESS][PERSON_NAME][DOMAIN_NAME…" at bounding box center [784, 390] width 1568 height 779
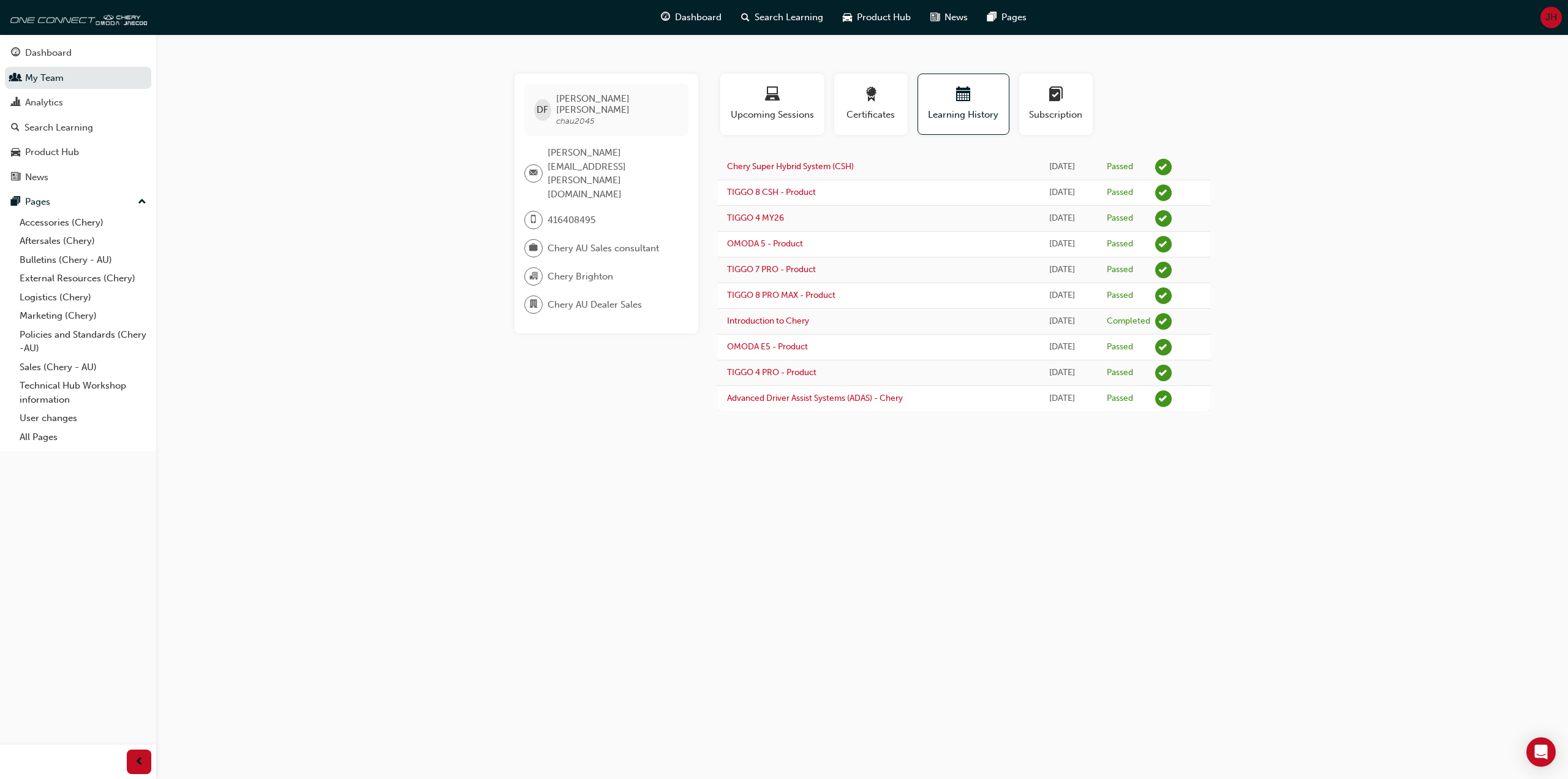
click at [435, 306] on div "DF [PERSON_NAME] chau2045 [PERSON_NAME][EMAIL_ADDRESS][PERSON_NAME][DOMAIN_NAME…" at bounding box center [784, 390] width 1568 height 779
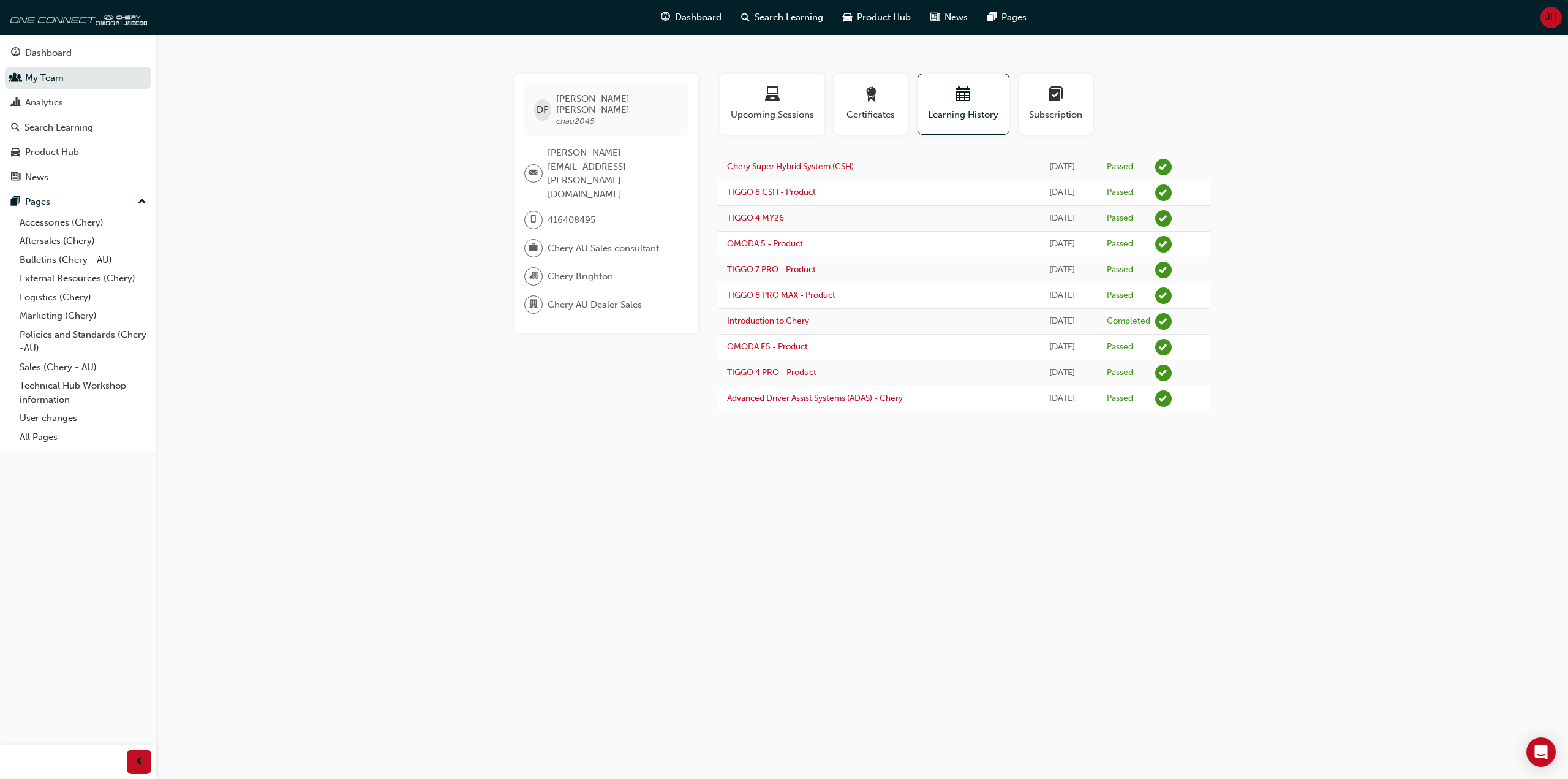
click at [435, 306] on div "DF [PERSON_NAME] chau2045 [PERSON_NAME][EMAIL_ADDRESS][PERSON_NAME][DOMAIN_NAME…" at bounding box center [784, 390] width 1568 height 779
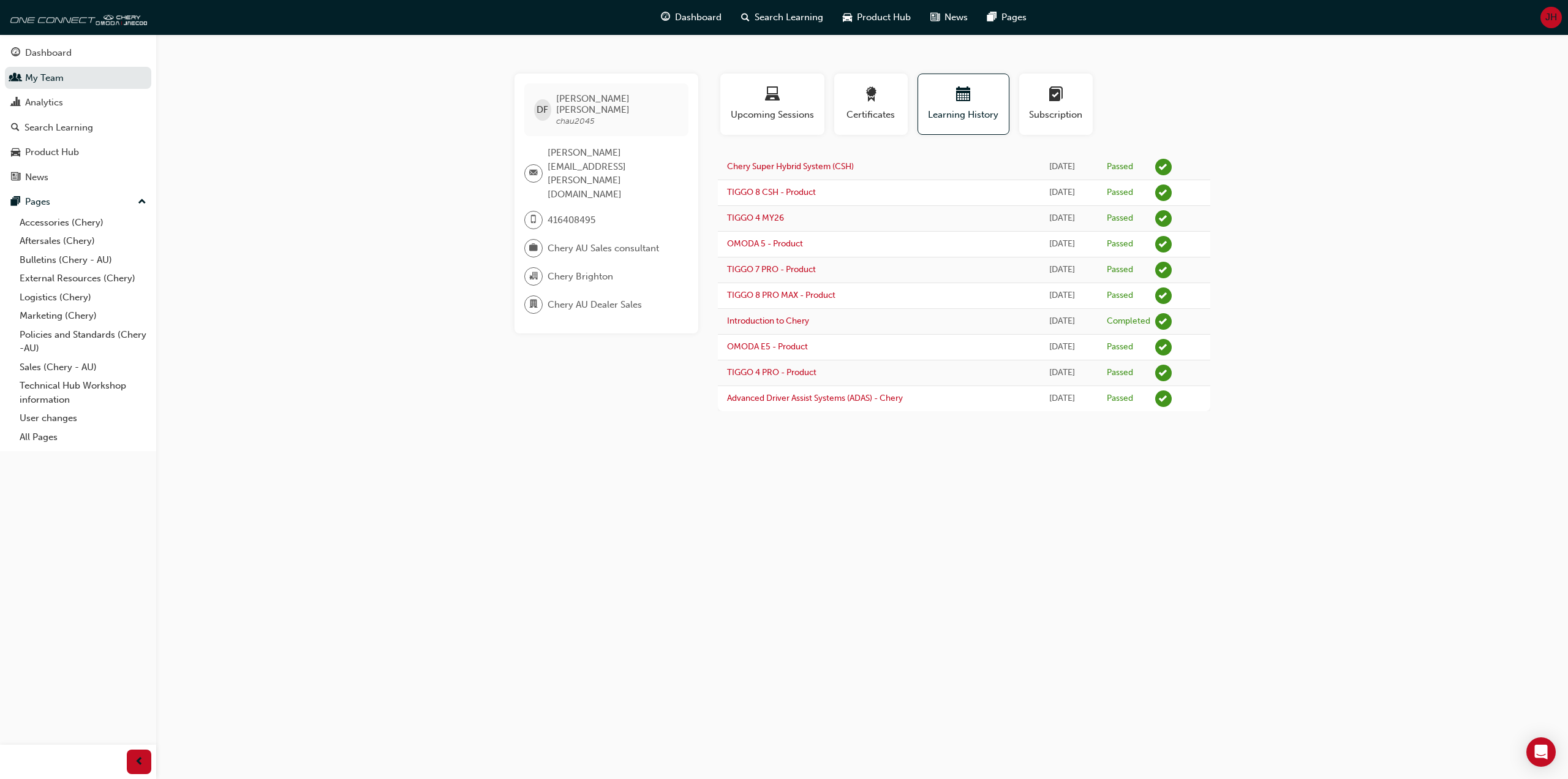
click at [435, 306] on div "DF [PERSON_NAME] chau2045 [PERSON_NAME][EMAIL_ADDRESS][PERSON_NAME][DOMAIN_NAME…" at bounding box center [784, 390] width 1568 height 779
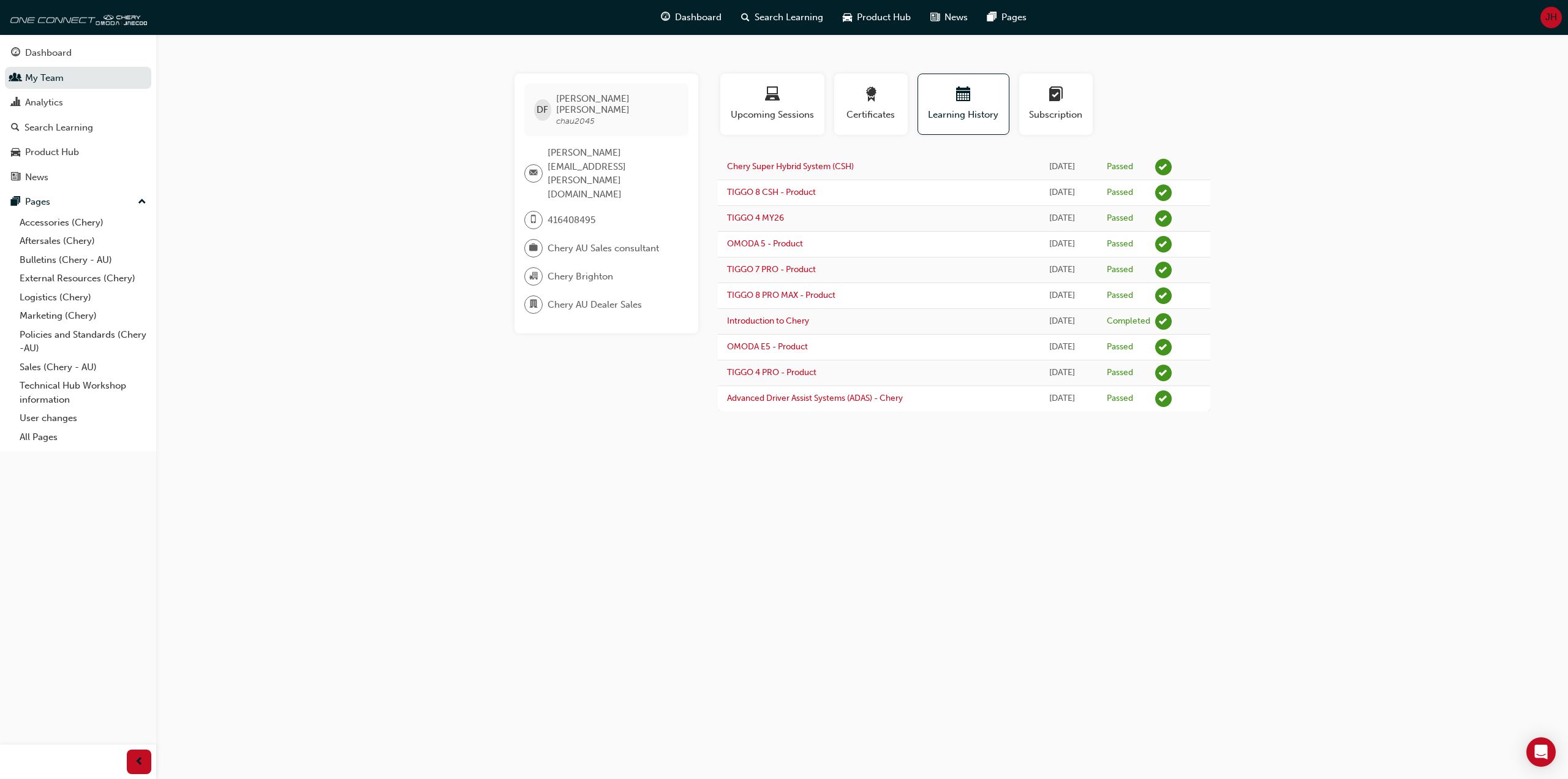
click at [435, 306] on div "DF [PERSON_NAME] chau2045 [PERSON_NAME][EMAIL_ADDRESS][PERSON_NAME][DOMAIN_NAME…" at bounding box center [784, 390] width 1568 height 779
click at [890, 57] on div "DF [PERSON_NAME] chau2045 [PERSON_NAME][EMAIL_ADDRESS][PERSON_NAME][DOMAIN_NAME…" at bounding box center [784, 390] width 1568 height 779
click at [913, 102] on div "Learning History" at bounding box center [963, 108] width 101 height 71
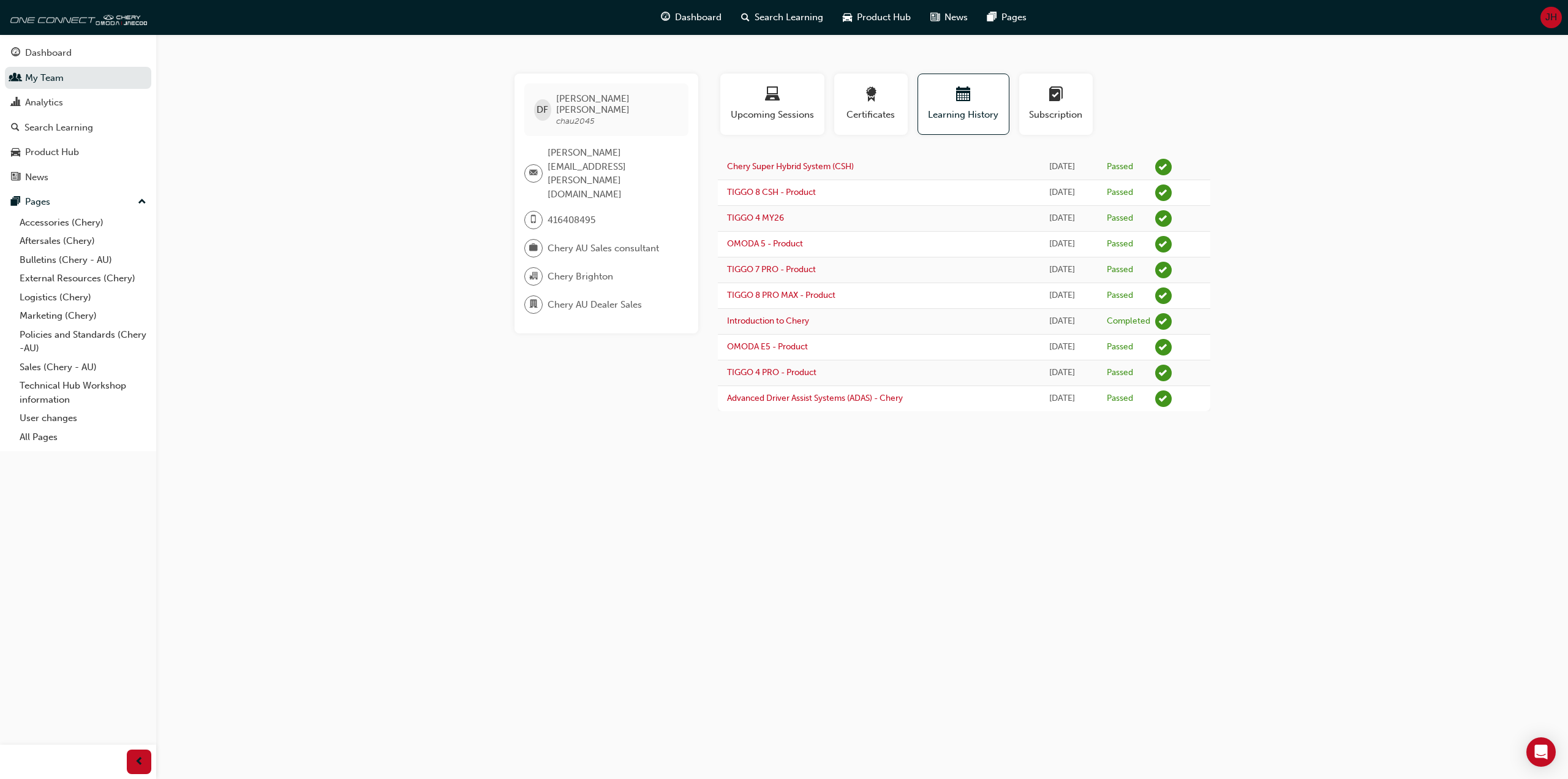
click at [913, 102] on div "Learning History" at bounding box center [963, 108] width 101 height 71
click at [910, 73] on div "Certificates" at bounding box center [870, 108] width 83 height 71
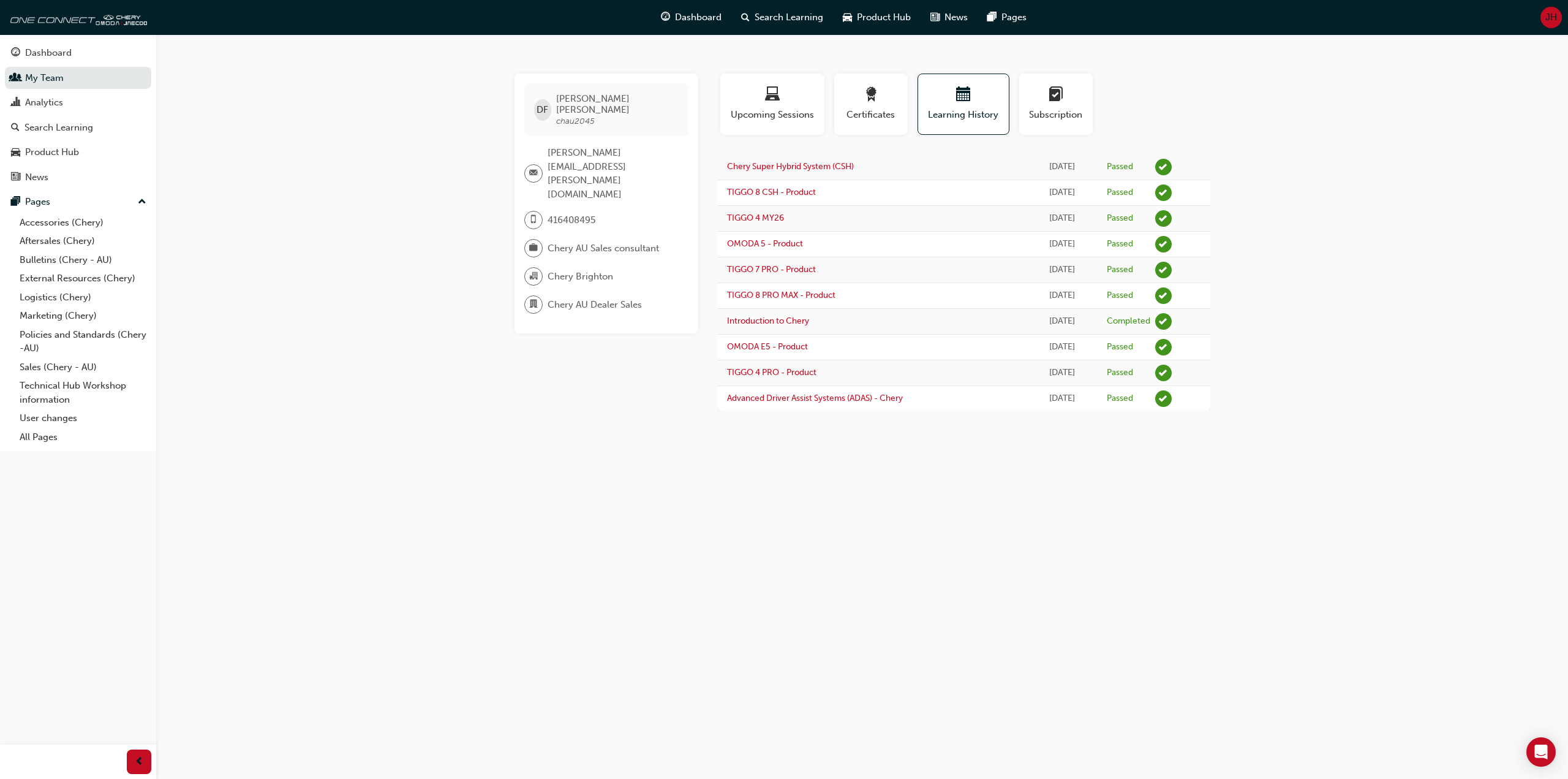
click at [910, 73] on div "Certificates" at bounding box center [870, 108] width 83 height 71
drag, startPoint x: 847, startPoint y: 62, endPoint x: 858, endPoint y: 61, distance: 11.0
click at [851, 61] on div "DF [PERSON_NAME] chau2045 [PERSON_NAME][EMAIL_ADDRESS][PERSON_NAME][DOMAIN_NAME…" at bounding box center [784, 390] width 1568 height 779
click at [864, 61] on div "DF [PERSON_NAME] chau2045 [PERSON_NAME][EMAIL_ADDRESS][PERSON_NAME][DOMAIN_NAME…" at bounding box center [784, 390] width 1568 height 779
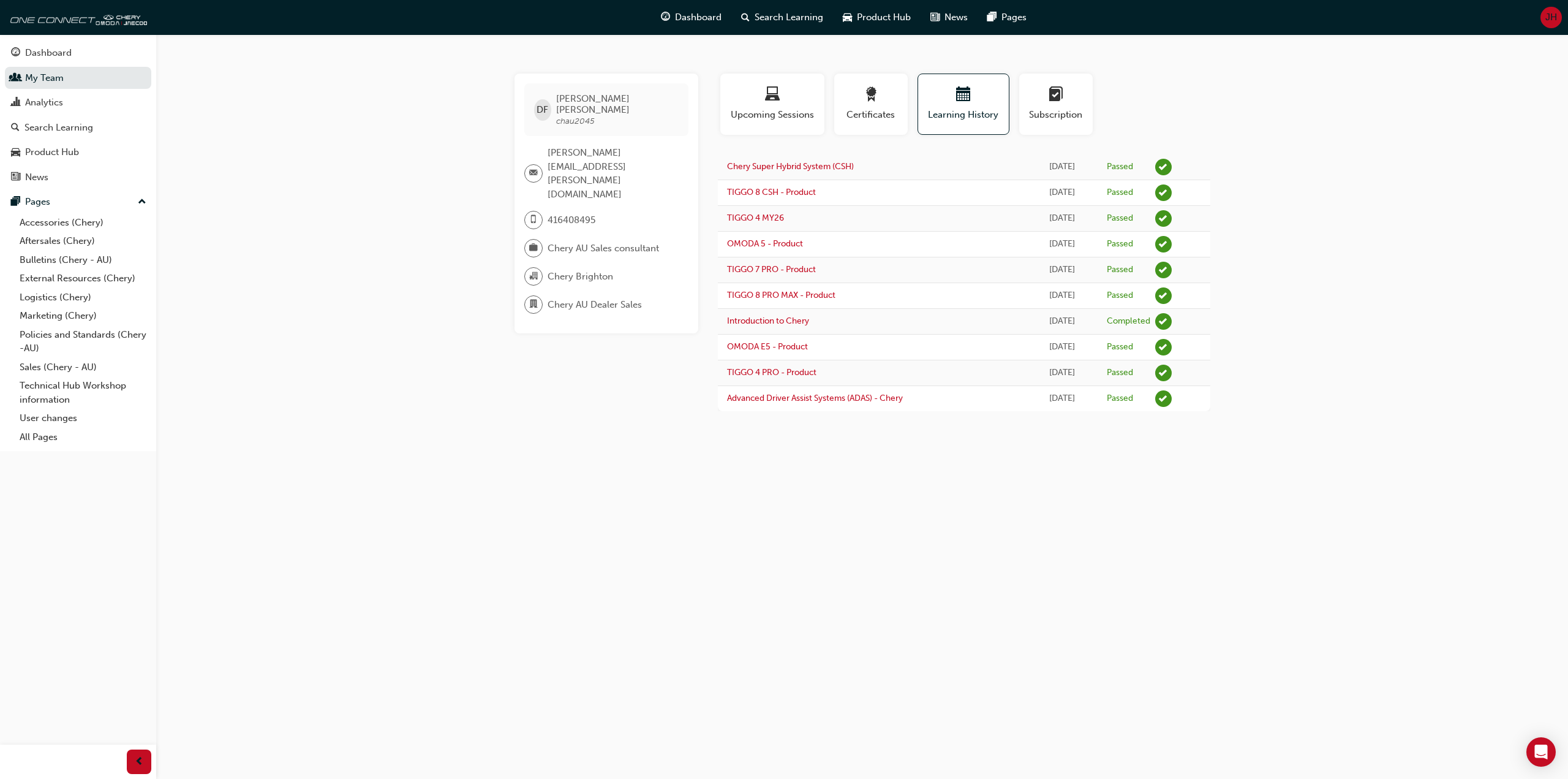
click at [864, 61] on div "DF [PERSON_NAME] chau2045 [PERSON_NAME][EMAIL_ADDRESS][PERSON_NAME][DOMAIN_NAME…" at bounding box center [784, 390] width 1568 height 779
click at [860, 59] on div "DF [PERSON_NAME] chau2045 [PERSON_NAME][EMAIL_ADDRESS][PERSON_NAME][DOMAIN_NAME…" at bounding box center [784, 390] width 1568 height 779
click at [861, 61] on div "DF [PERSON_NAME] chau2045 [PERSON_NAME][EMAIL_ADDRESS][PERSON_NAME][DOMAIN_NAME…" at bounding box center [784, 390] width 1568 height 779
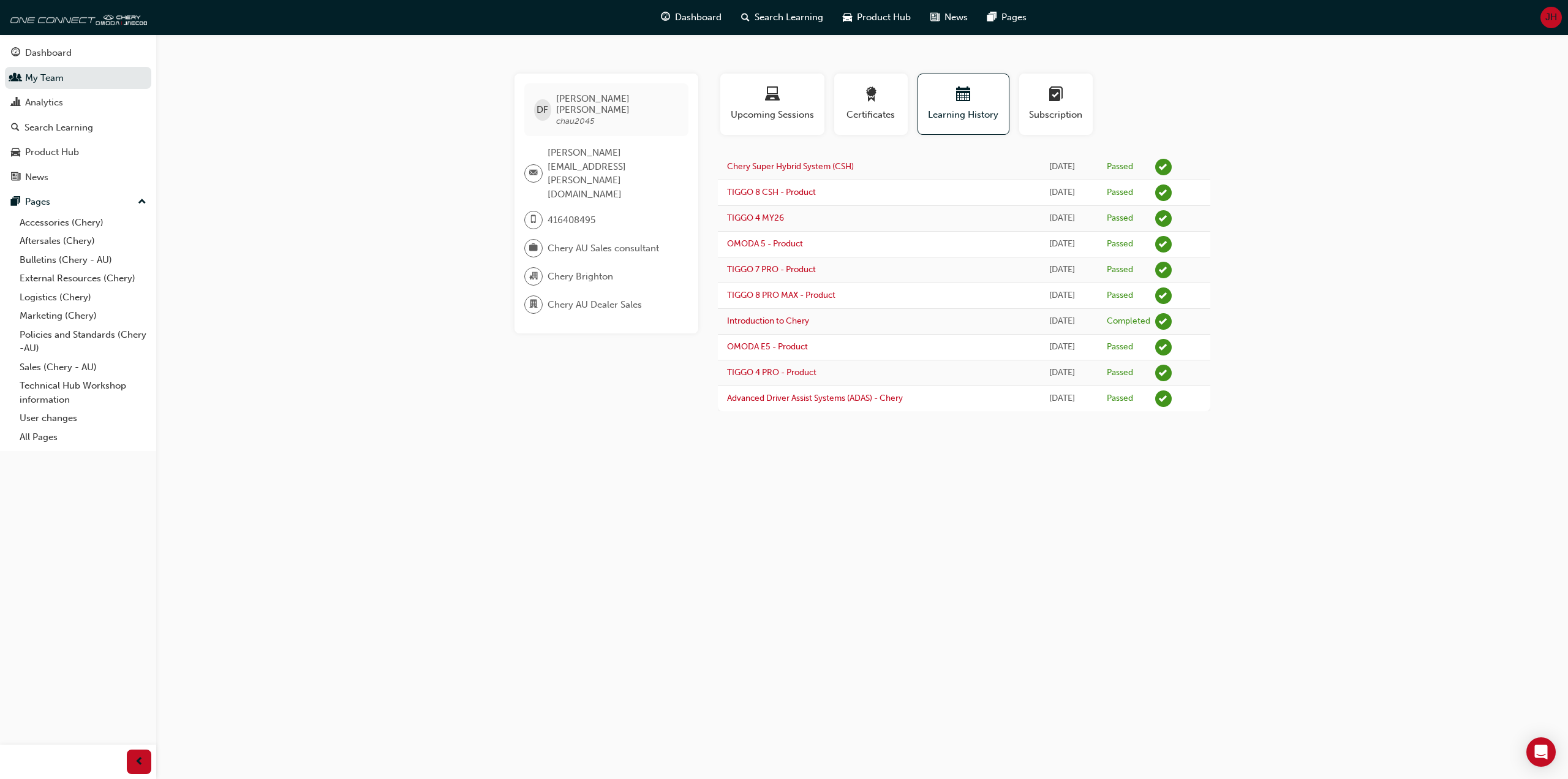
click at [861, 61] on div "DF [PERSON_NAME] chau2045 [PERSON_NAME][EMAIL_ADDRESS][PERSON_NAME][DOMAIN_NAME…" at bounding box center [784, 390] width 1568 height 779
click at [795, 90] on div "button" at bounding box center [773, 96] width 86 height 19
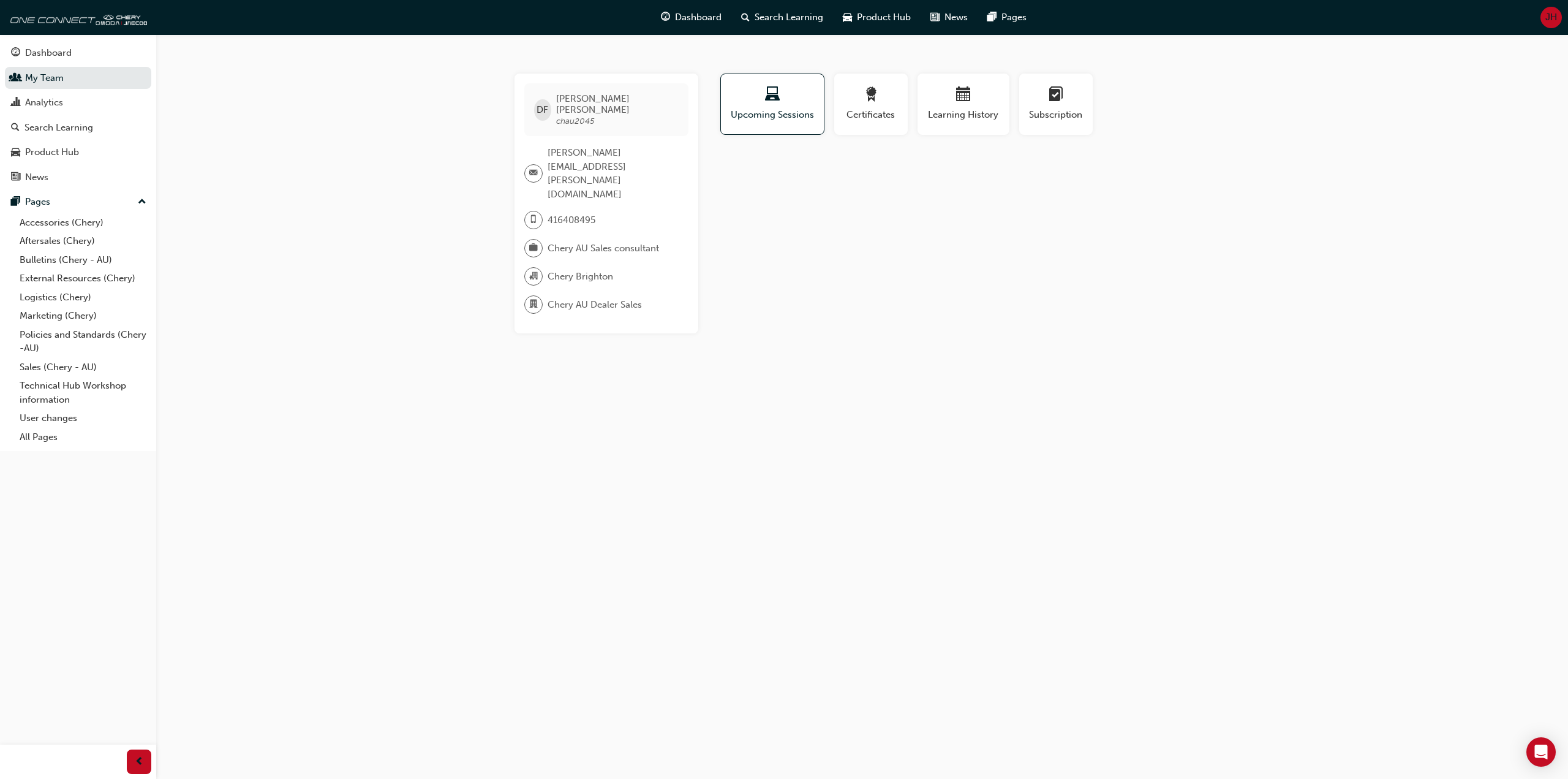
click at [373, 134] on div "DF [PERSON_NAME] chau2045 [PERSON_NAME][EMAIL_ADDRESS][PERSON_NAME][DOMAIN_NAME…" at bounding box center [784, 390] width 1568 height 779
click at [70, 81] on link "My Team" at bounding box center [78, 77] width 146 height 22
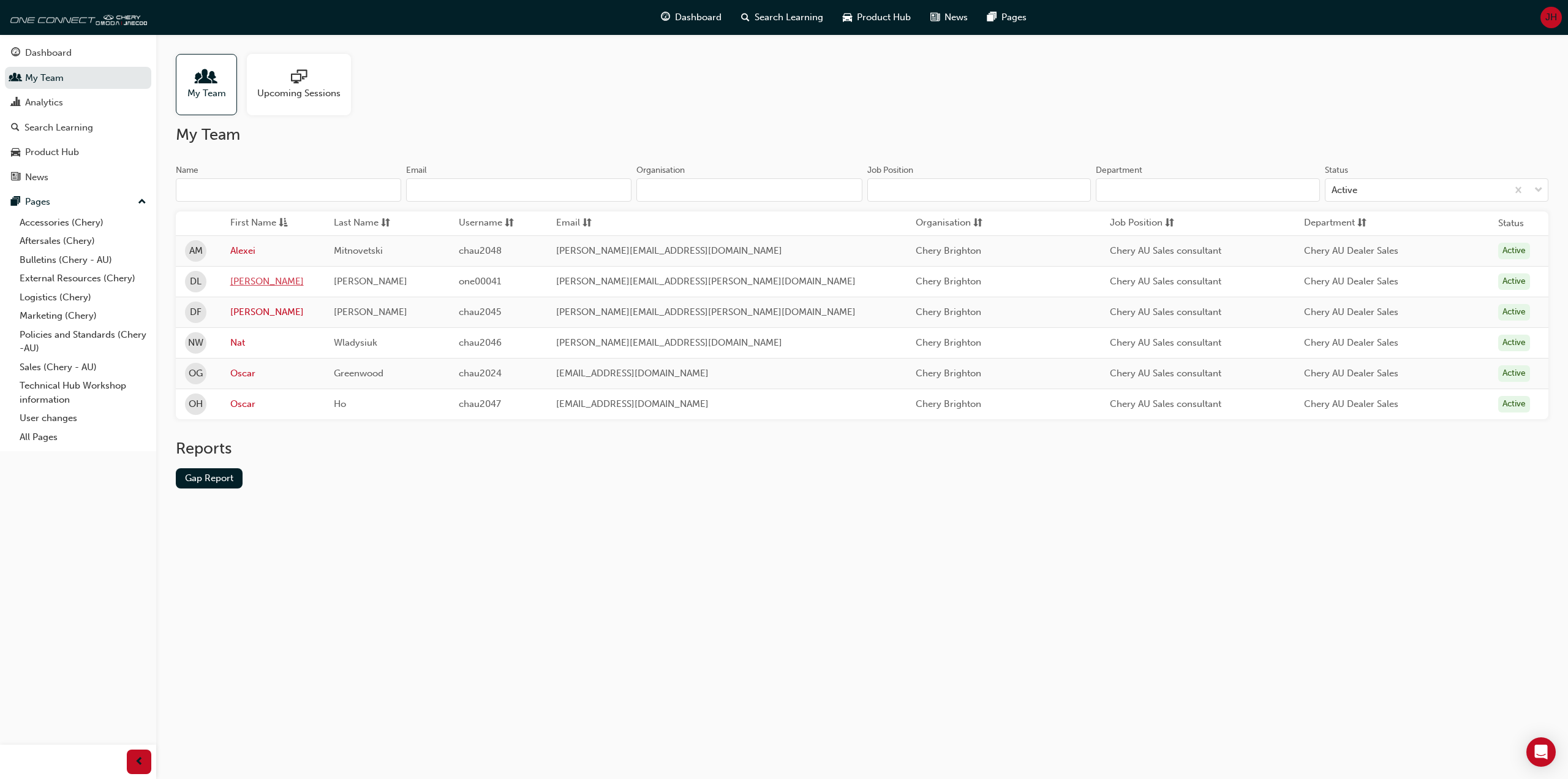
click at [246, 274] on link "[PERSON_NAME]" at bounding box center [273, 281] width 86 height 14
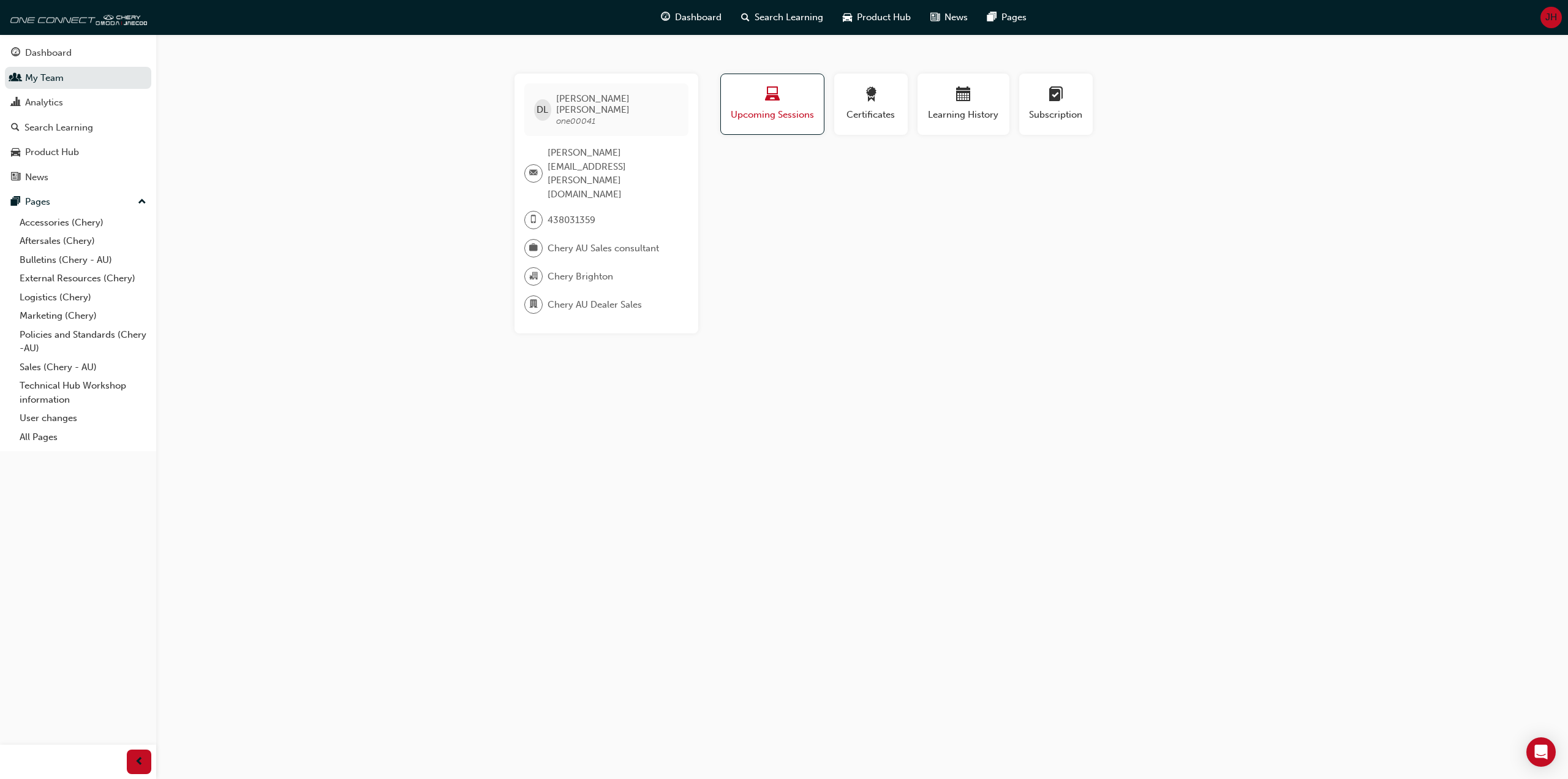
click at [775, 112] on span "Upcoming Sessions" at bounding box center [772, 114] width 85 height 14
click at [890, 101] on div "button" at bounding box center [870, 96] width 56 height 19
click at [951, 93] on div "button" at bounding box center [963, 96] width 73 height 19
click at [99, 85] on link "My Team" at bounding box center [78, 77] width 146 height 22
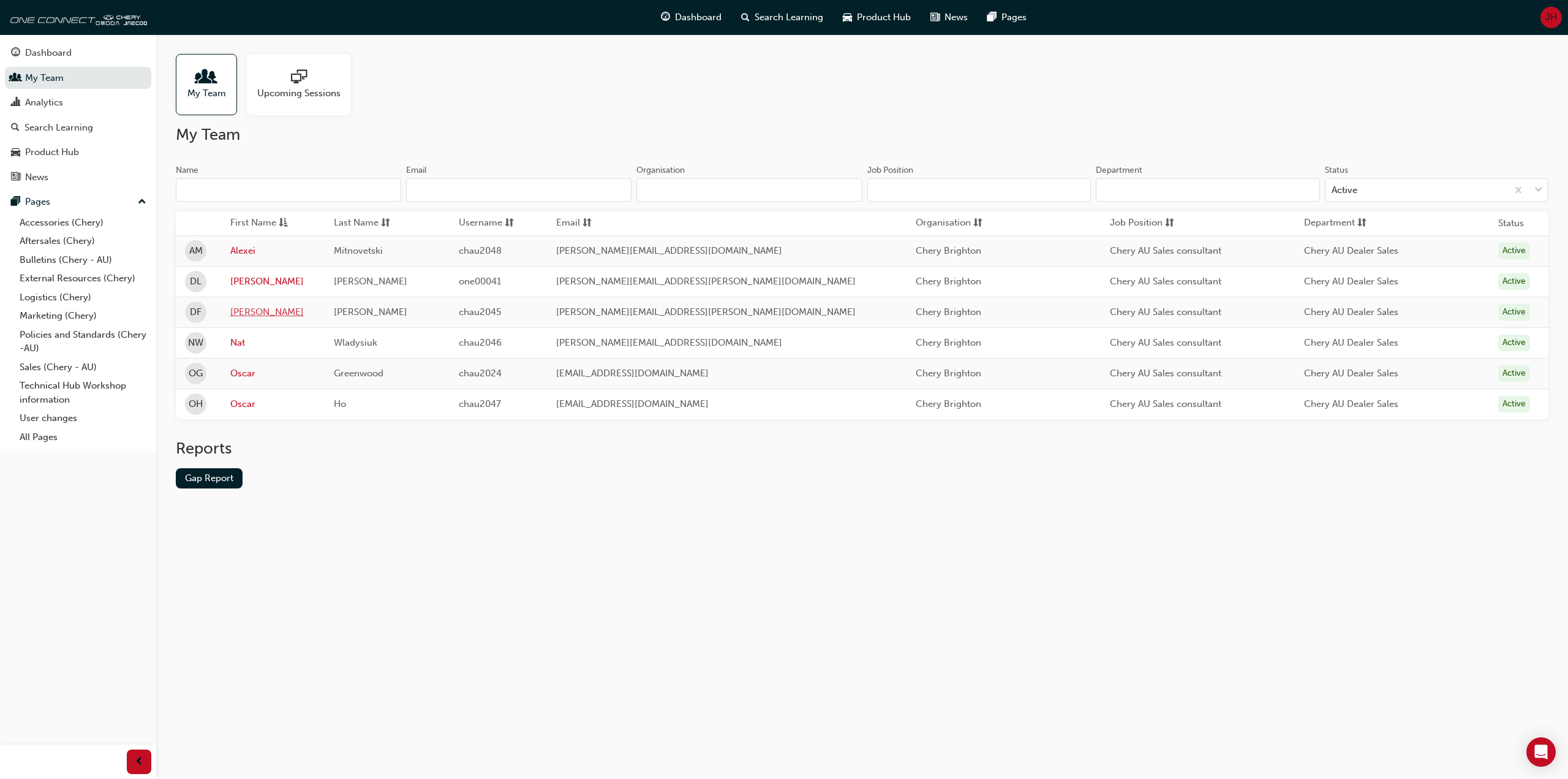
click at [256, 308] on link "[PERSON_NAME]" at bounding box center [273, 312] width 86 height 14
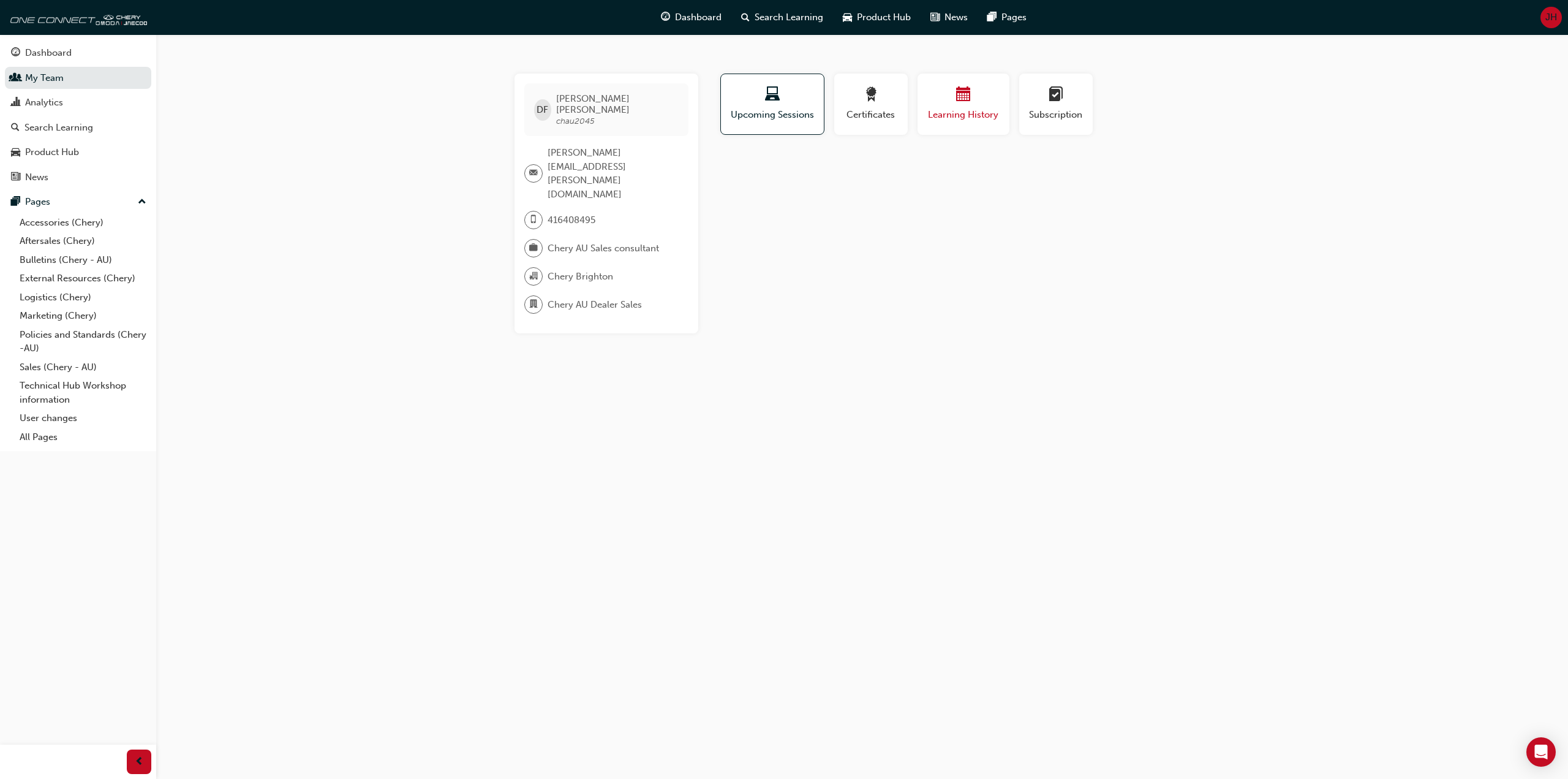
click at [967, 115] on span "Learning History" at bounding box center [963, 114] width 73 height 14
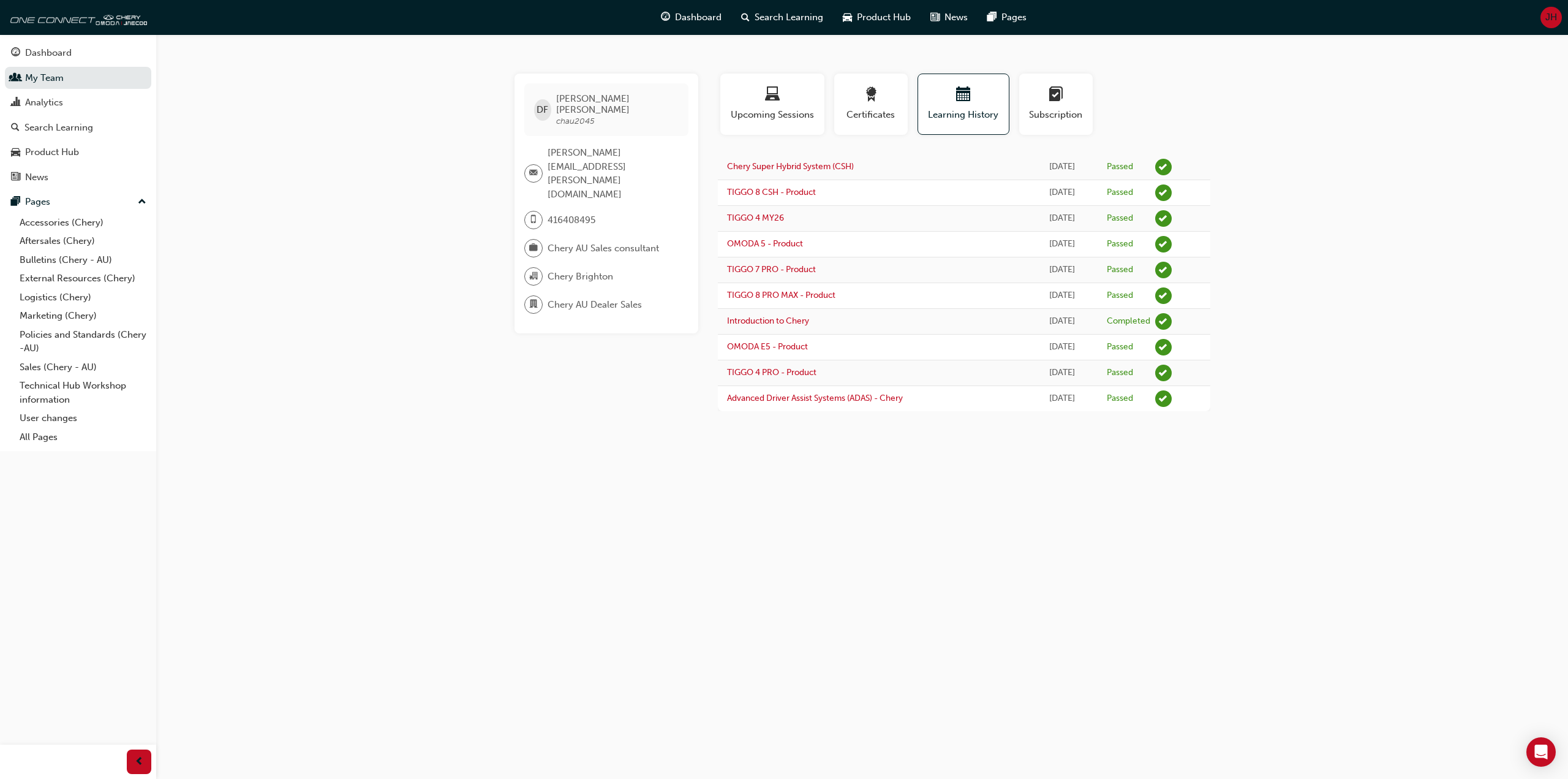
click at [1276, 243] on div "DF [PERSON_NAME] chau2045 [PERSON_NAME][EMAIL_ADDRESS][PERSON_NAME][DOMAIN_NAME…" at bounding box center [784, 390] width 1568 height 779
click at [1127, 172] on div "Passed" at bounding box center [1119, 167] width 26 height 12
click at [1130, 165] on div "Passed" at bounding box center [1119, 167] width 26 height 12
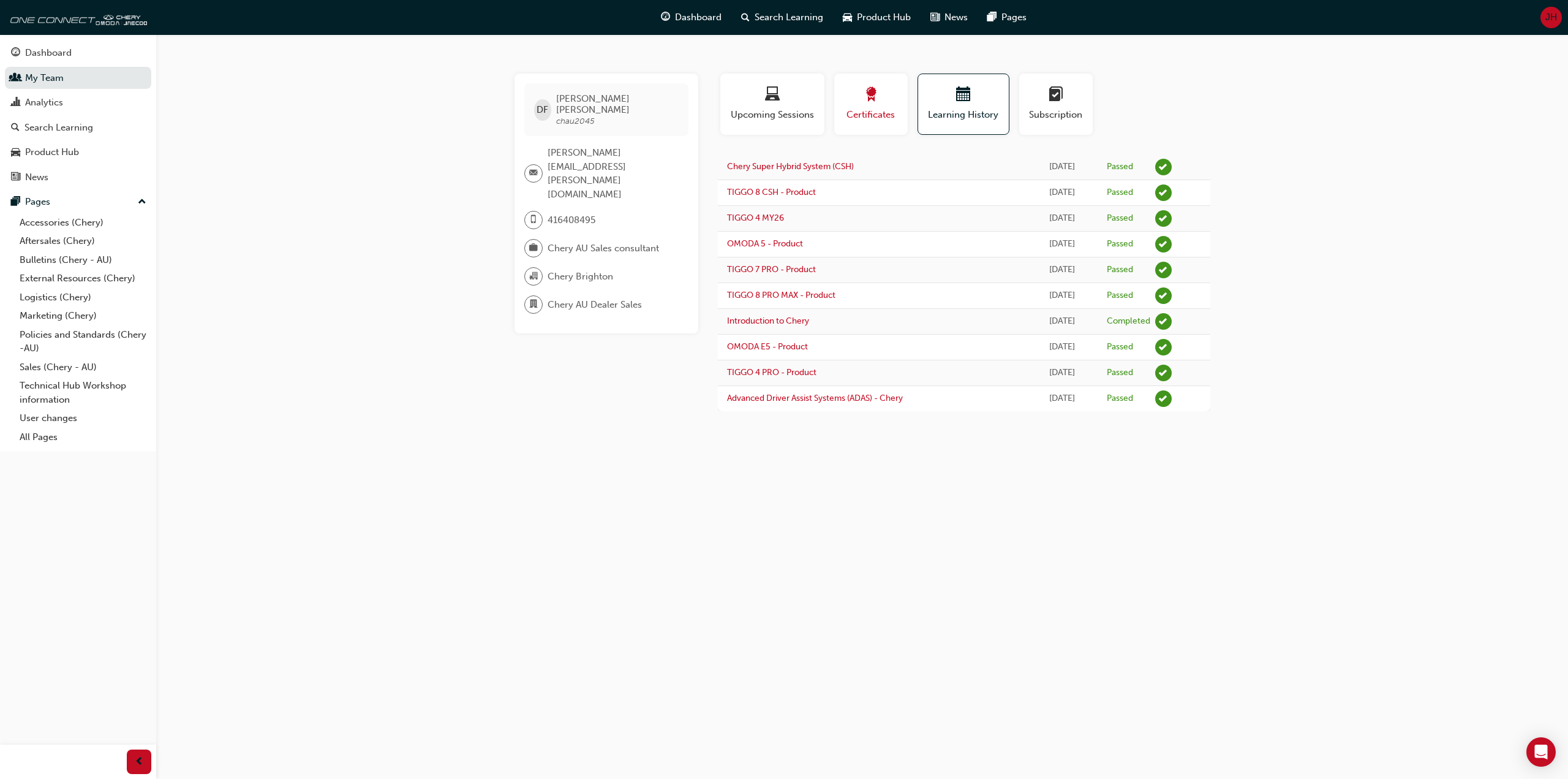
click at [899, 116] on button "Certificates" at bounding box center [870, 103] width 73 height 62
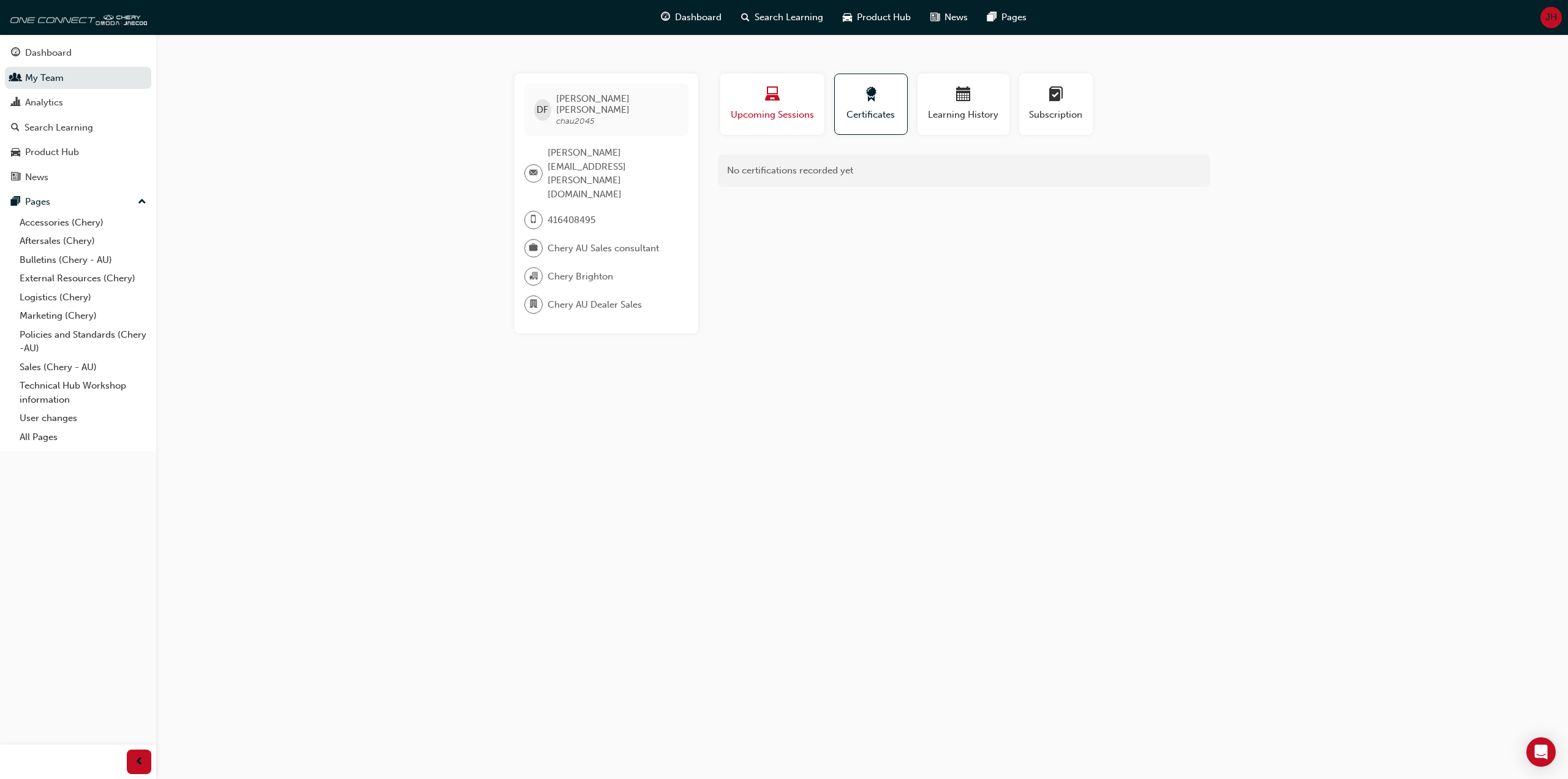
click at [735, 97] on div "button" at bounding box center [773, 96] width 86 height 19
click at [938, 93] on div "button" at bounding box center [963, 96] width 73 height 19
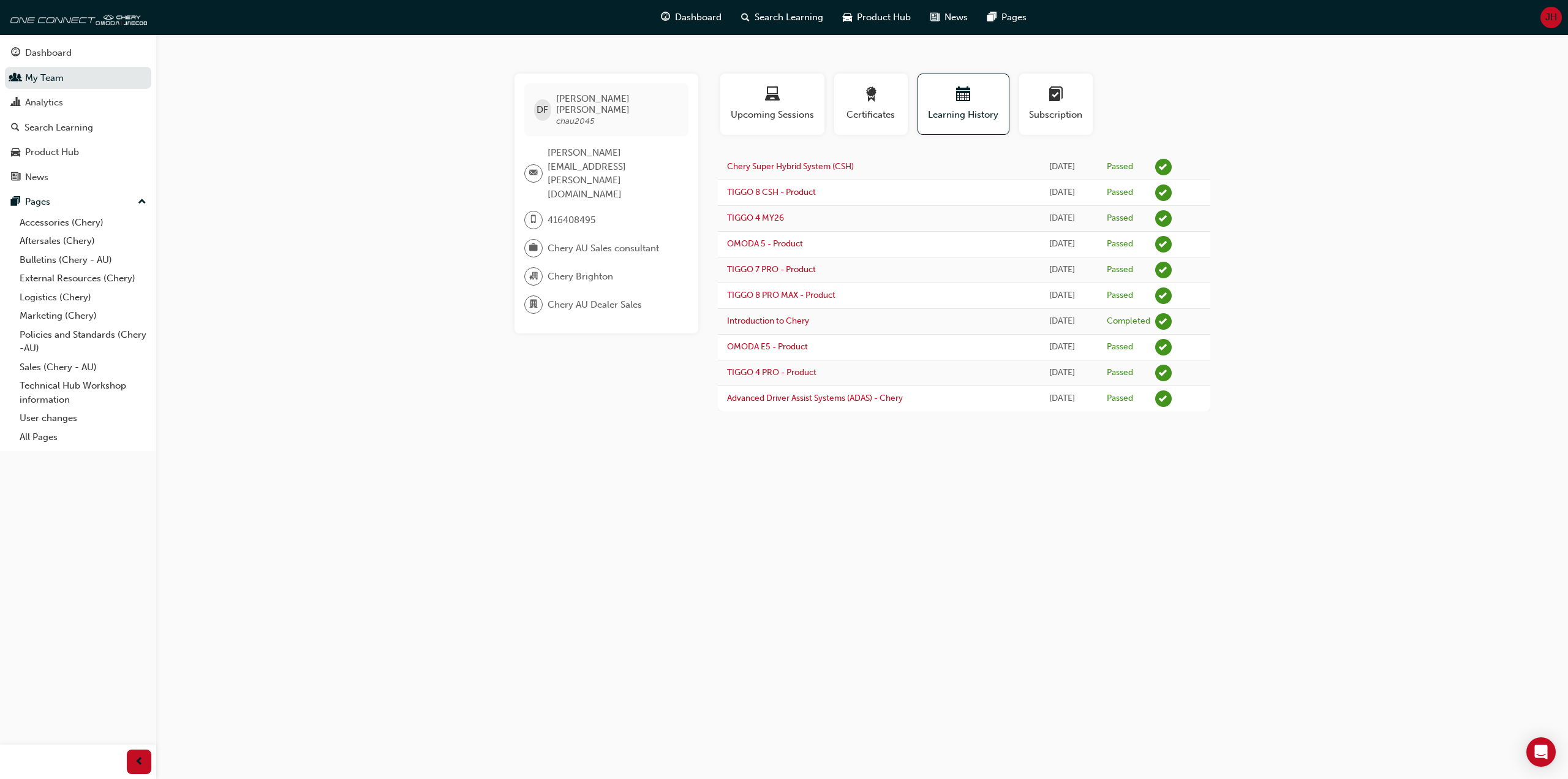
click at [267, 106] on div "DF [PERSON_NAME] chau2045 [PERSON_NAME][EMAIL_ADDRESS][PERSON_NAME][DOMAIN_NAME…" at bounding box center [784, 390] width 1568 height 779
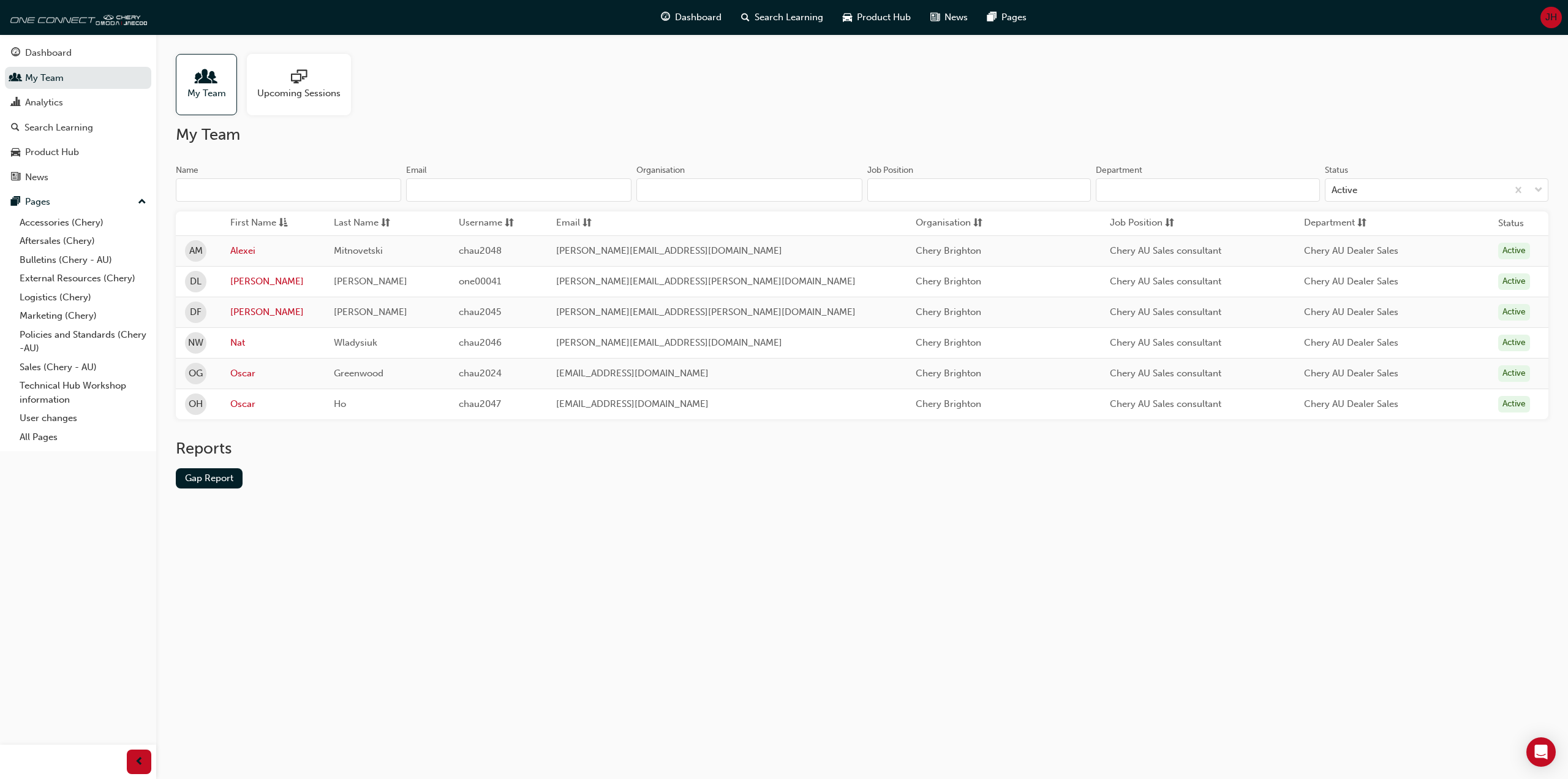
click at [756, 162] on div "My Team Name Email Organisation Job Position Department Status Active First Nam…" at bounding box center [862, 316] width 1373 height 383
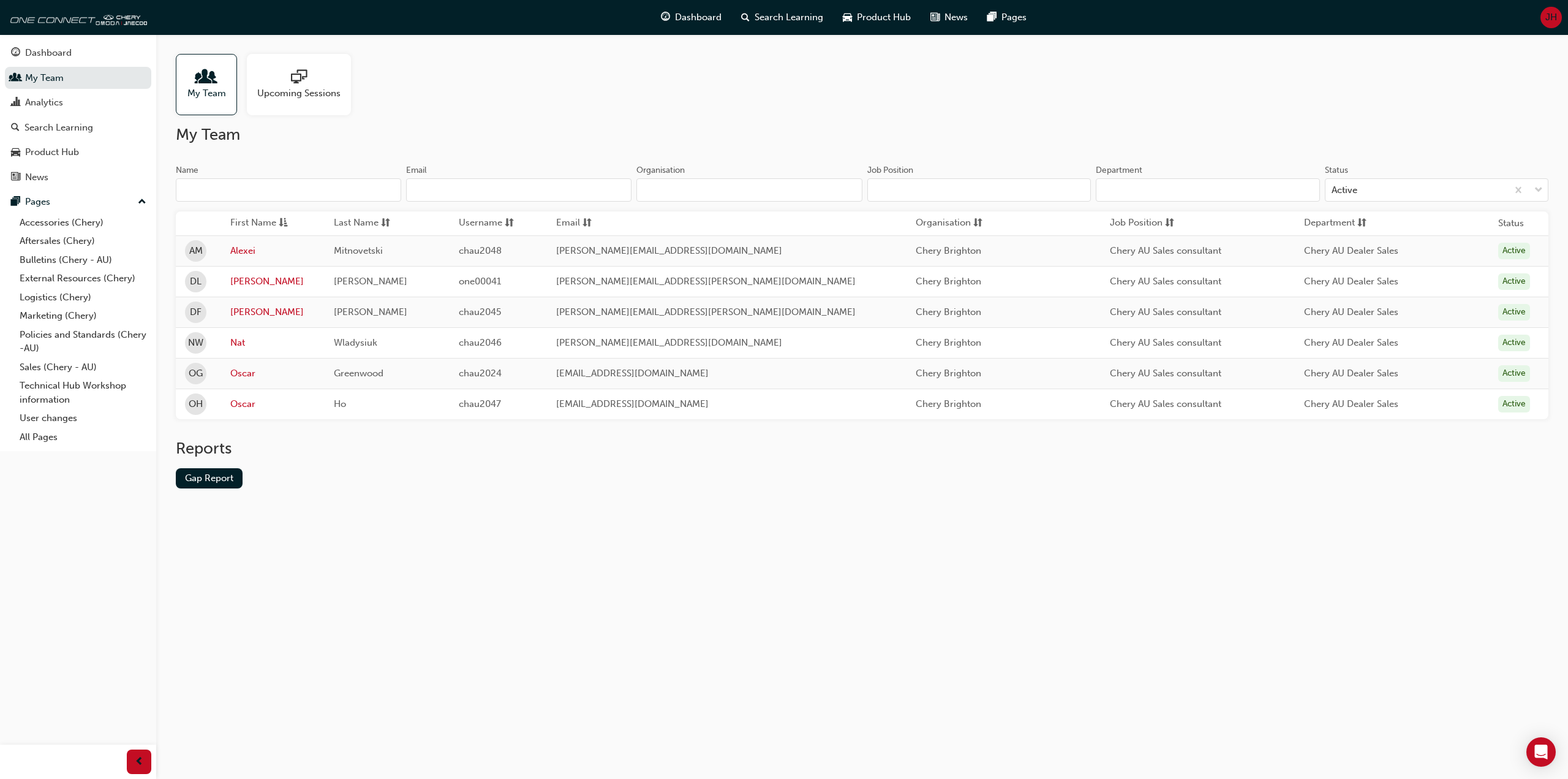
click at [756, 162] on div "My Team Name Email Organisation Job Position Department Status Active First Nam…" at bounding box center [862, 316] width 1373 height 383
click at [256, 376] on link "Oscar" at bounding box center [273, 373] width 86 height 14
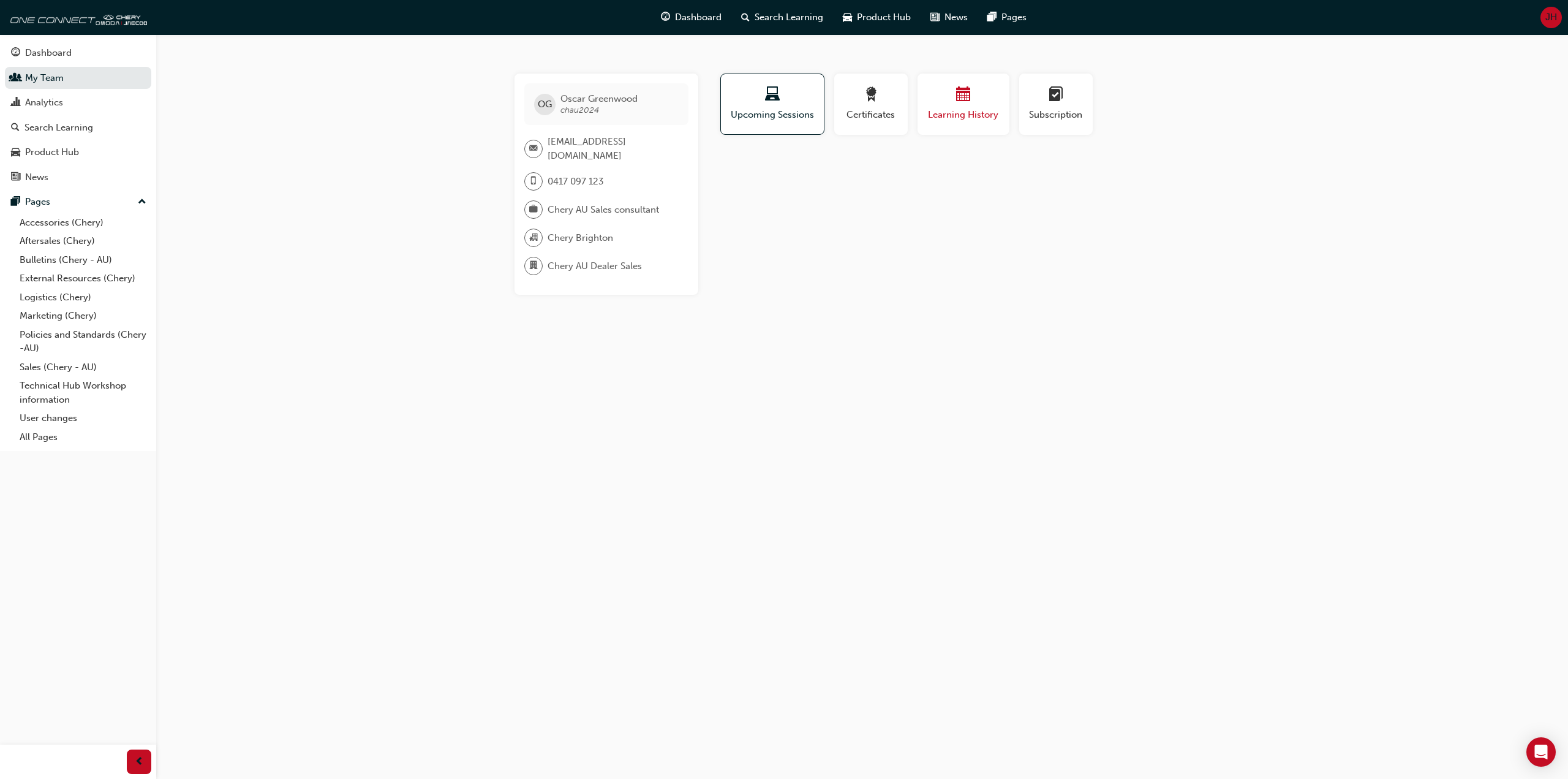
click at [938, 118] on span "Learning History" at bounding box center [963, 114] width 73 height 14
click at [901, 181] on div "No recorded learning" at bounding box center [964, 170] width 493 height 32
click at [866, 108] on span "Certificates" at bounding box center [870, 114] width 56 height 14
click at [1046, 93] on div "button" at bounding box center [1056, 96] width 56 height 19
click at [782, 109] on span "Upcoming Sessions" at bounding box center [773, 114] width 86 height 14
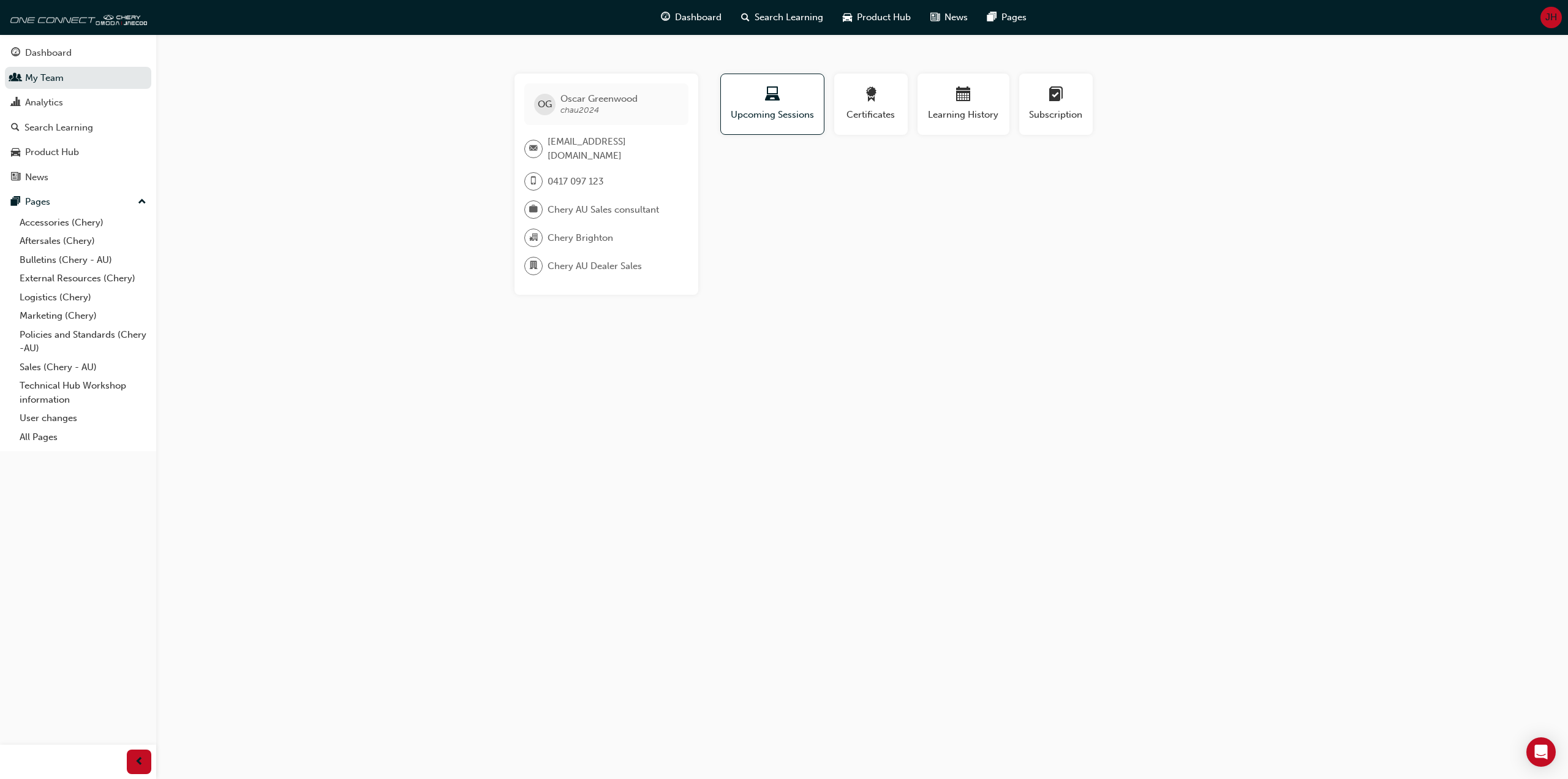
click at [420, 147] on div "OG [PERSON_NAME] chau2024 [EMAIL_ADDRESS][DOMAIN_NAME] 0417 097 123 Chery AU Sa…" at bounding box center [784, 390] width 1568 height 779
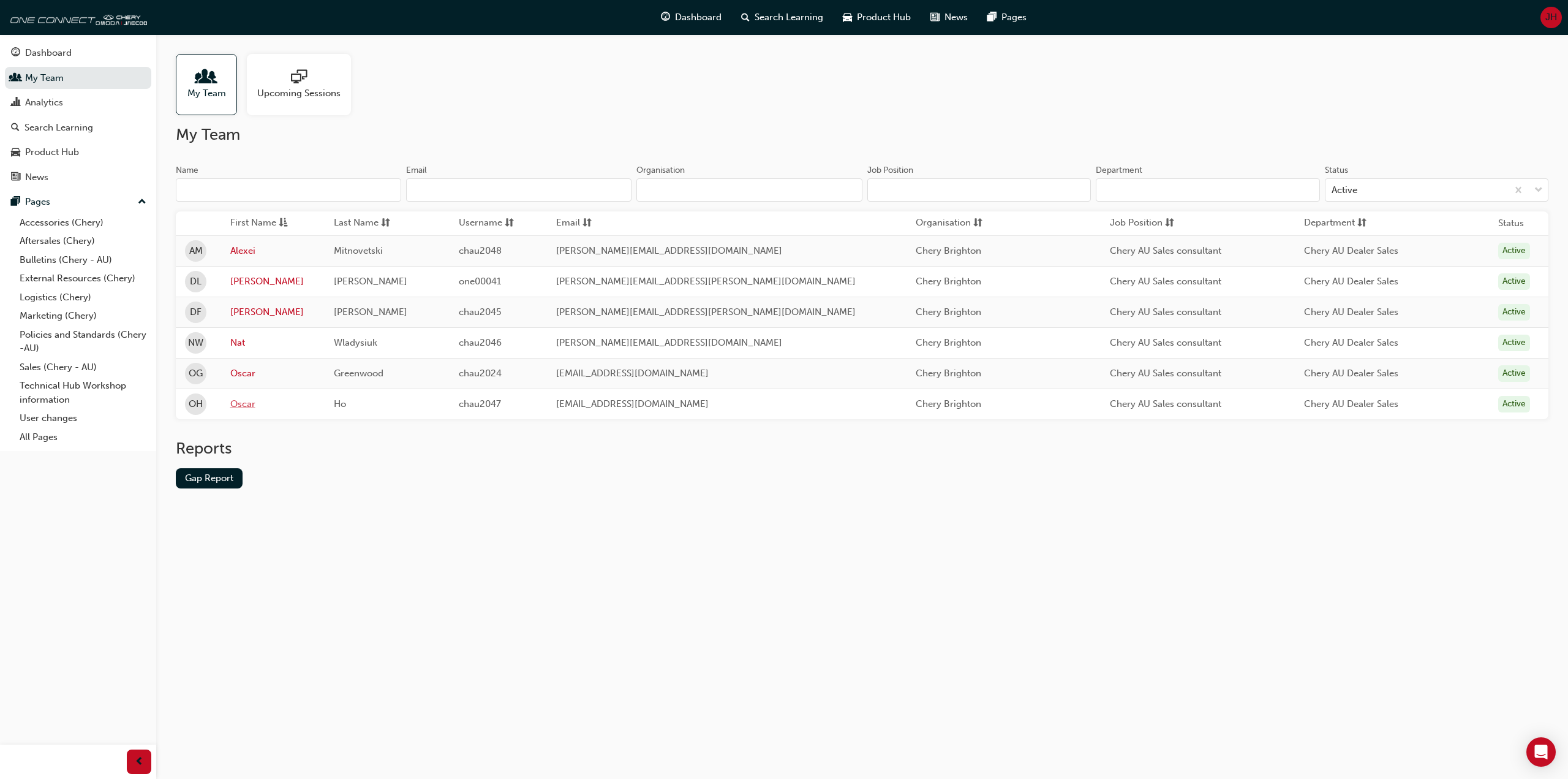
click at [252, 408] on link "Oscar" at bounding box center [273, 404] width 86 height 14
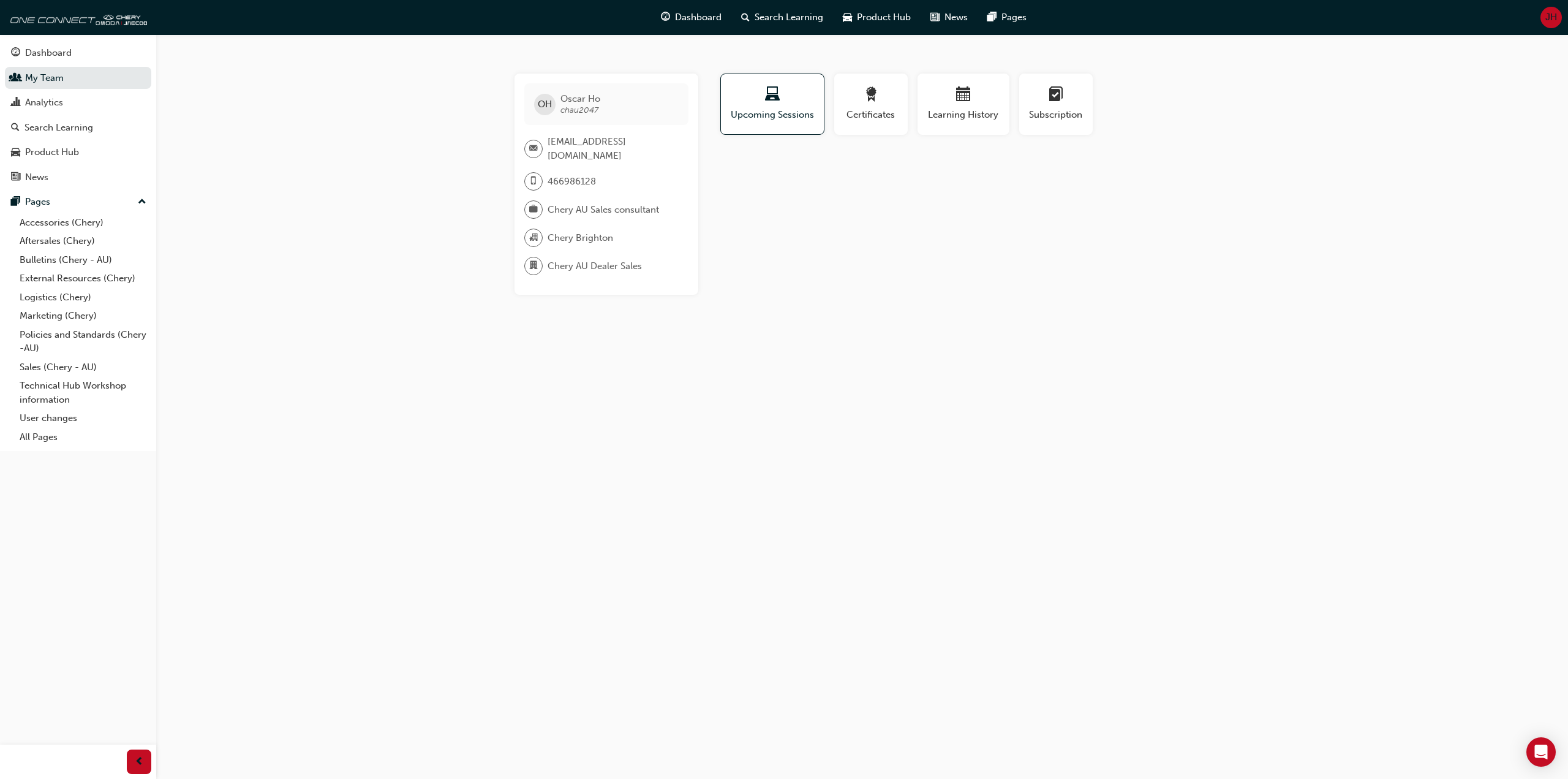
click at [557, 355] on div "OH [PERSON_NAME] chau2047 [EMAIL_ADDRESS][DOMAIN_NAME] 466986128 Chery AU Sales…" at bounding box center [784, 390] width 1568 height 779
click at [842, 190] on div "Profile Upcoming Sessions Certificates Learning History Subscription OH [PERSON…" at bounding box center [964, 184] width 493 height 222
drag, startPoint x: 842, startPoint y: 190, endPoint x: 767, endPoint y: 203, distance: 76.1
click at [842, 190] on div "Profile Upcoming Sessions Certificates Learning History Subscription OH [PERSON…" at bounding box center [964, 184] width 493 height 222
click at [831, 109] on div "Certificates" at bounding box center [870, 108] width 83 height 71
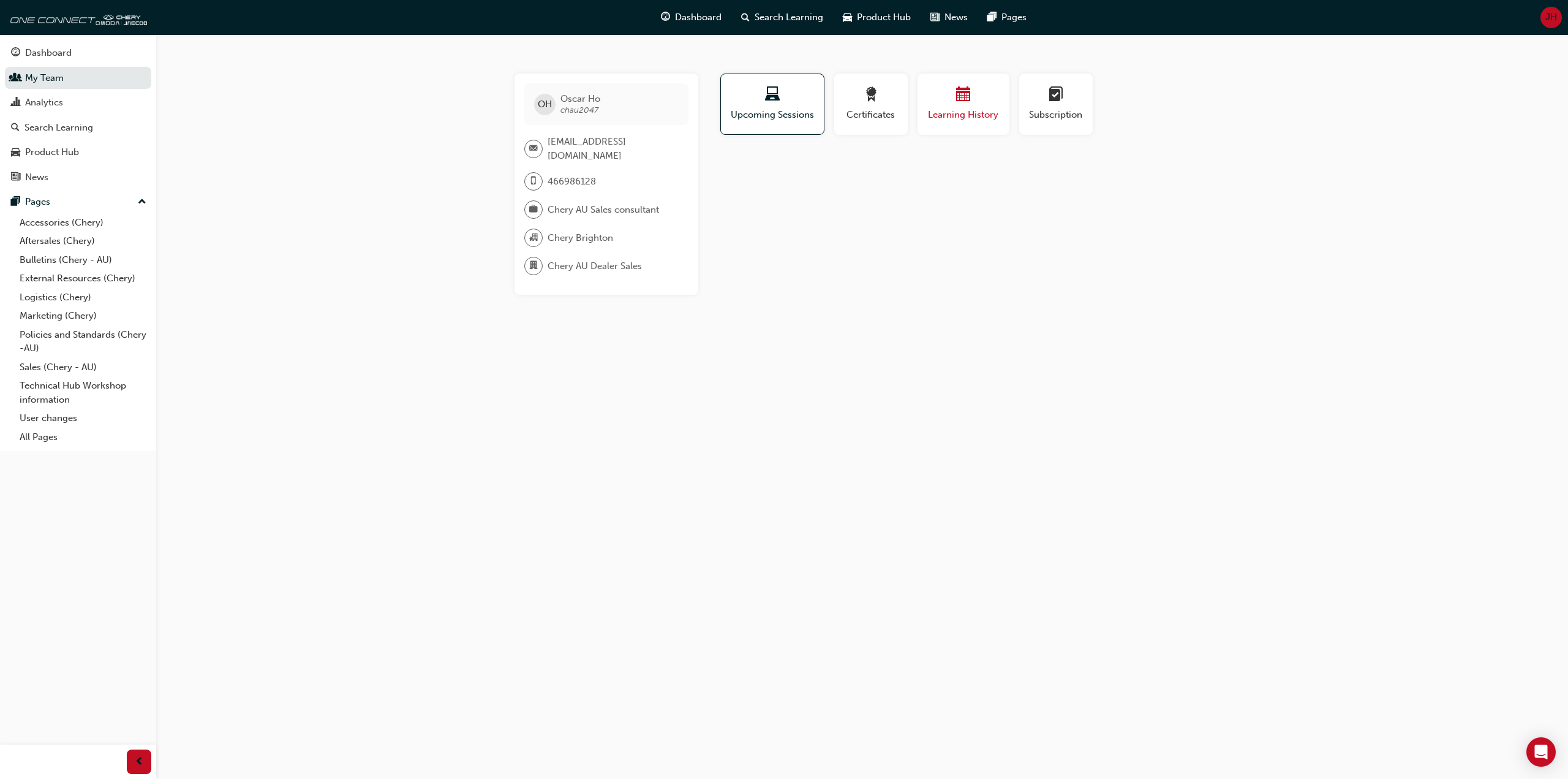
drag, startPoint x: 890, startPoint y: 96, endPoint x: 976, endPoint y: 93, distance: 86.1
click at [892, 96] on div "button" at bounding box center [870, 96] width 56 height 19
drag, startPoint x: 996, startPoint y: 93, endPoint x: 1053, endPoint y: 95, distance: 57.0
click at [996, 93] on div "button" at bounding box center [963, 96] width 73 height 19
click at [1053, 95] on span "learningplan-icon" at bounding box center [1056, 95] width 15 height 17
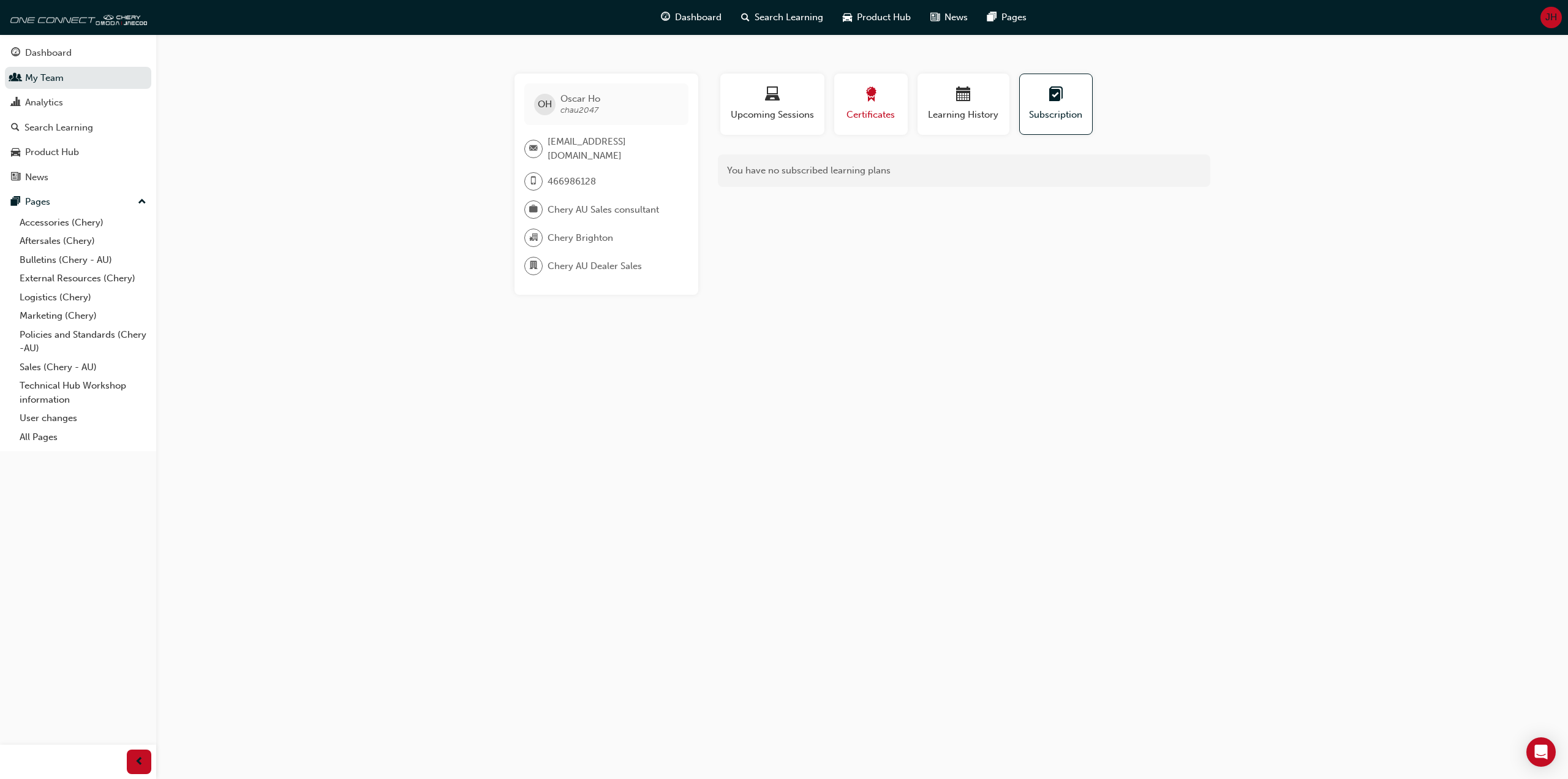
click at [839, 106] on button "Certificates" at bounding box center [870, 103] width 73 height 62
click at [962, 105] on div "Learning History" at bounding box center [963, 104] width 73 height 35
click at [766, 113] on span "Upcoming Sessions" at bounding box center [773, 114] width 86 height 14
click at [873, 98] on span "award-icon" at bounding box center [870, 95] width 15 height 17
click at [1187, 176] on div "No certifications recorded yet" at bounding box center [964, 170] width 493 height 32
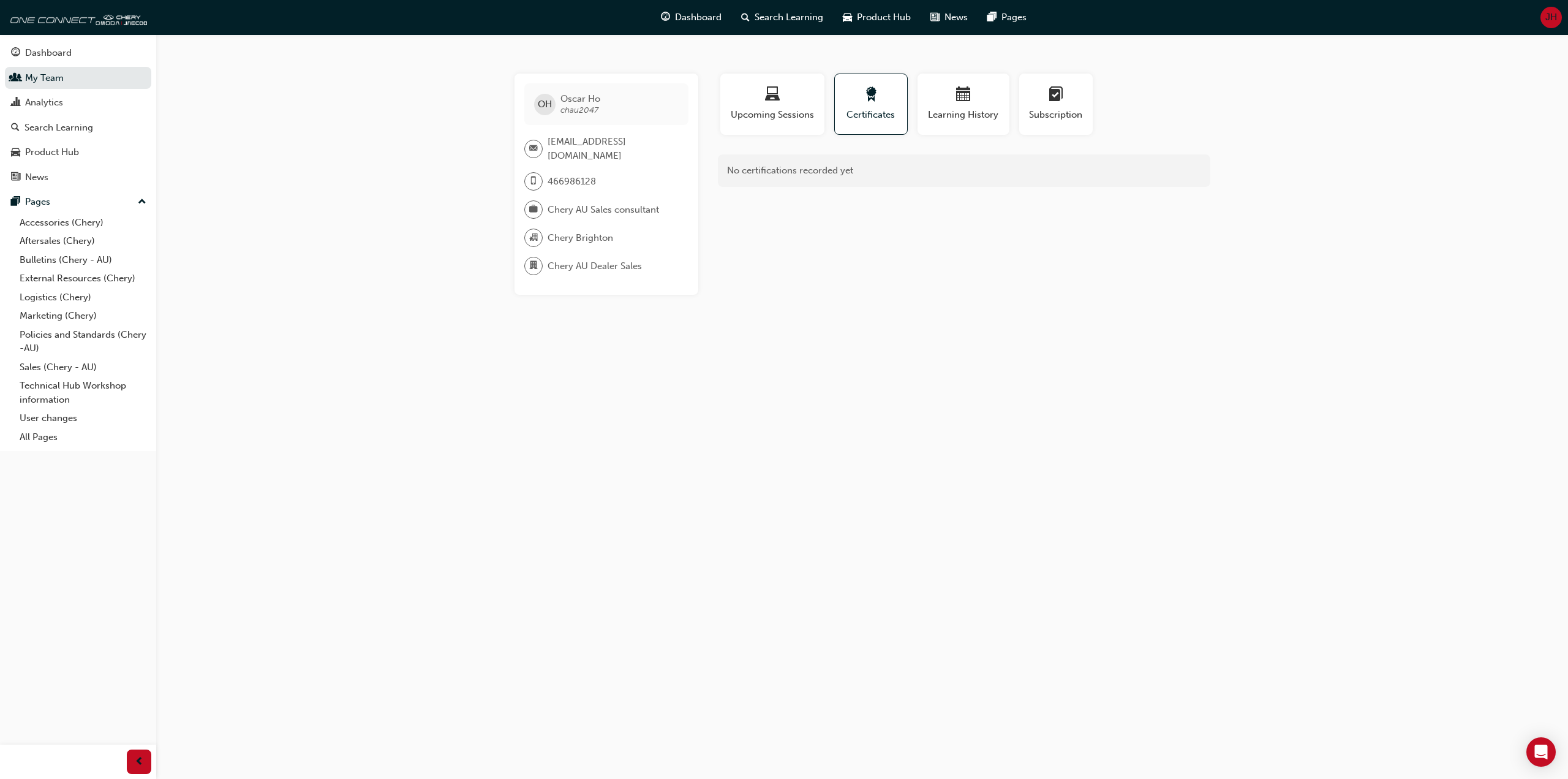
click at [552, 119] on div "OH [PERSON_NAME] chau2047" at bounding box center [606, 103] width 164 height 42
drag, startPoint x: 530, startPoint y: 109, endPoint x: 159, endPoint y: 74, distance: 372.6
click at [523, 109] on div "OH [PERSON_NAME] chau2047 [EMAIL_ADDRESS][DOMAIN_NAME] 466986128 Chery AU Sales…" at bounding box center [606, 184] width 183 height 222
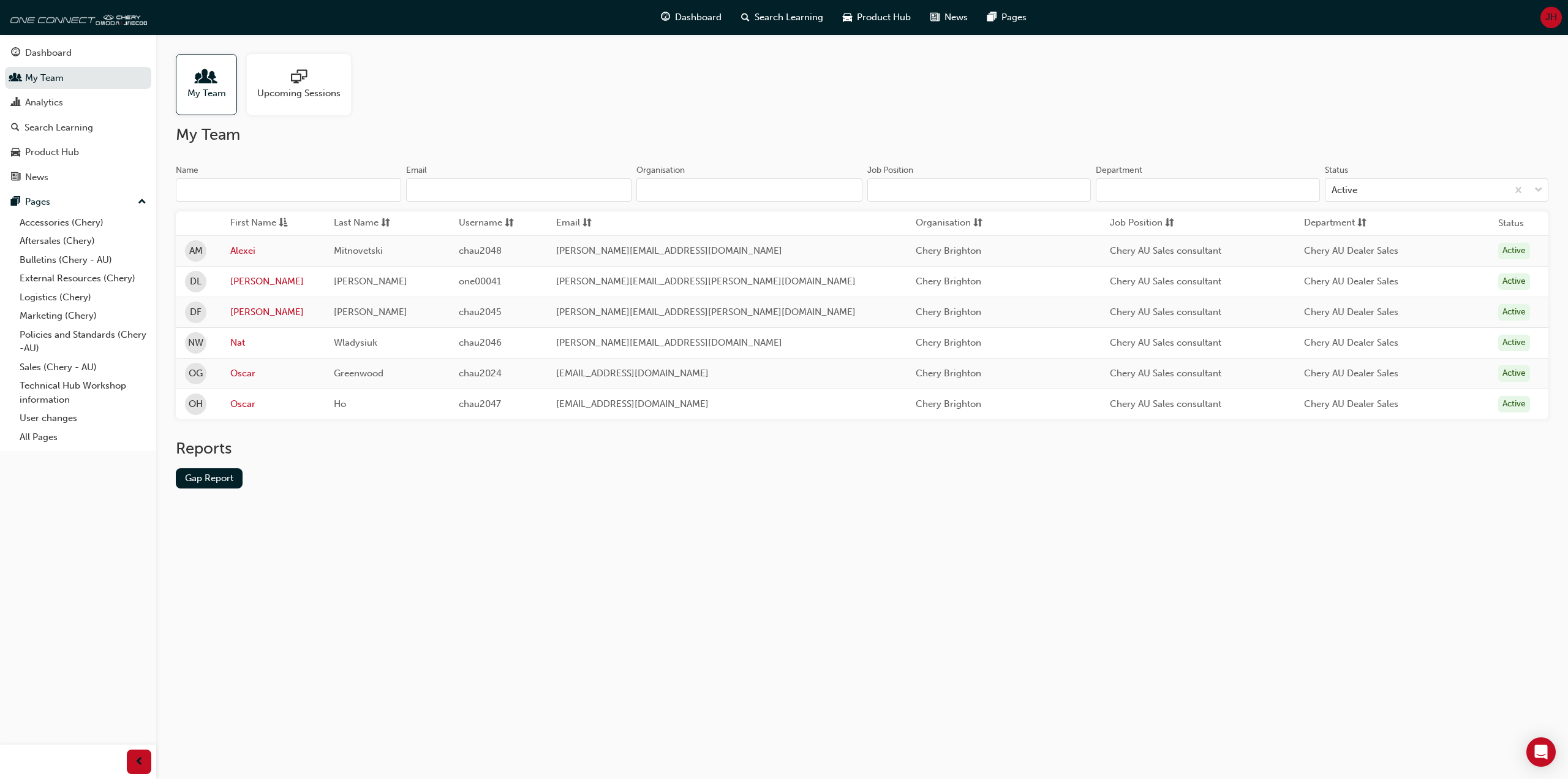
click at [1505, 404] on div "Active" at bounding box center [1514, 404] width 32 height 17
click at [1504, 404] on div "Active" at bounding box center [1514, 404] width 32 height 17
drag, startPoint x: 800, startPoint y: 421, endPoint x: 516, endPoint y: 392, distance: 285.5
click at [799, 421] on div "Name Email Organisation Job Position Department Status Active First Name Last N…" at bounding box center [862, 301] width 1373 height 274
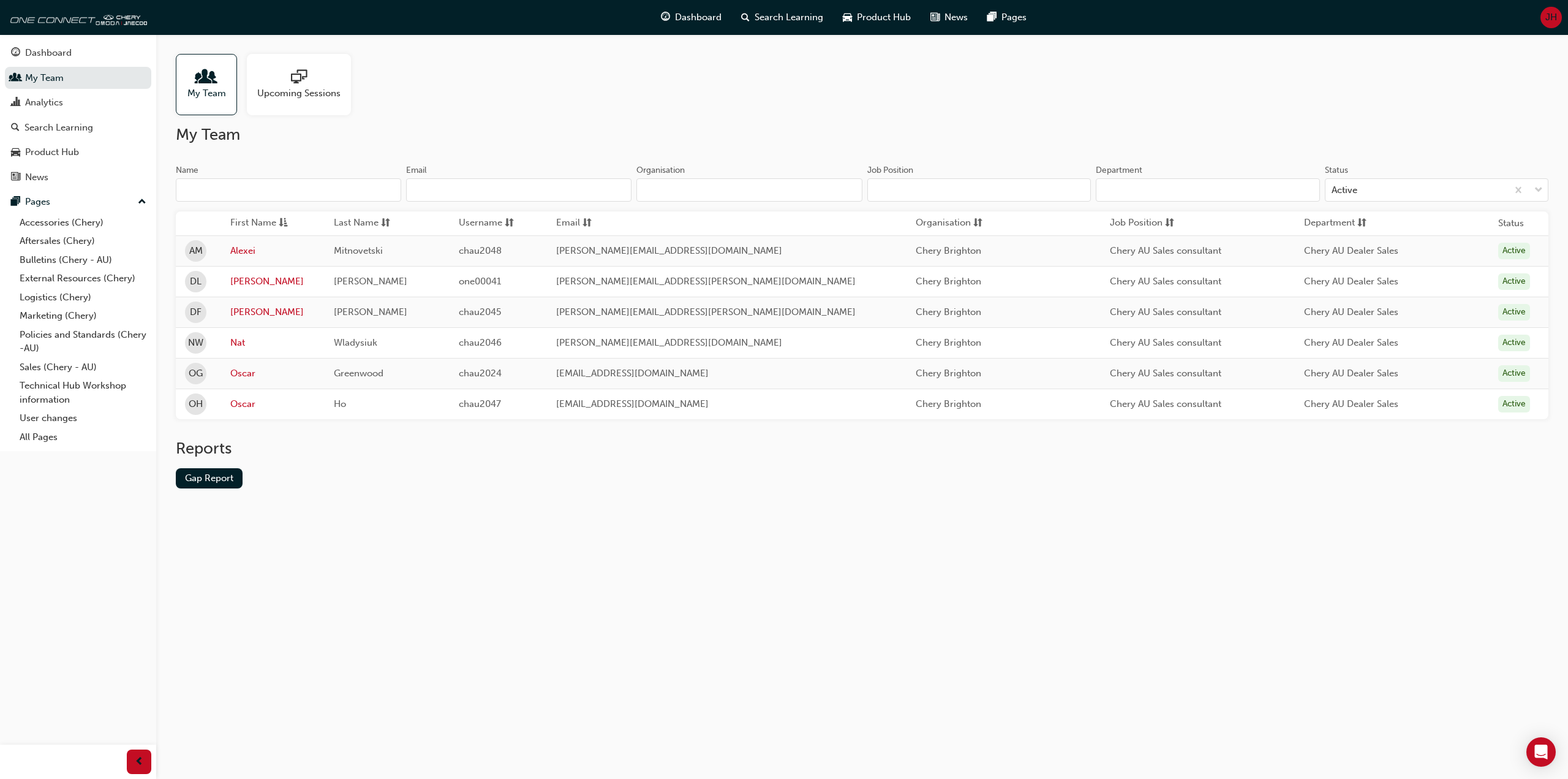
click at [185, 406] on div "OH" at bounding box center [196, 404] width 21 height 21
click at [311, 409] on link "Oscar" at bounding box center [273, 404] width 86 height 14
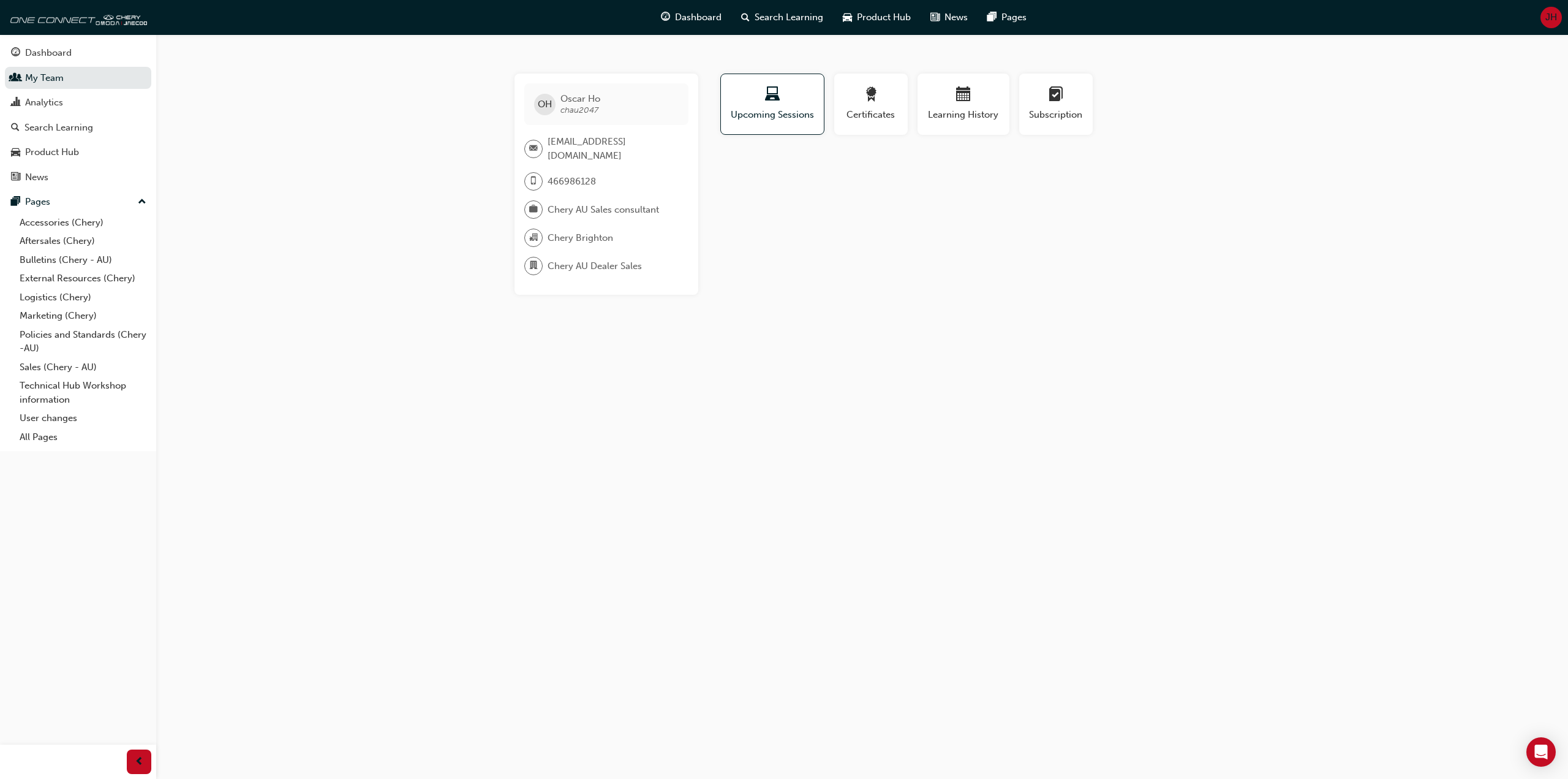
click at [406, 380] on div "OH [PERSON_NAME] chau2047 [EMAIL_ADDRESS][DOMAIN_NAME] 466986128 Chery AU Sales…" at bounding box center [784, 390] width 1568 height 779
click at [581, 203] on span "Chery AU Sales consultant" at bounding box center [603, 210] width 111 height 14
click at [571, 175] on span "466986128" at bounding box center [572, 182] width 49 height 14
click at [575, 140] on span "[EMAIL_ADDRESS][DOMAIN_NAME]" at bounding box center [613, 148] width 131 height 27
click at [239, 104] on div "OH [PERSON_NAME] chau2047 [EMAIL_ADDRESS][DOMAIN_NAME] 466986128 Chery AU Sales…" at bounding box center [784, 390] width 1568 height 779
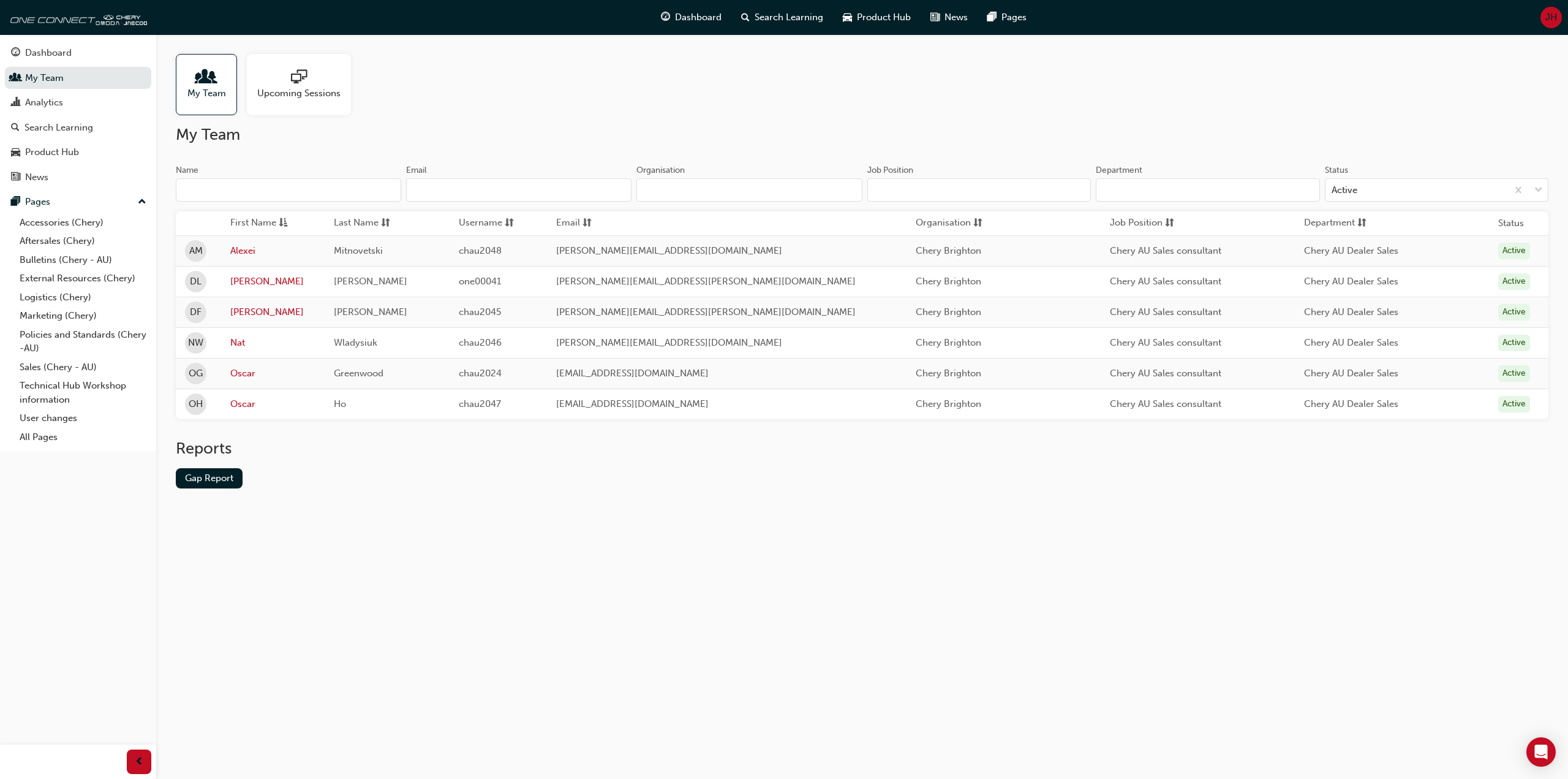
click at [654, 152] on div "My Team Name Email Organisation Job Position Department Status Active First Nam…" at bounding box center [862, 316] width 1373 height 383
click at [50, 419] on link "User changes" at bounding box center [83, 418] width 137 height 19
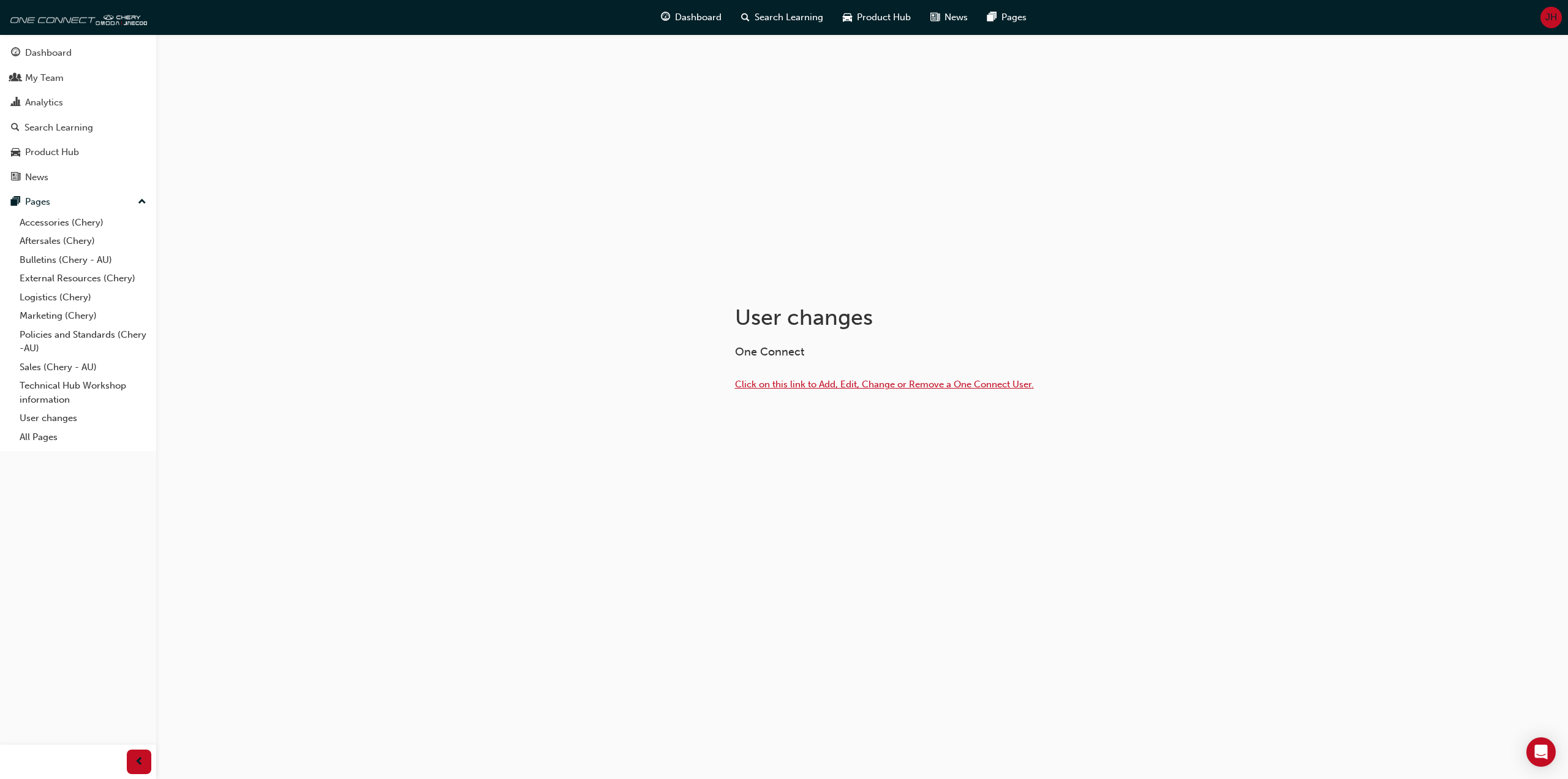
click at [808, 384] on span "Click on this link to Add, Edit, Change or Remove a One Connect User." at bounding box center [884, 384] width 299 height 11
